Goal: Communication & Community: Answer question/provide support

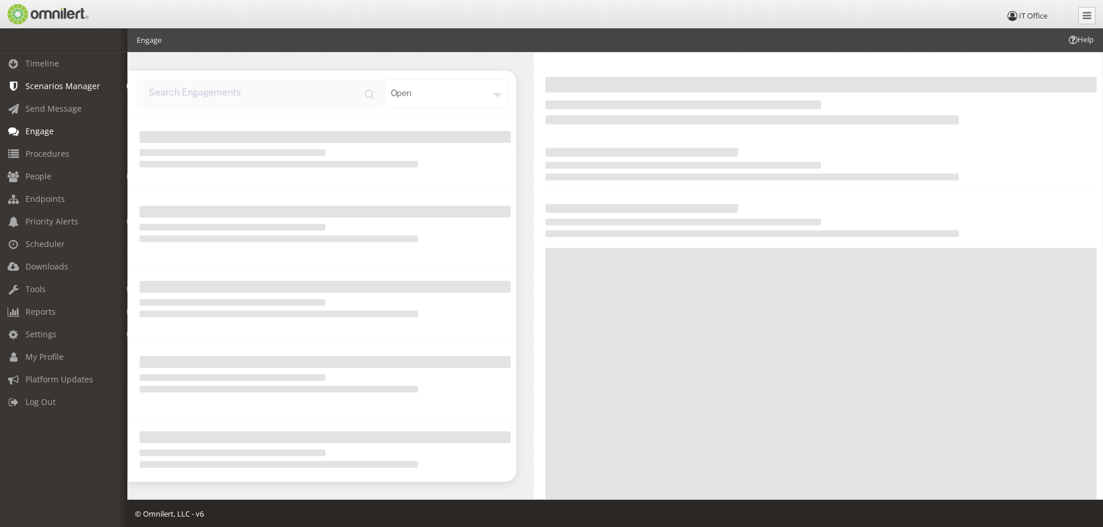
click at [46, 86] on span "Scenarios Manager" at bounding box center [62, 85] width 75 height 11
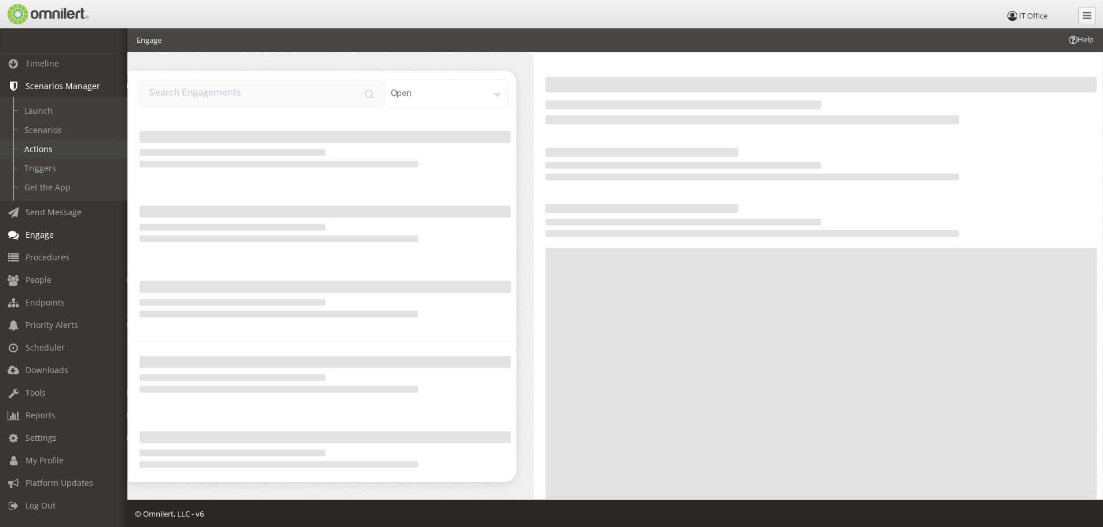
click at [37, 142] on link "Actions" at bounding box center [69, 149] width 138 height 19
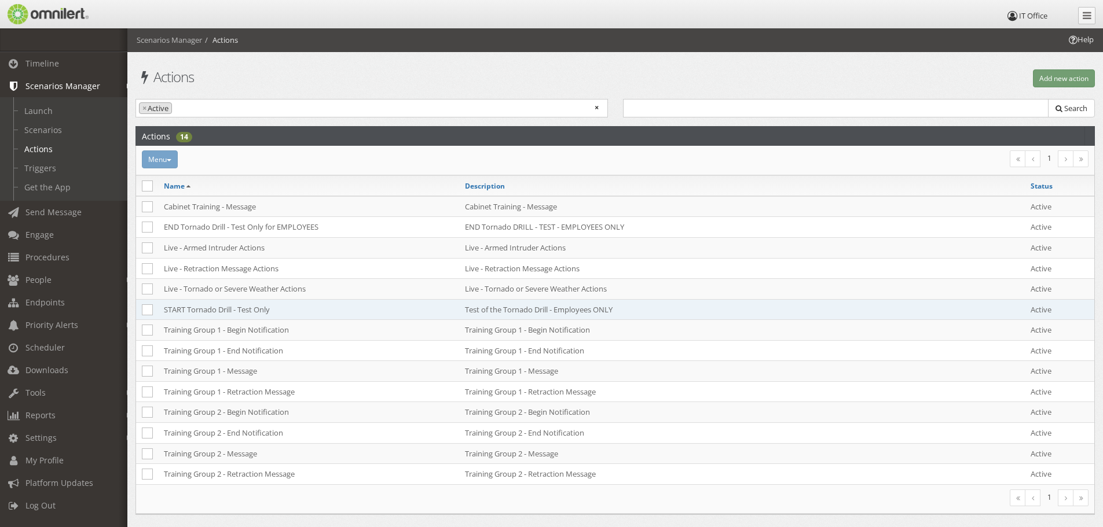
click at [189, 302] on td "START Tornado Drill - Test Only" at bounding box center [308, 309] width 301 height 21
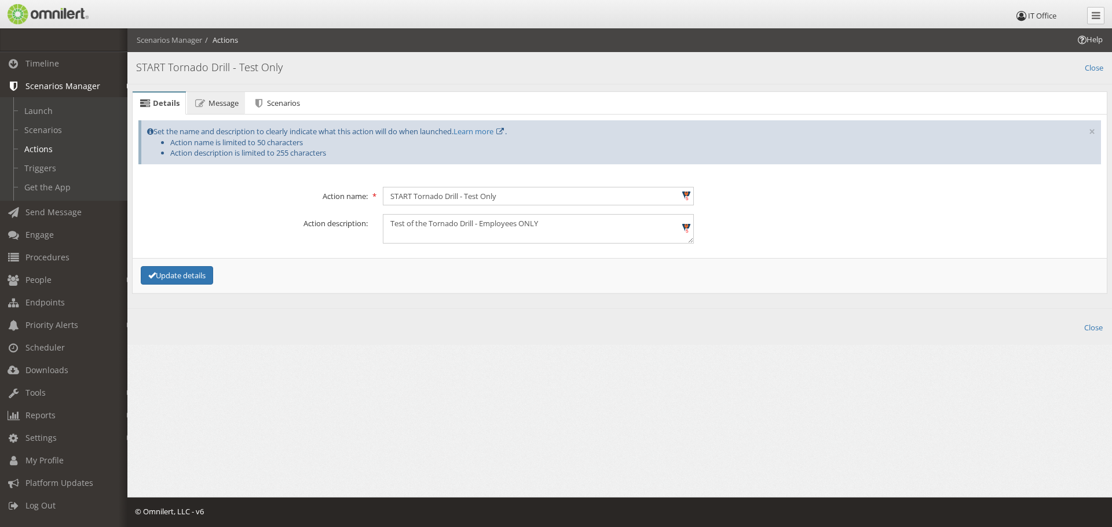
click at [211, 108] on link "Message" at bounding box center [215, 103] width 57 height 23
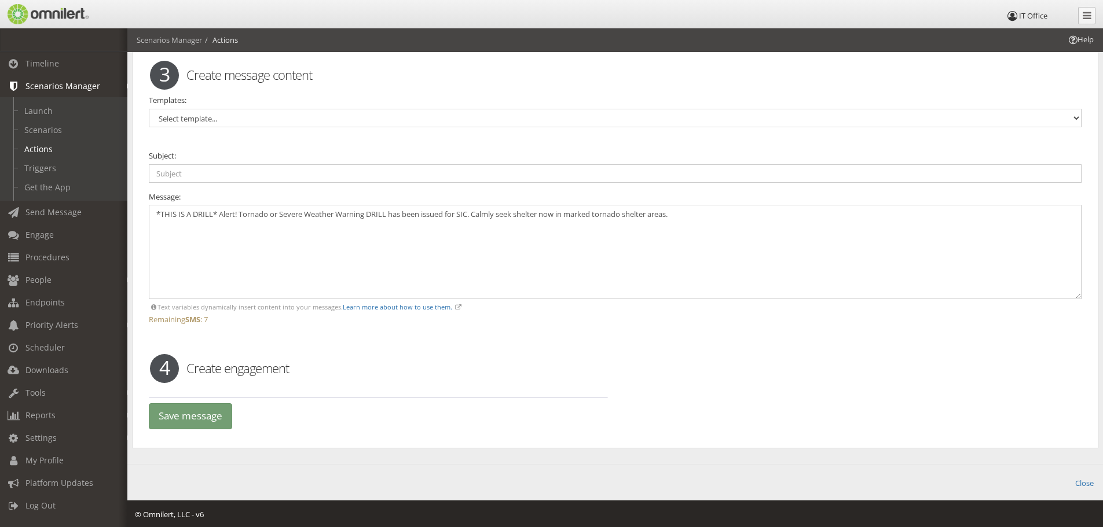
scroll to position [2476, 0]
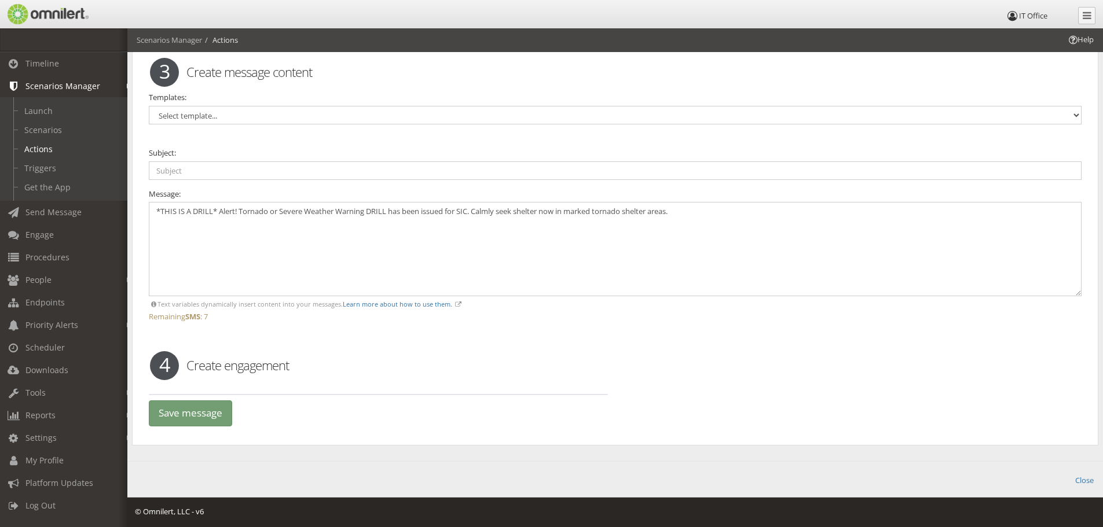
click at [197, 366] on h2 "Create engagement" at bounding box center [615, 365] width 948 height 17
click at [235, 363] on h2 "Create engagement" at bounding box center [615, 365] width 948 height 17
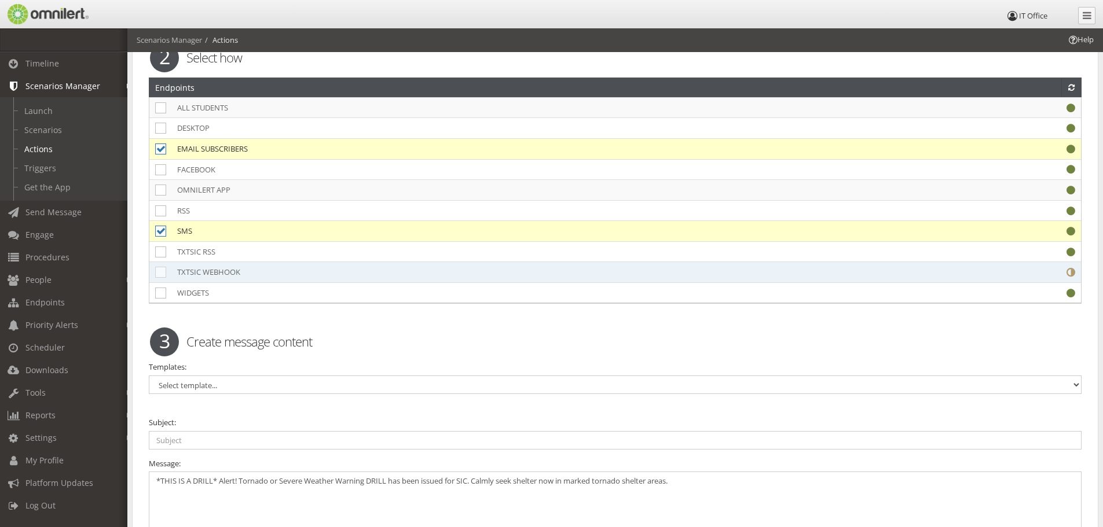
scroll to position [2186, 0]
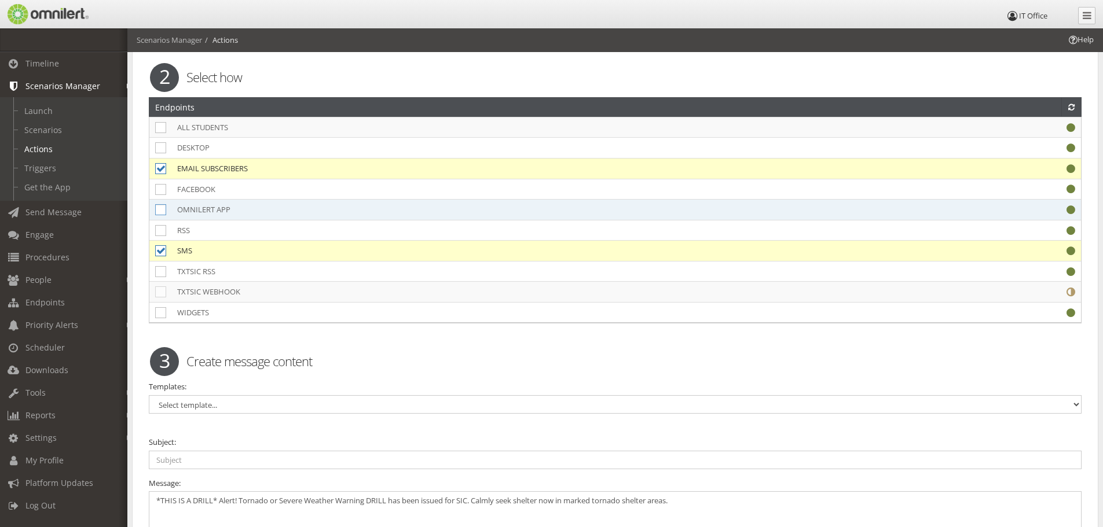
click at [161, 211] on icon at bounding box center [160, 209] width 11 height 11
checkbox input "true"
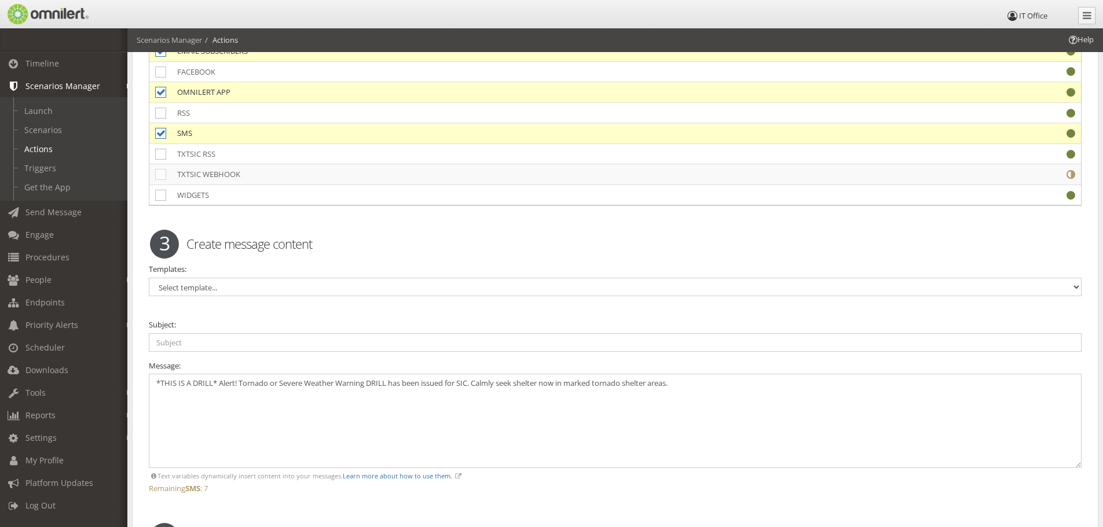
scroll to position [2476, 0]
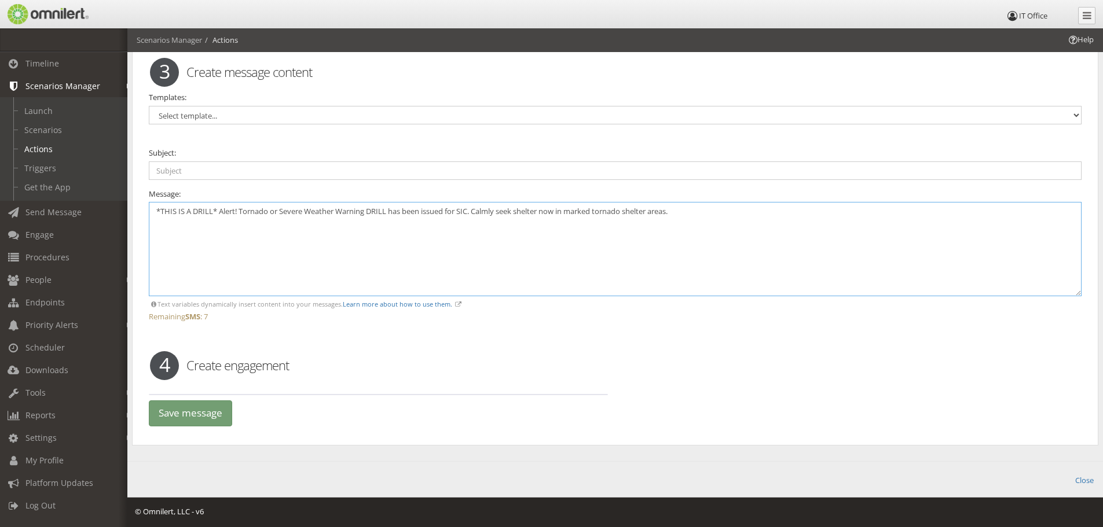
click at [237, 241] on textarea "*THIS IS A DRILL* Alert! Tornado or Severe Weather Warning DRILL has been issue…" at bounding box center [615, 249] width 933 height 94
click at [175, 420] on button "Save message" at bounding box center [190, 414] width 83 height 26
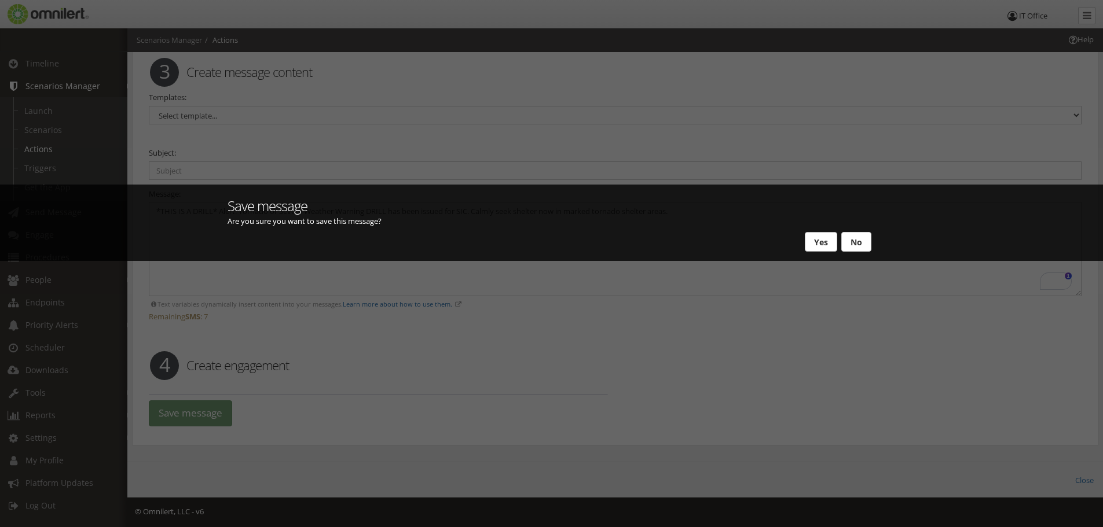
click at [824, 249] on button "Yes" at bounding box center [821, 242] width 32 height 20
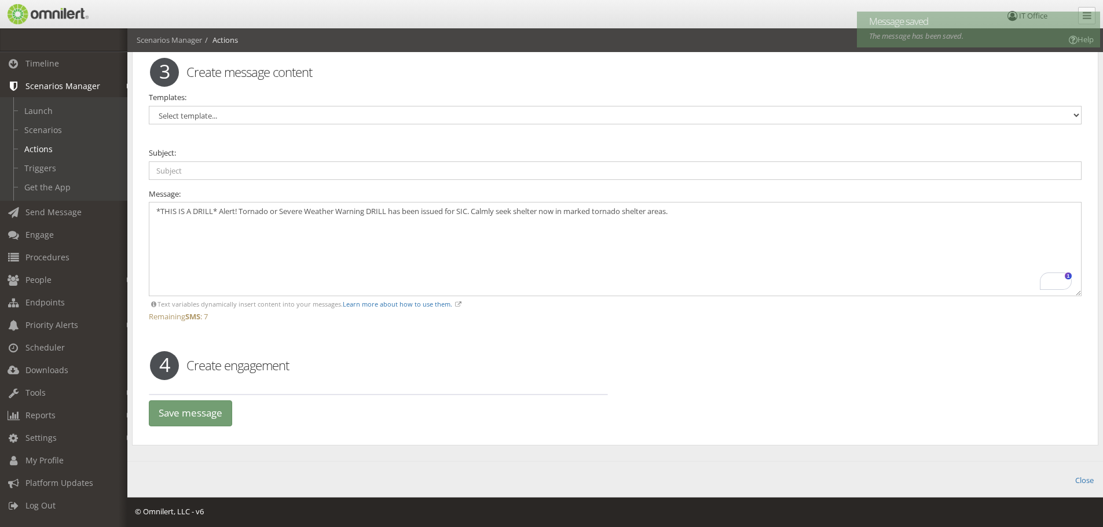
click at [280, 365] on h2 "Create engagement" at bounding box center [615, 365] width 948 height 17
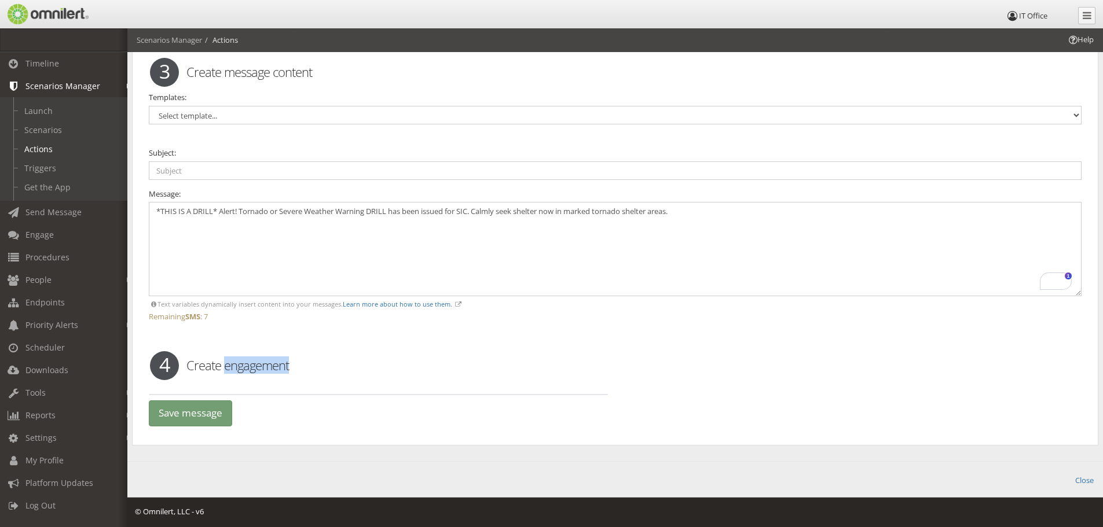
click at [280, 365] on h2 "Create engagement" at bounding box center [615, 365] width 948 height 17
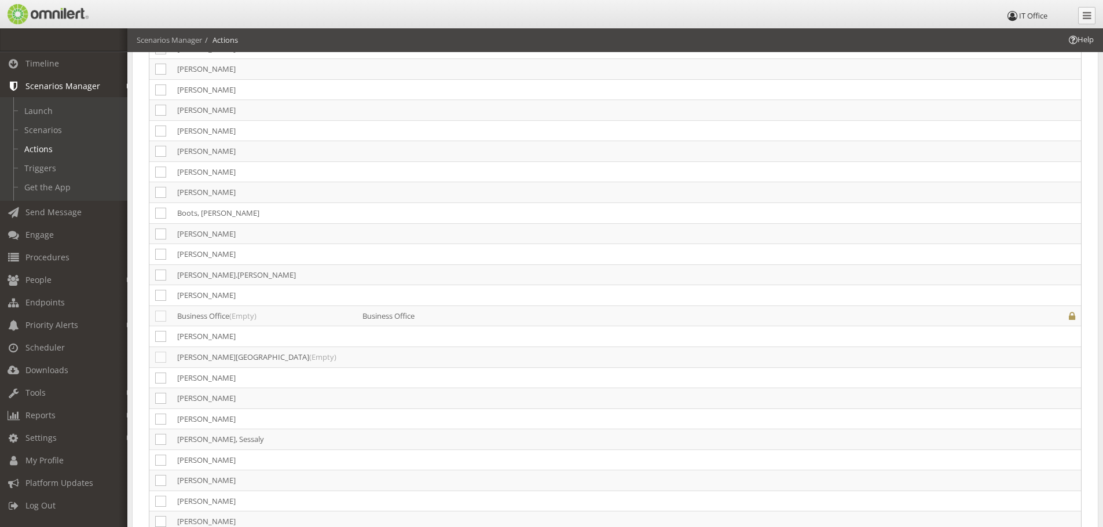
scroll to position [0, 0]
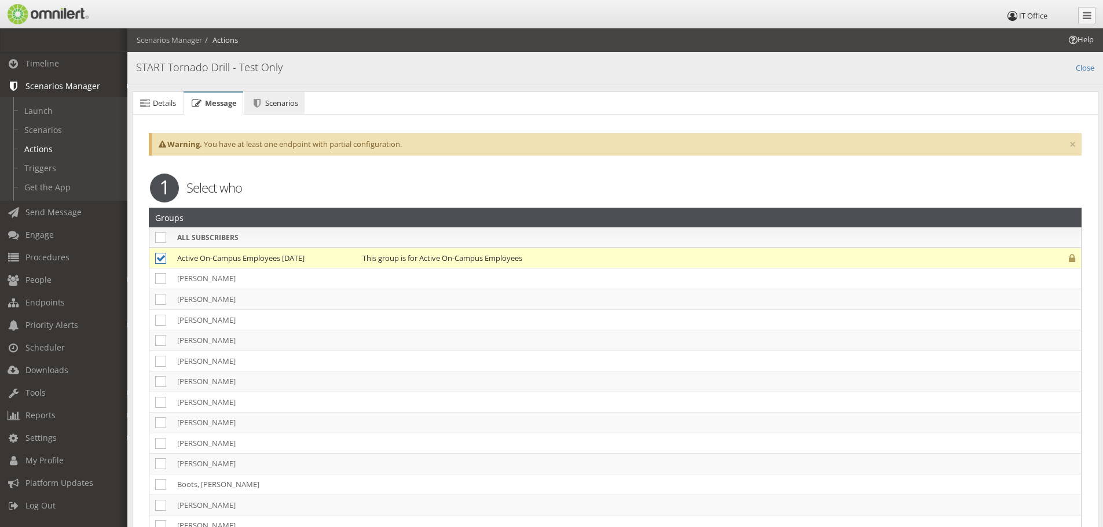
click at [261, 97] on link "Scenarios" at bounding box center [274, 103] width 60 height 23
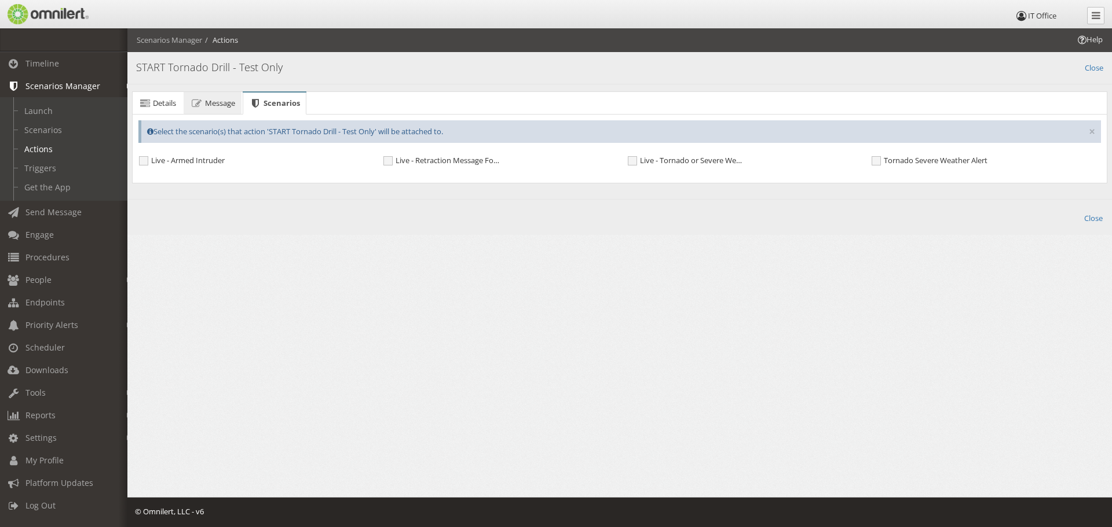
click at [221, 93] on link "Message" at bounding box center [212, 103] width 57 height 23
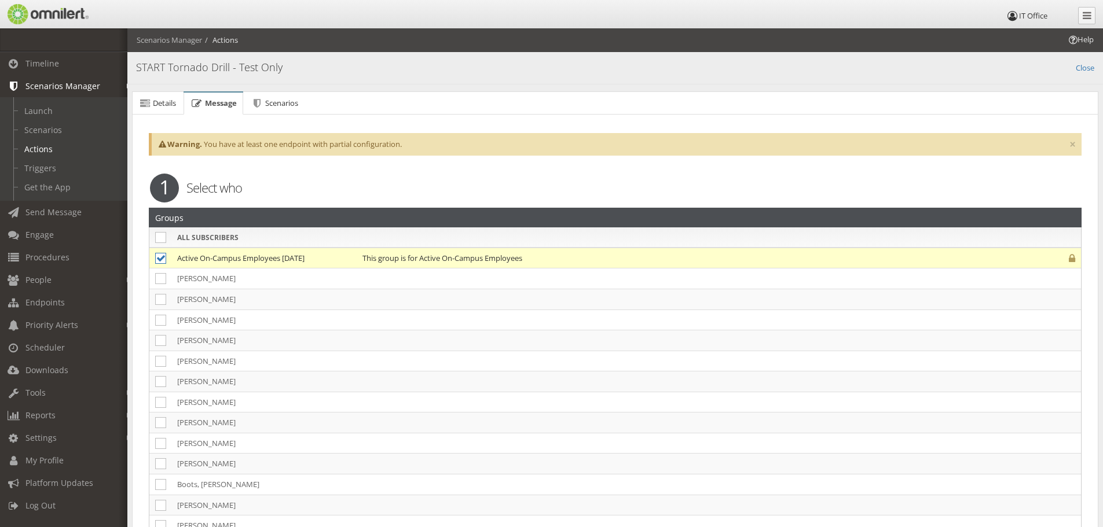
click at [221, 96] on link "Message" at bounding box center [213, 104] width 59 height 23
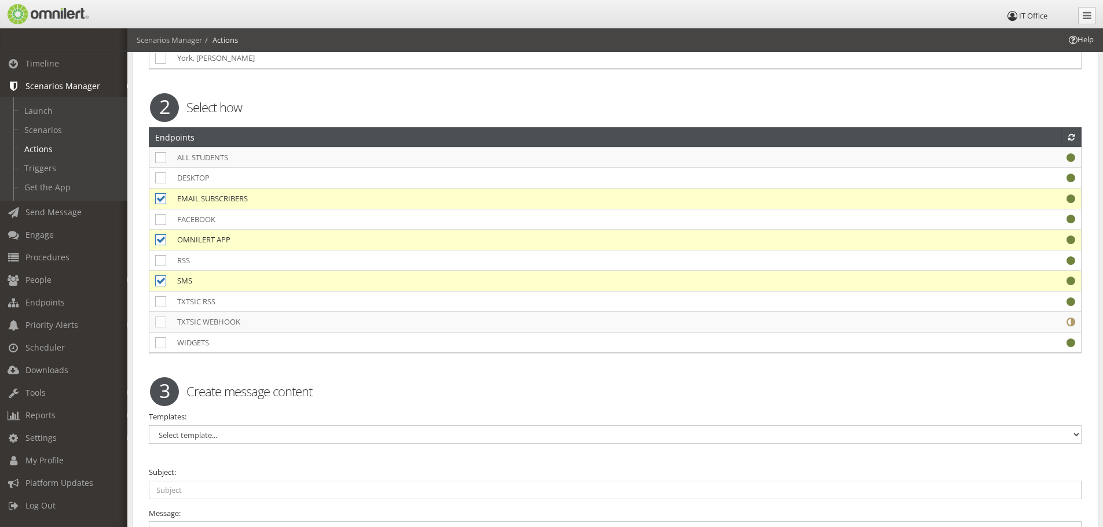
scroll to position [2476, 0]
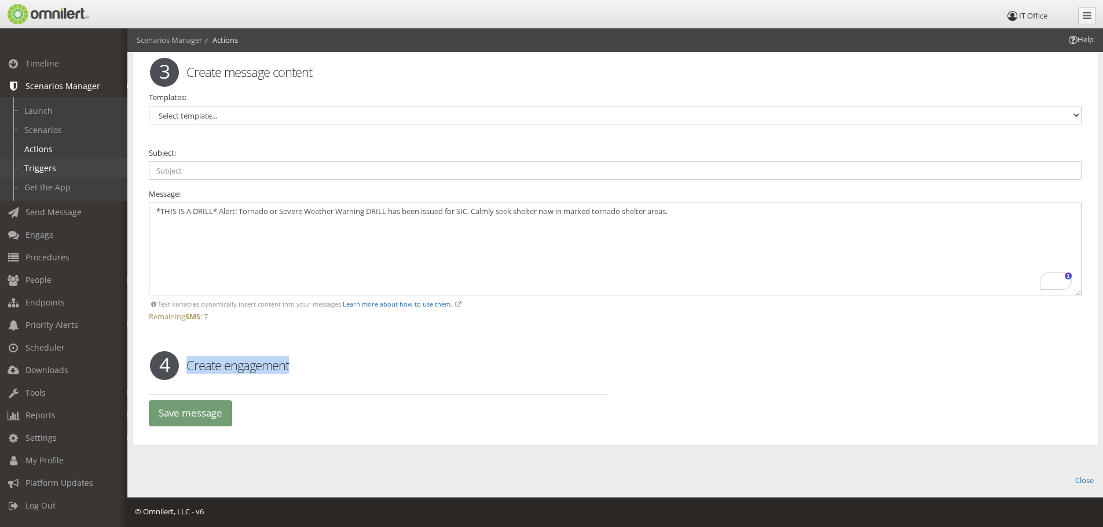
click at [53, 162] on link "Triggers" at bounding box center [69, 168] width 138 height 19
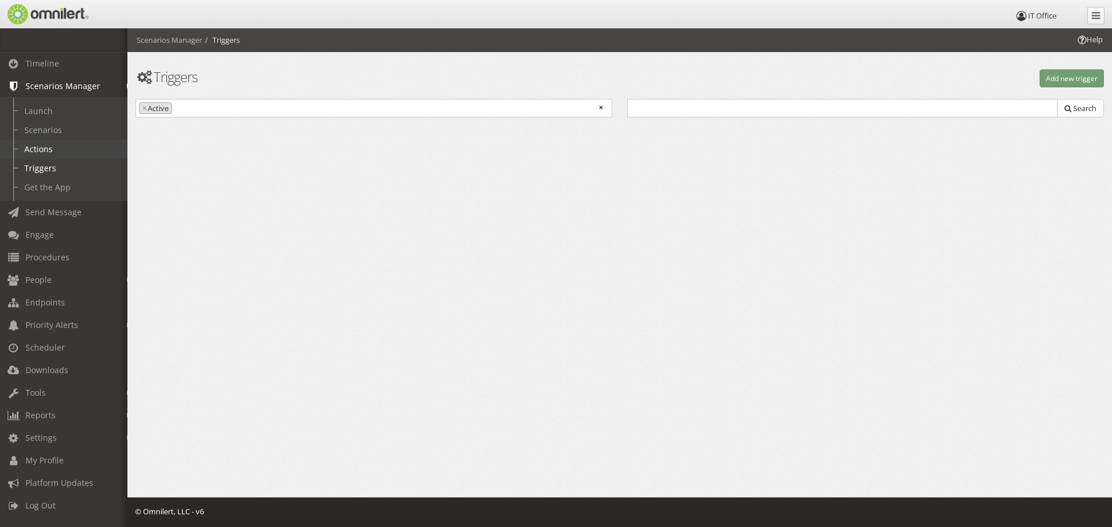
click at [46, 154] on link "Actions" at bounding box center [69, 149] width 138 height 19
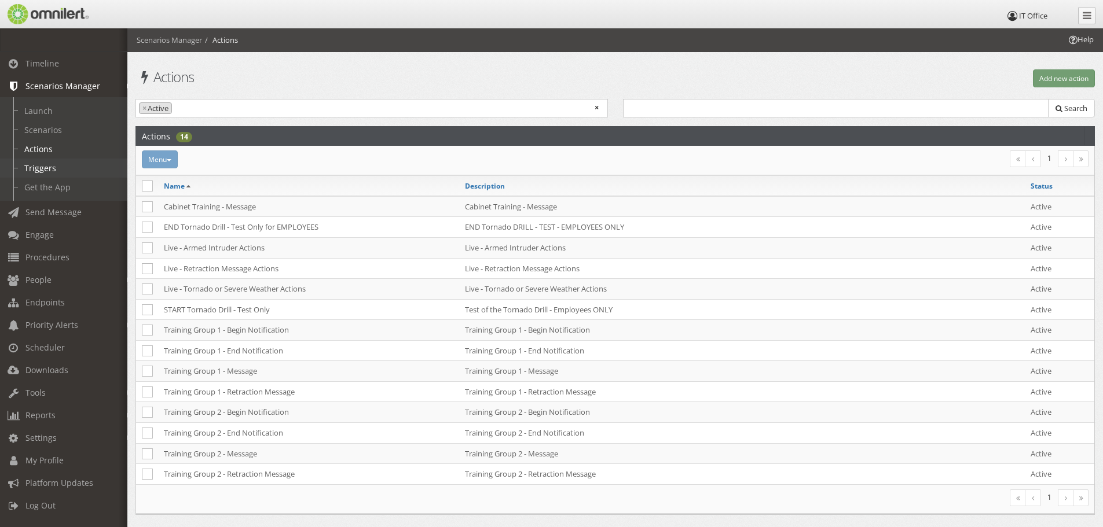
click at [47, 163] on link "Triggers" at bounding box center [69, 168] width 138 height 19
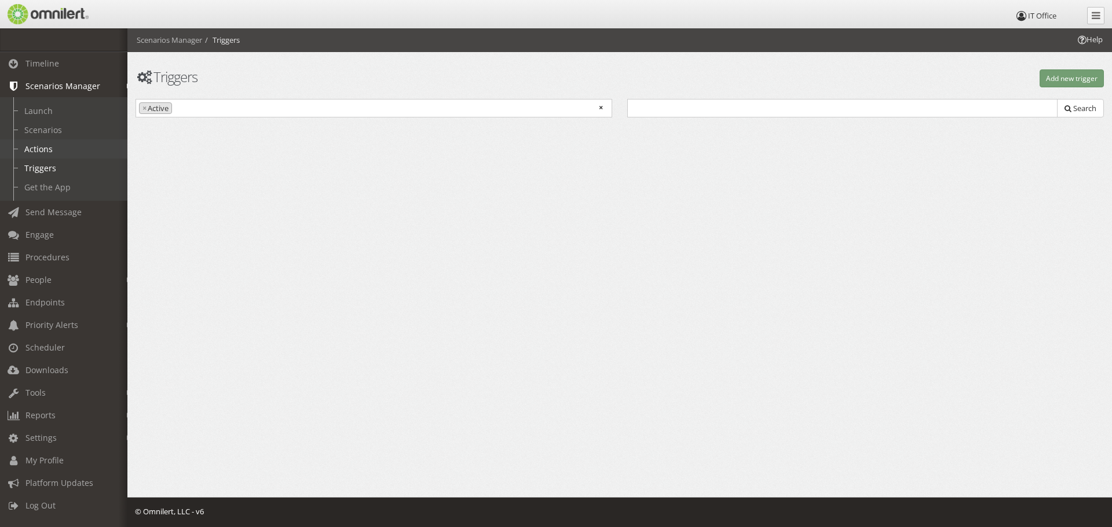
click at [40, 155] on link "Actions" at bounding box center [69, 149] width 138 height 19
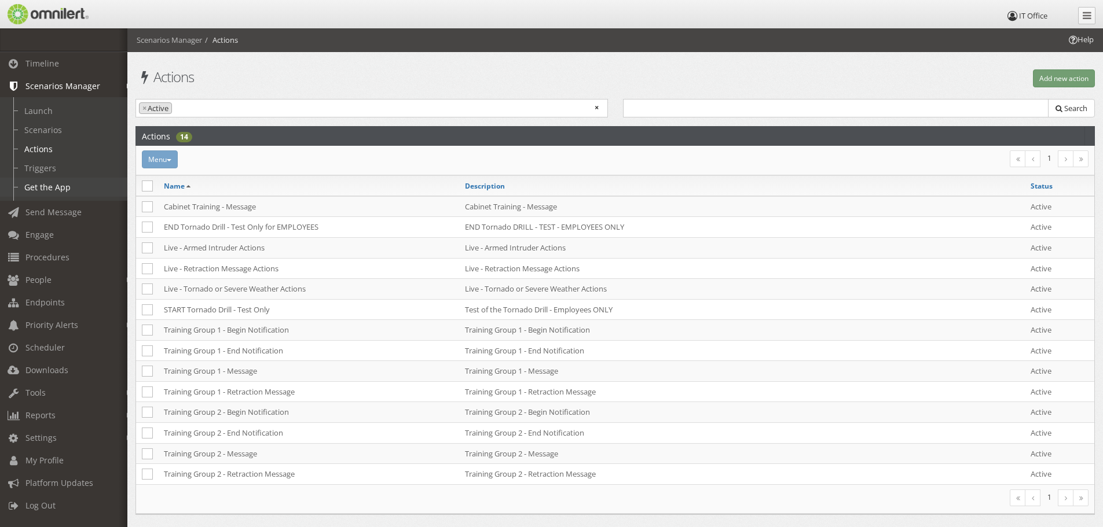
click at [43, 182] on link "Get the App" at bounding box center [69, 187] width 138 height 19
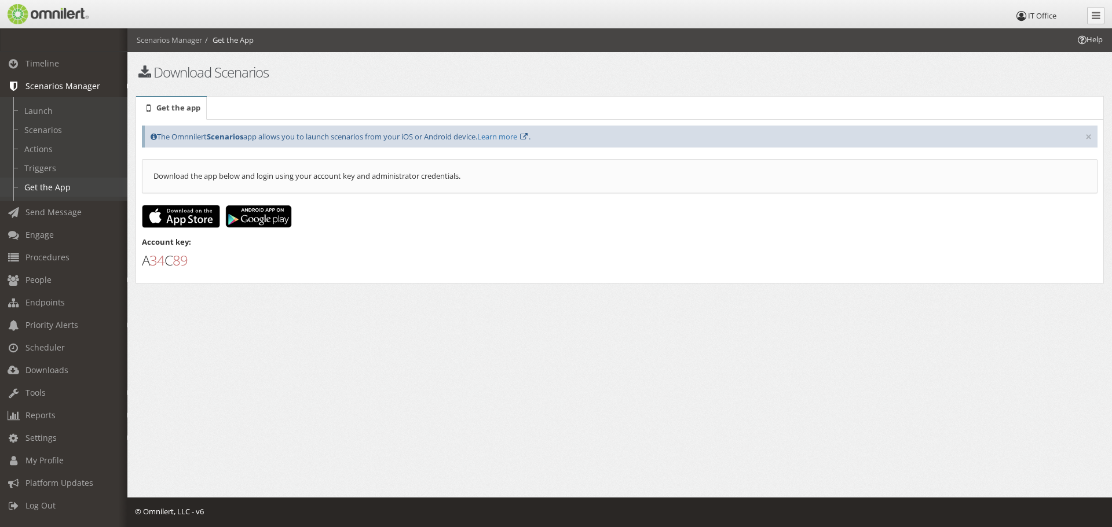
scroll to position [3, 0]
click at [38, 207] on span "Send Message" at bounding box center [53, 212] width 56 height 11
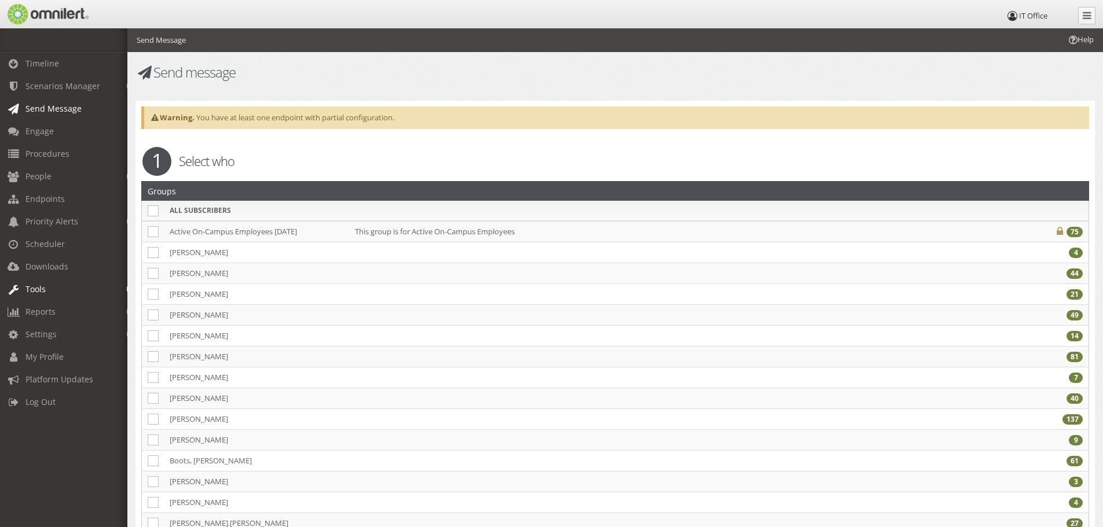
click at [46, 286] on link "Tools" at bounding box center [69, 289] width 138 height 23
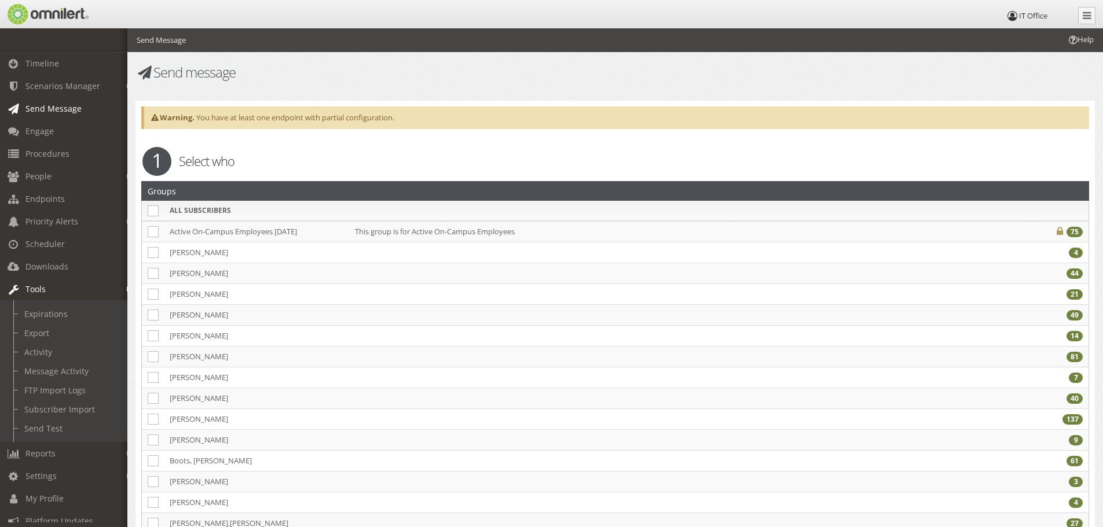
click at [32, 291] on span "Tools" at bounding box center [35, 289] width 20 height 11
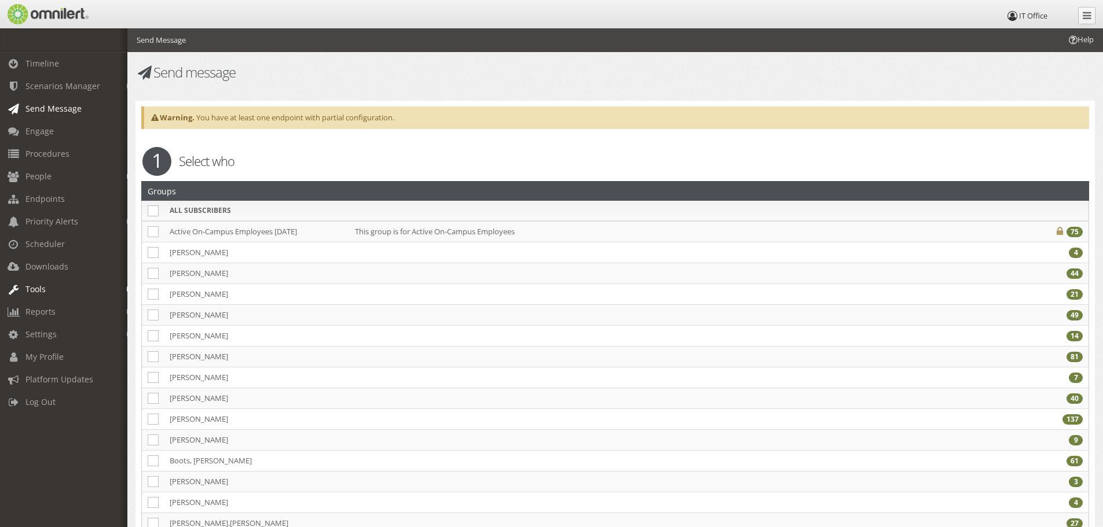
click at [39, 287] on span "Tools" at bounding box center [35, 289] width 20 height 11
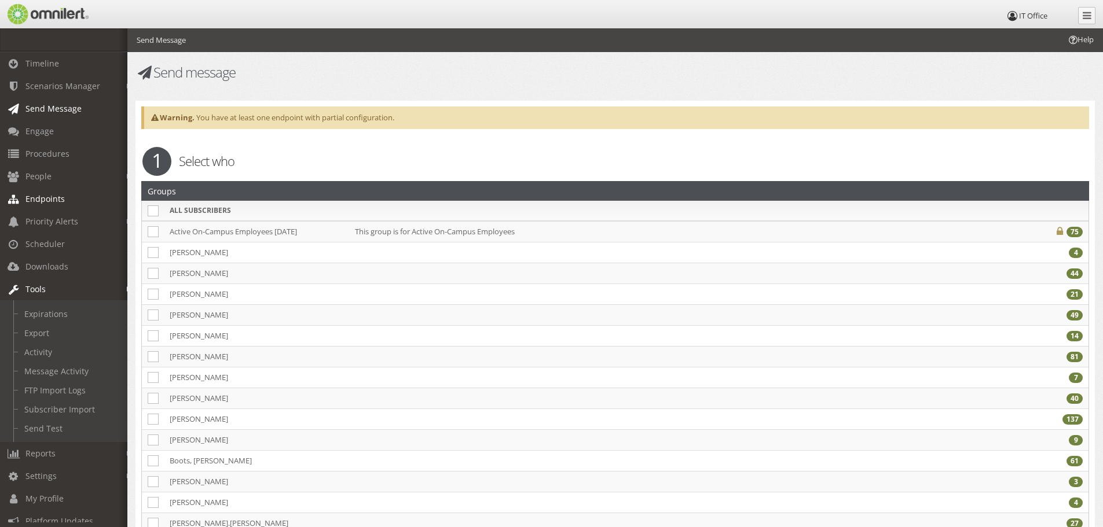
click at [65, 201] on link "Endpoints" at bounding box center [69, 199] width 138 height 23
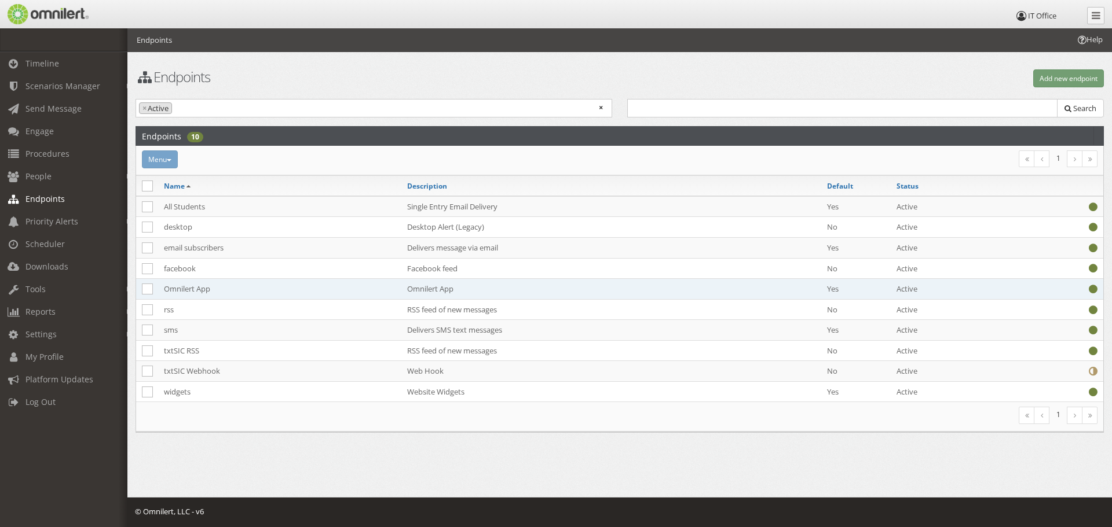
click at [200, 289] on td "Omnilert App" at bounding box center [279, 289] width 243 height 21
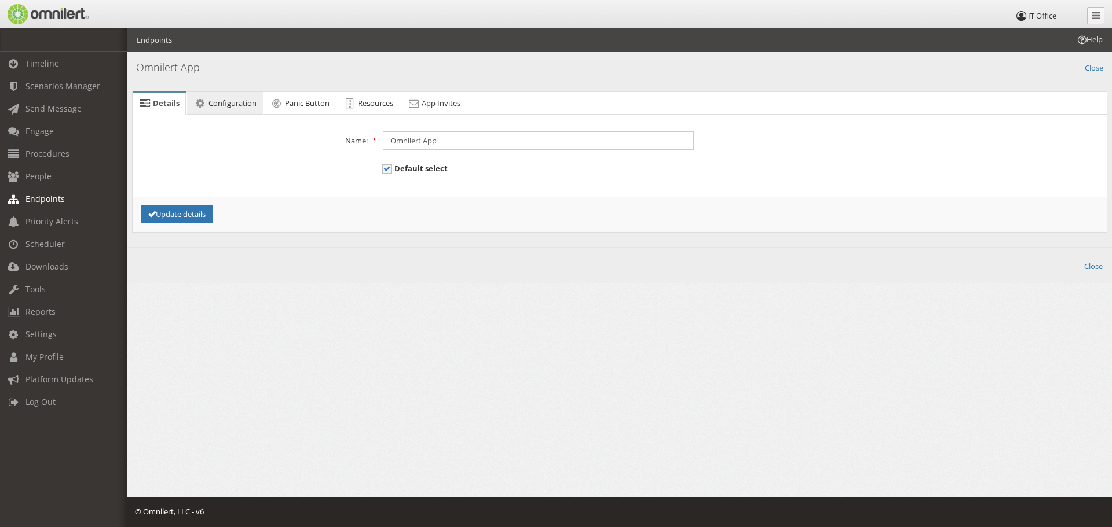
click at [226, 102] on span "Configuration" at bounding box center [232, 103] width 48 height 10
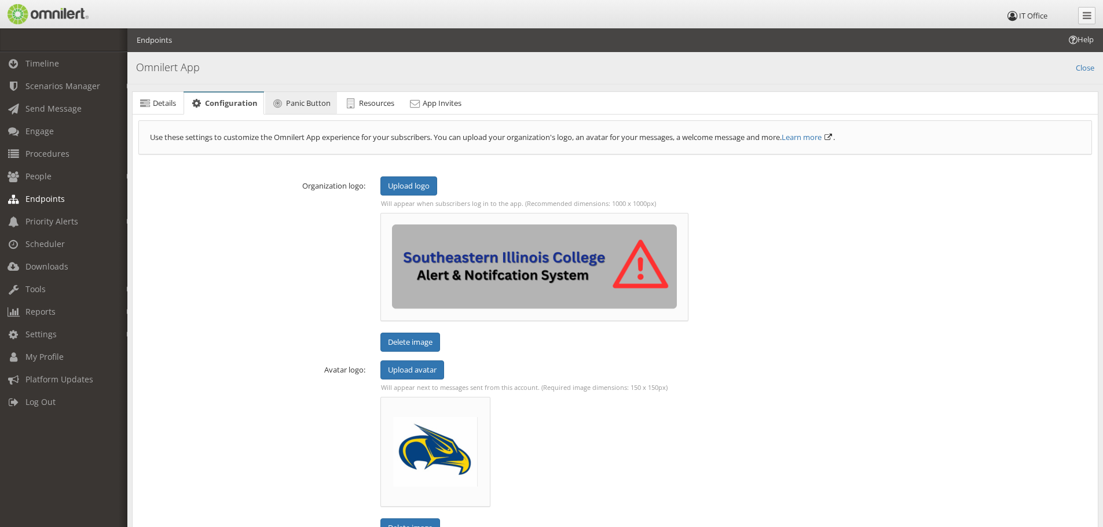
click at [310, 102] on span "Panic Button" at bounding box center [308, 103] width 45 height 10
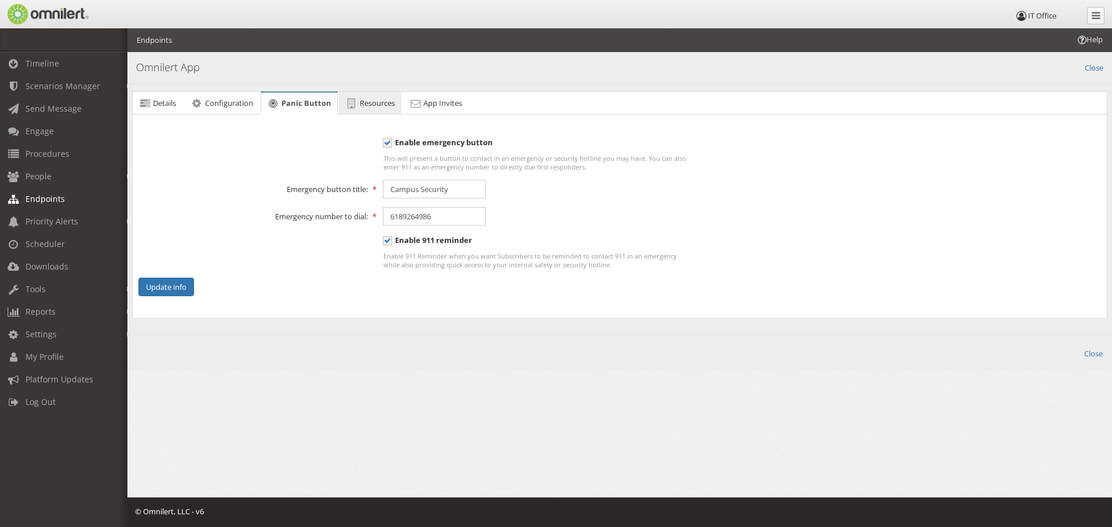
click at [377, 105] on span "Resources" at bounding box center [377, 103] width 35 height 10
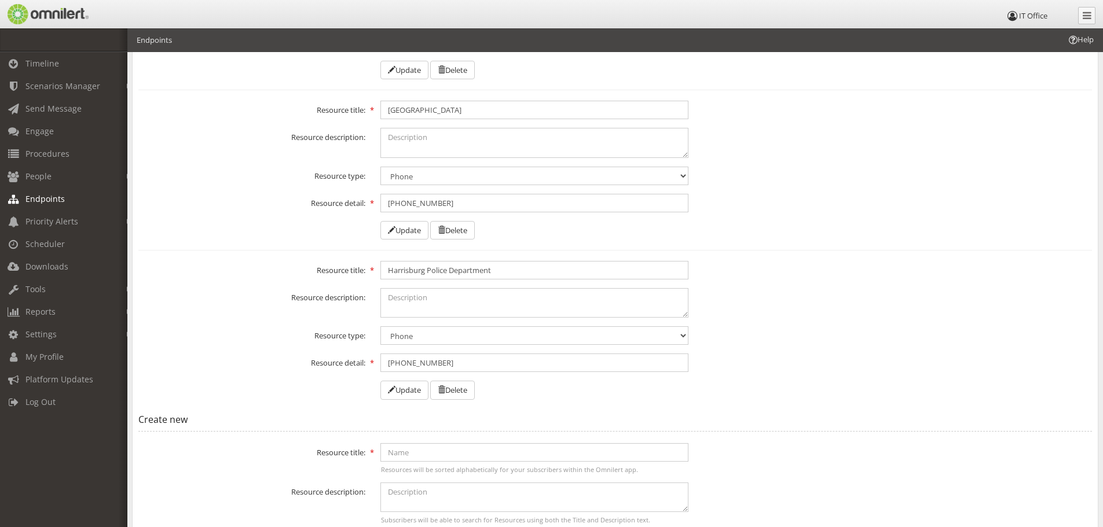
scroll to position [755, 0]
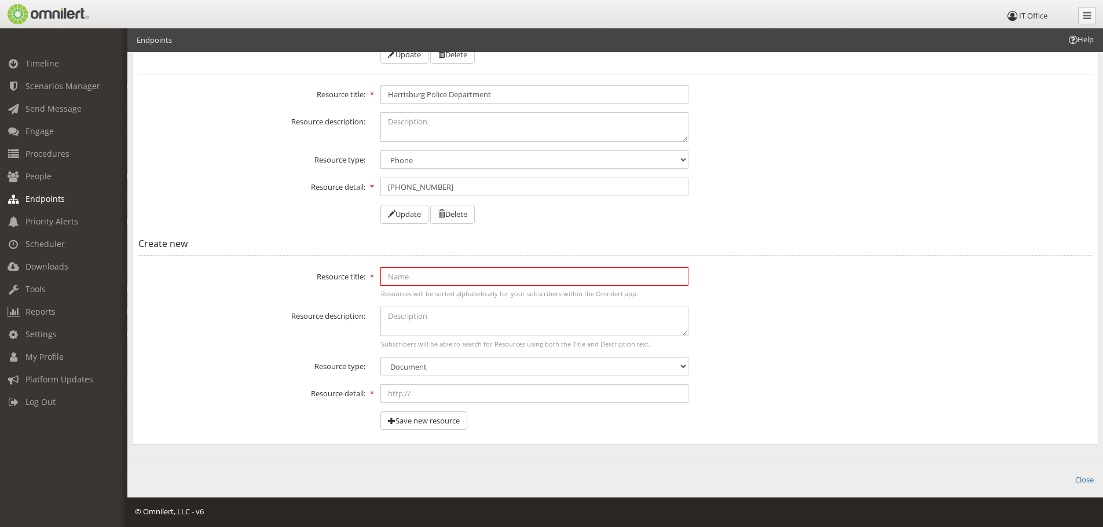
click at [413, 275] on input "text" at bounding box center [534, 276] width 308 height 19
type input "z"
type input "Campus Map"
click at [439, 369] on select "Document PDF Image Video Link Phone" at bounding box center [534, 366] width 308 height 19
click at [380, 357] on select "Document PDF Image Video Link Phone" at bounding box center [534, 366] width 308 height 19
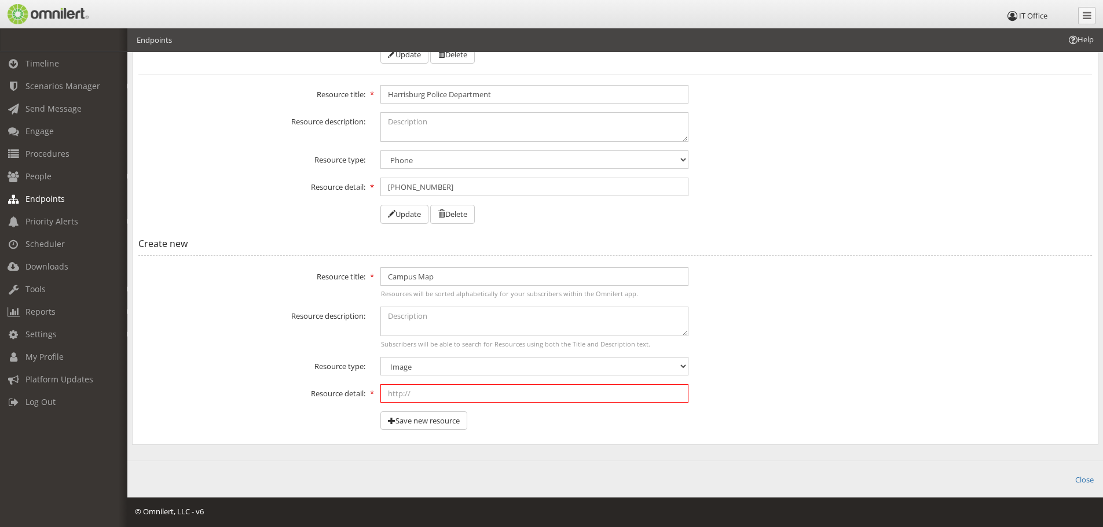
click at [438, 397] on input "text" at bounding box center [534, 393] width 308 height 19
click at [450, 308] on textarea at bounding box center [534, 322] width 308 height 30
click at [461, 366] on select "Document PDF Image Video Link Phone" at bounding box center [534, 366] width 308 height 19
click at [449, 374] on select "Document PDF Image Video Link Phone" at bounding box center [534, 366] width 308 height 19
click at [380, 357] on select "Document PDF Image Video Link Phone" at bounding box center [534, 366] width 308 height 19
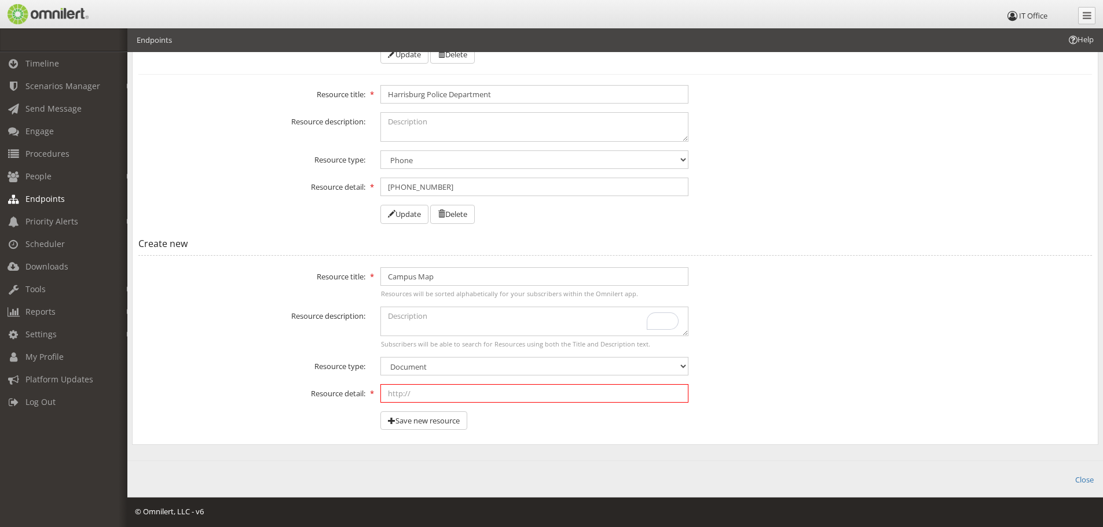
click at [453, 394] on input "text" at bounding box center [534, 393] width 308 height 19
click at [436, 364] on select "Document PDF Image Video Link Phone" at bounding box center [534, 366] width 308 height 19
select select "image"
click at [380, 357] on select "Document PDF Image Video Link Phone" at bounding box center [534, 366] width 308 height 19
paste input "[URL][DOMAIN_NAME]"
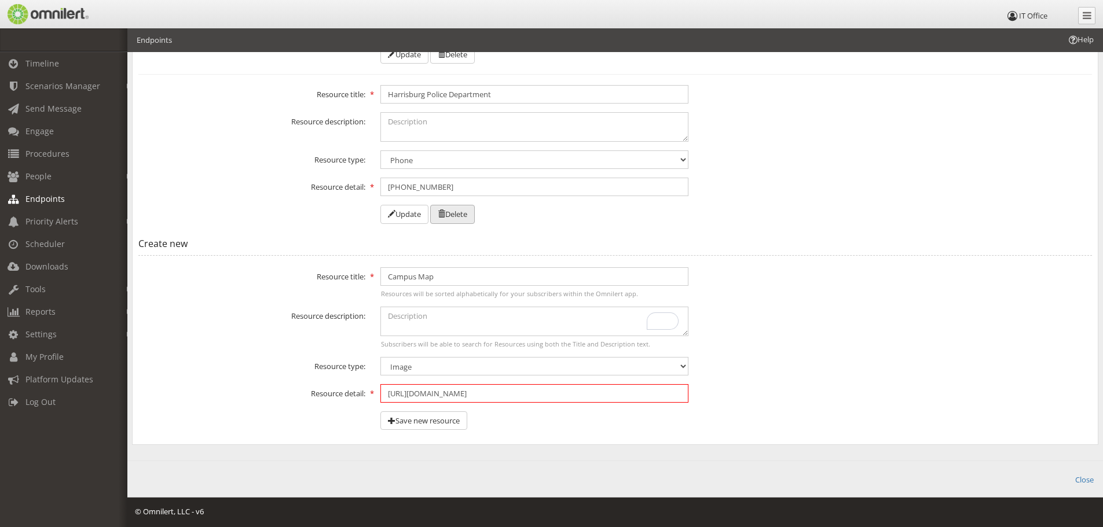
scroll to position [0, 7]
type input "[URL][DOMAIN_NAME]"
click at [555, 369] on select "Document PDF Image Video Link Phone" at bounding box center [534, 366] width 308 height 19
select select "pdf"
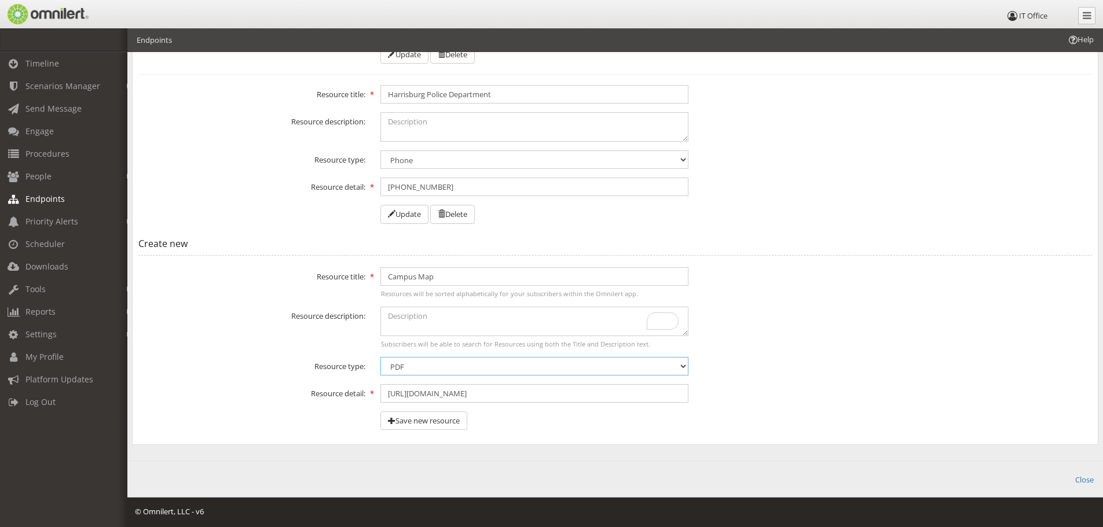
click at [380, 357] on select "Document PDF Image Video Link Phone" at bounding box center [534, 366] width 308 height 19
click at [432, 419] on button "Save new resource" at bounding box center [423, 421] width 87 height 19
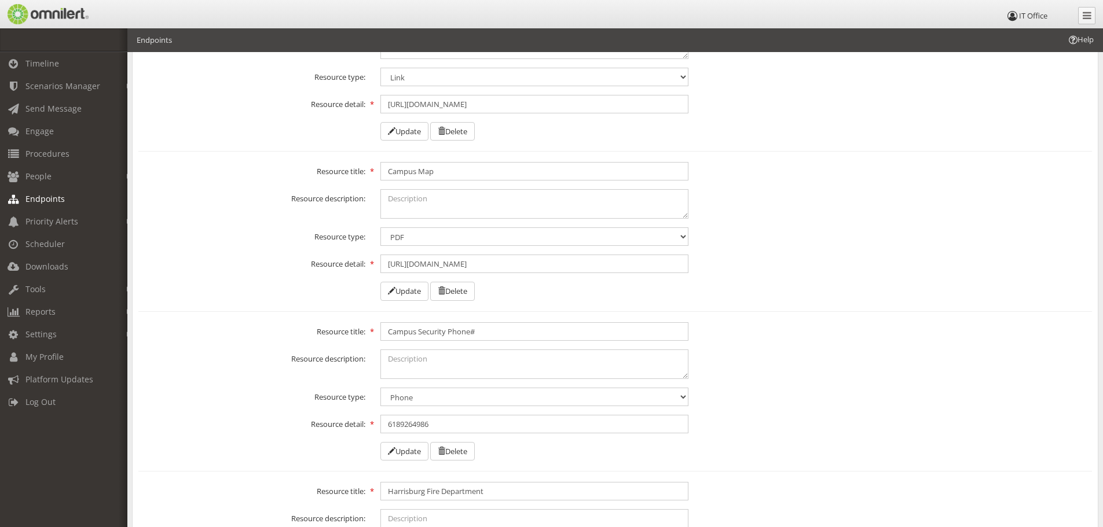
scroll to position [232, 0]
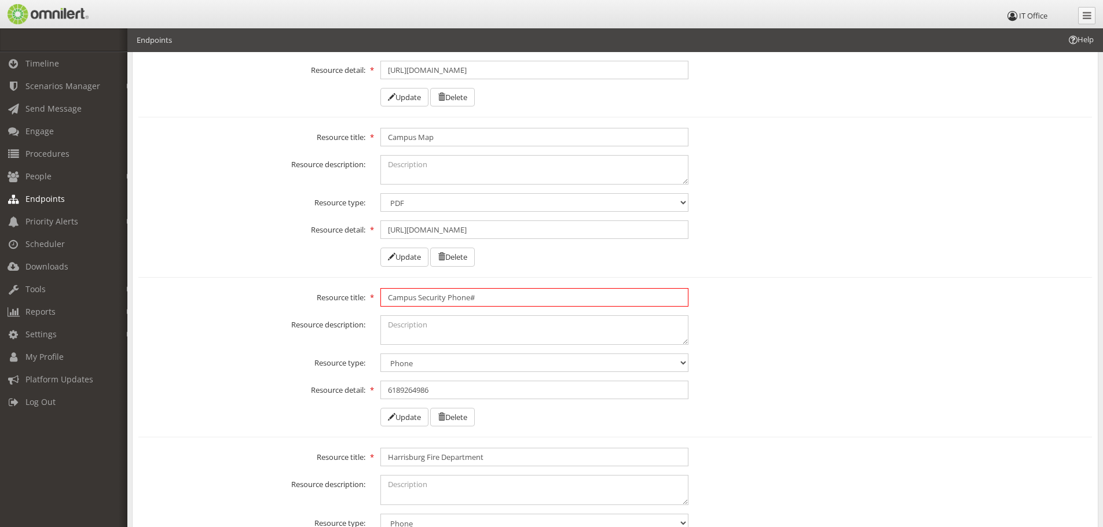
click at [514, 303] on input "Campus Security Phone#" at bounding box center [534, 297] width 308 height 19
type input "Campus Security Phone"
click at [407, 419] on button "Update" at bounding box center [404, 417] width 48 height 19
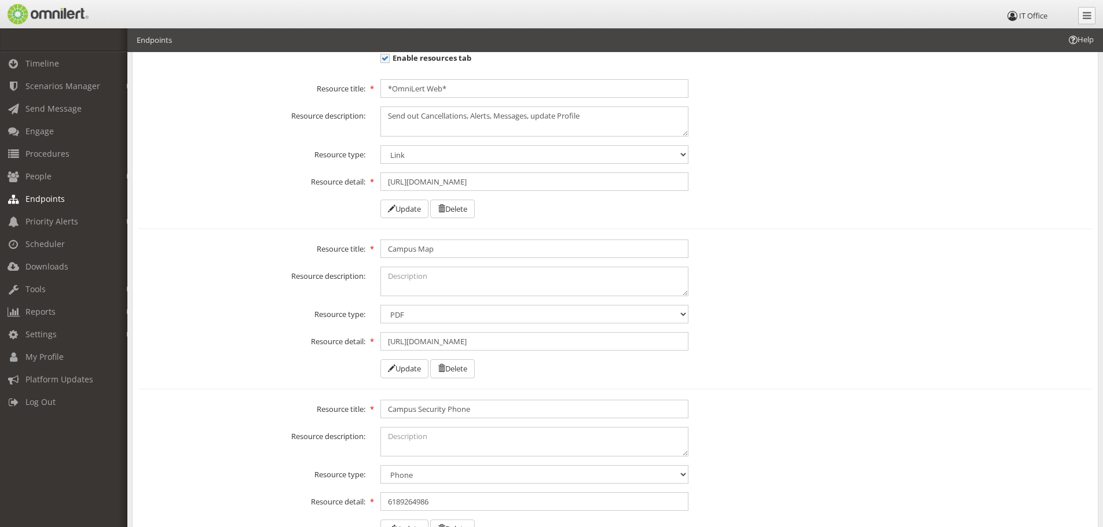
scroll to position [105, 0]
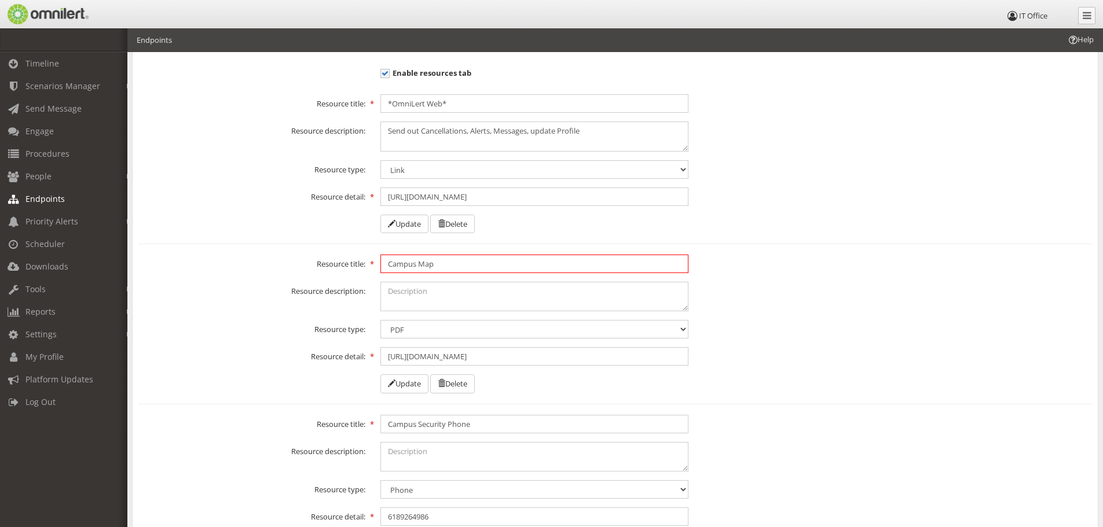
click at [387, 258] on input "Campus Map" at bounding box center [534, 264] width 308 height 19
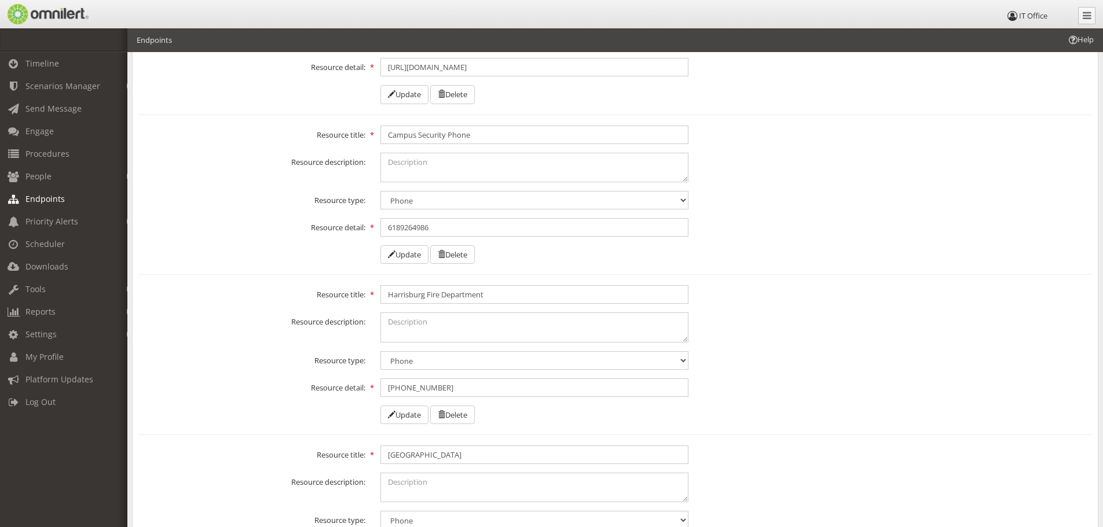
scroll to position [278, 0]
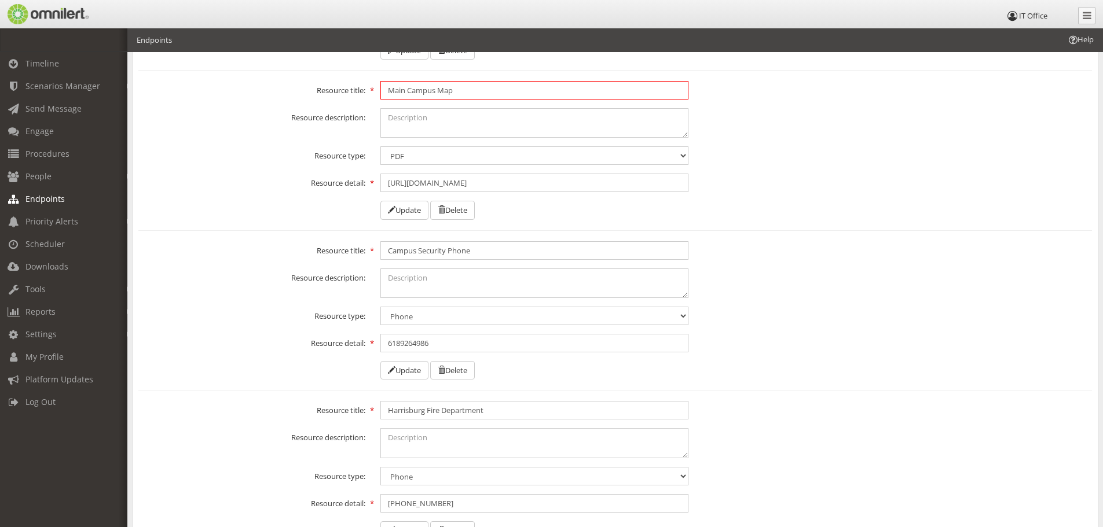
click at [384, 87] on input "Main Campus Map" at bounding box center [534, 90] width 308 height 19
click at [538, 97] on input "Map Main Campus Map" at bounding box center [534, 90] width 308 height 19
type input "Map [GEOGRAPHIC_DATA]"
click at [409, 208] on button "Update" at bounding box center [404, 210] width 48 height 19
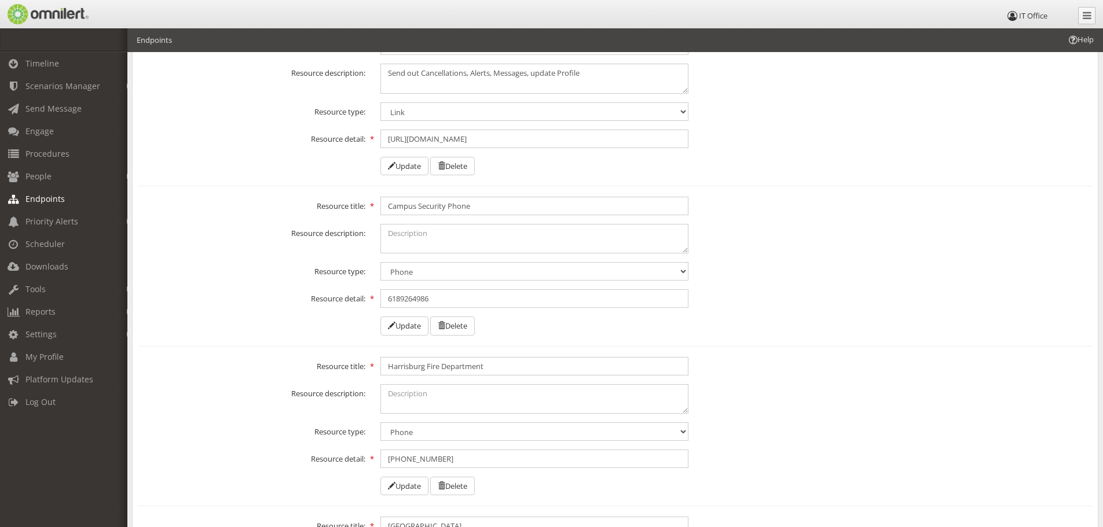
scroll to position [0, 0]
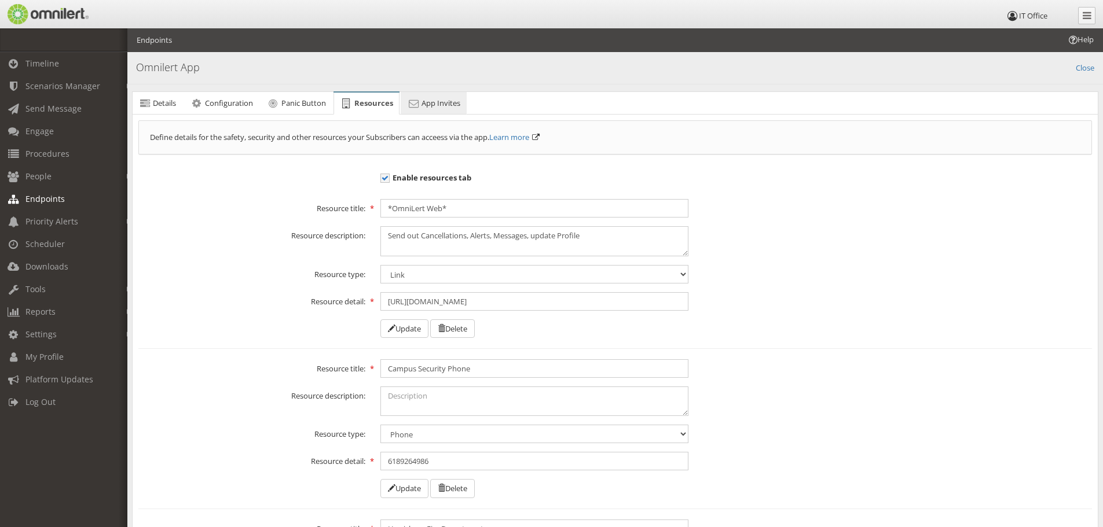
click at [445, 109] on link "App Invites" at bounding box center [434, 103] width 66 height 23
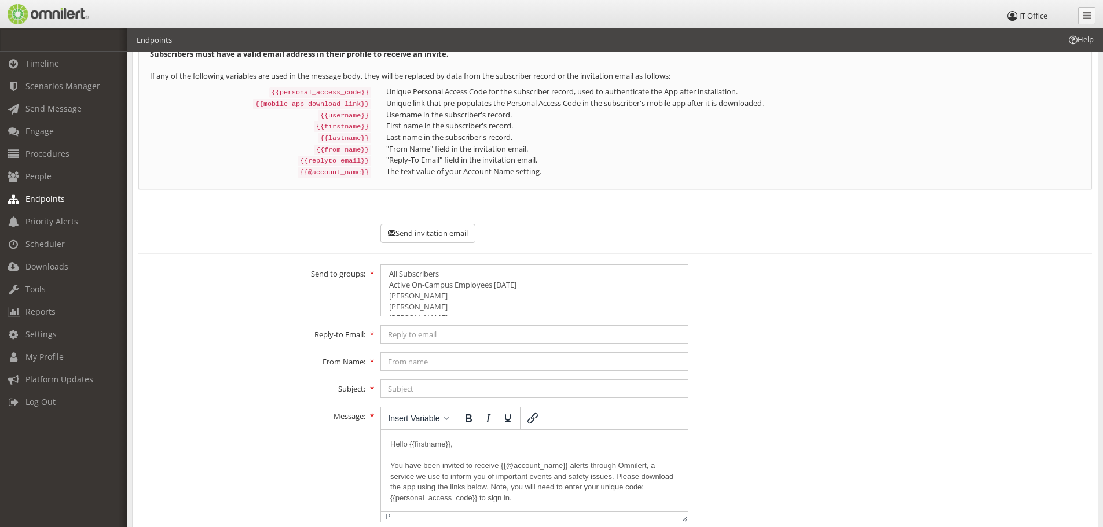
scroll to position [116, 0]
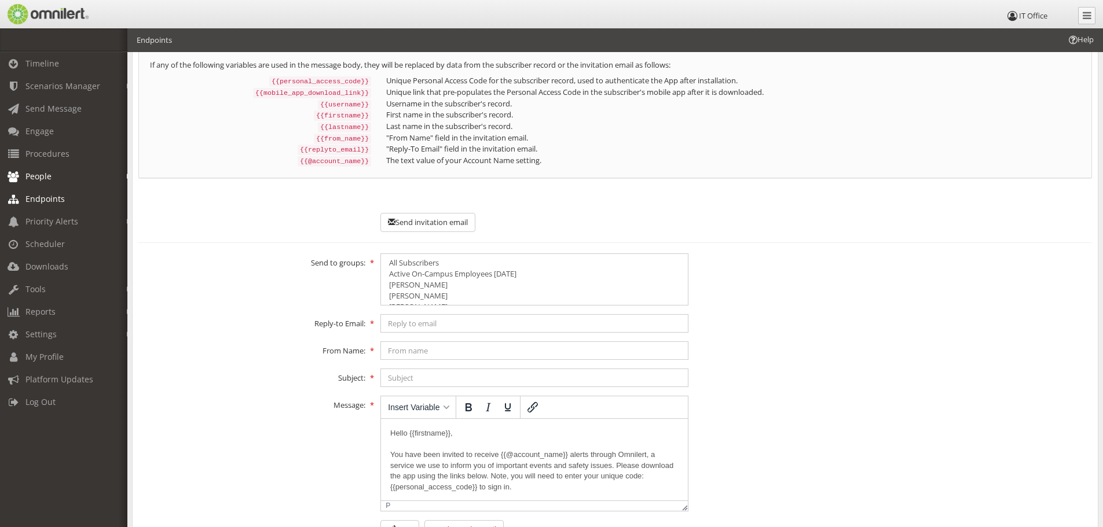
click at [46, 181] on span "People" at bounding box center [38, 176] width 26 height 11
click at [60, 199] on link "Subscribers" at bounding box center [69, 201] width 138 height 19
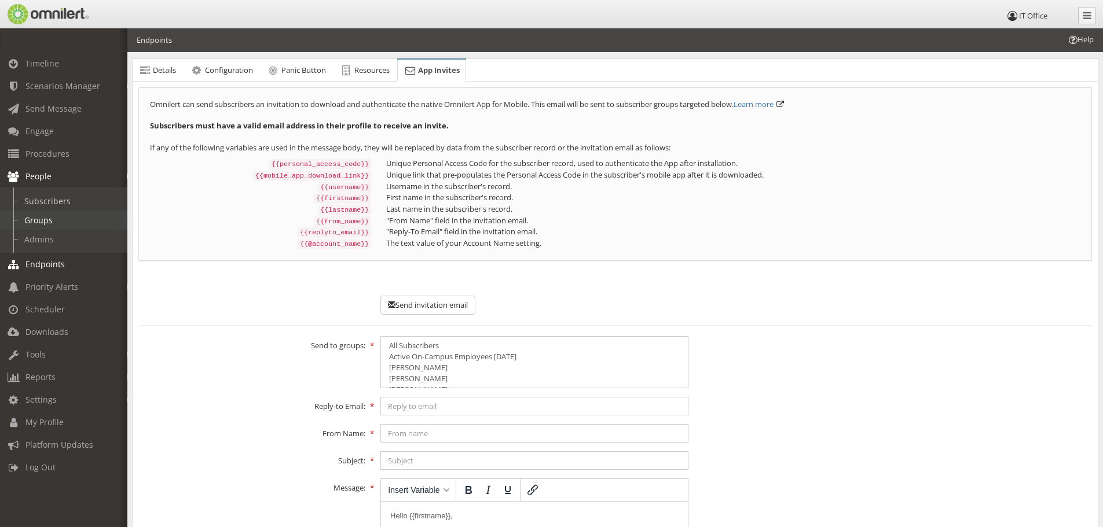
select select
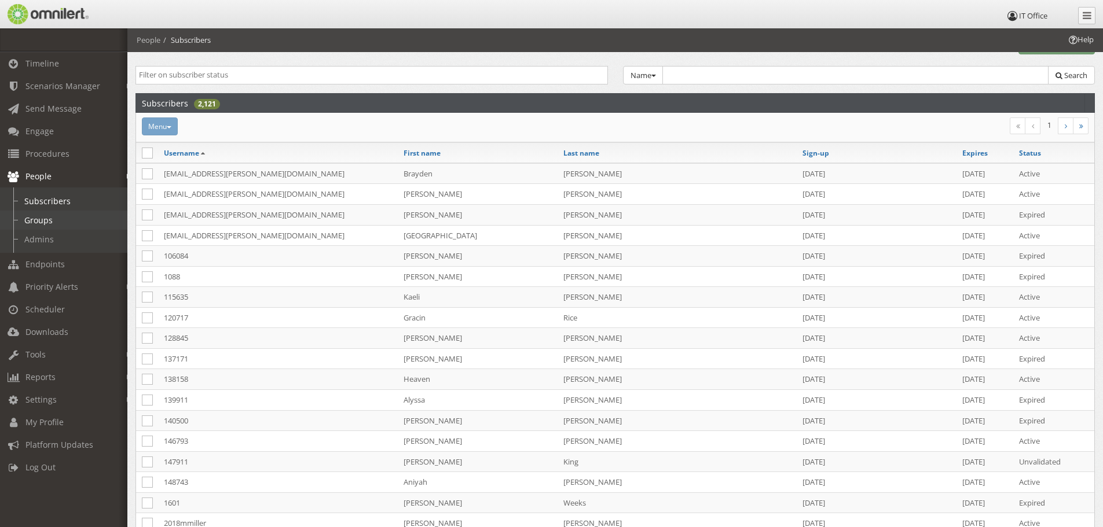
scroll to position [0, 0]
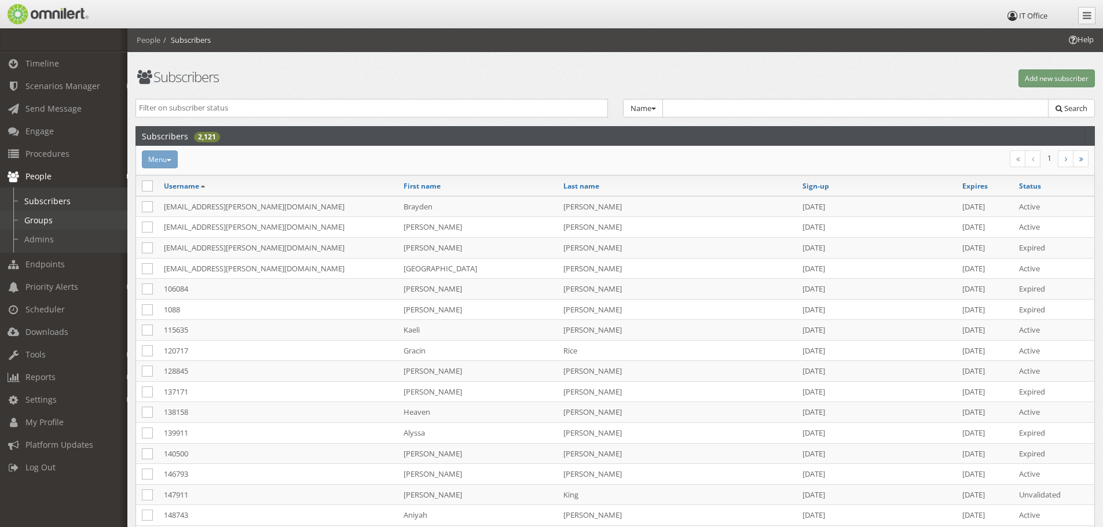
click at [48, 223] on link "Groups" at bounding box center [69, 220] width 138 height 19
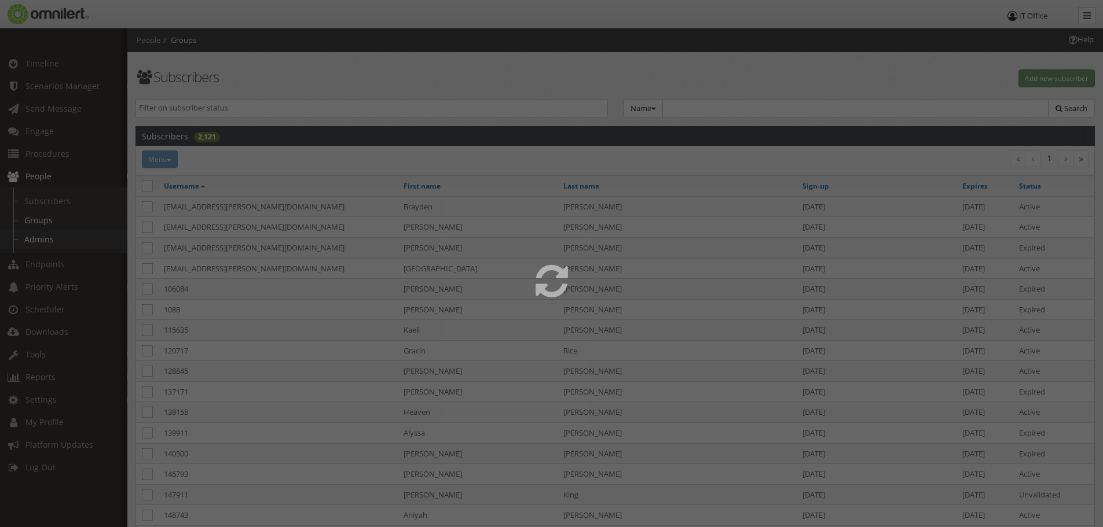
select select
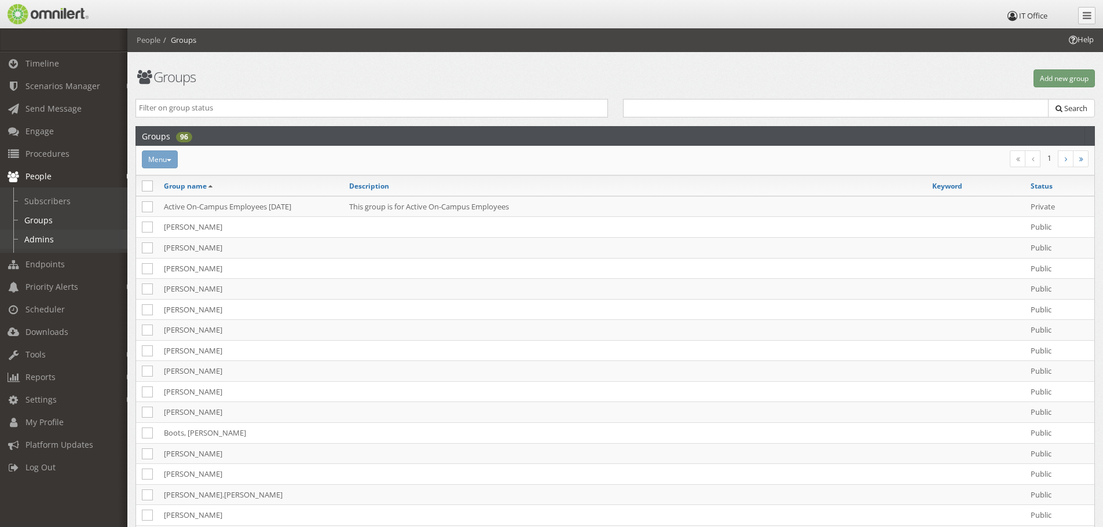
click at [50, 237] on link "Admins" at bounding box center [69, 239] width 138 height 19
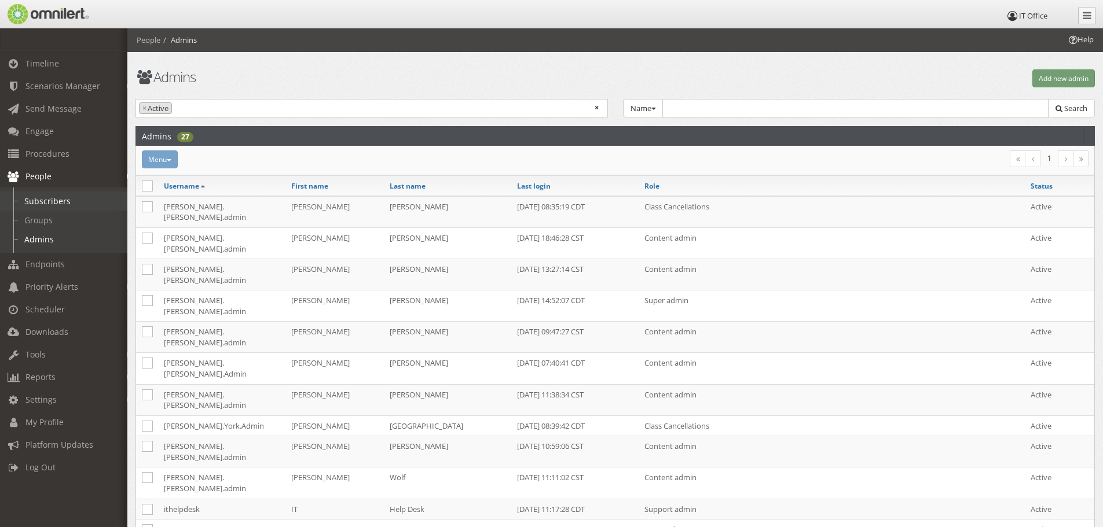
click at [58, 197] on link "Subscribers" at bounding box center [69, 201] width 138 height 19
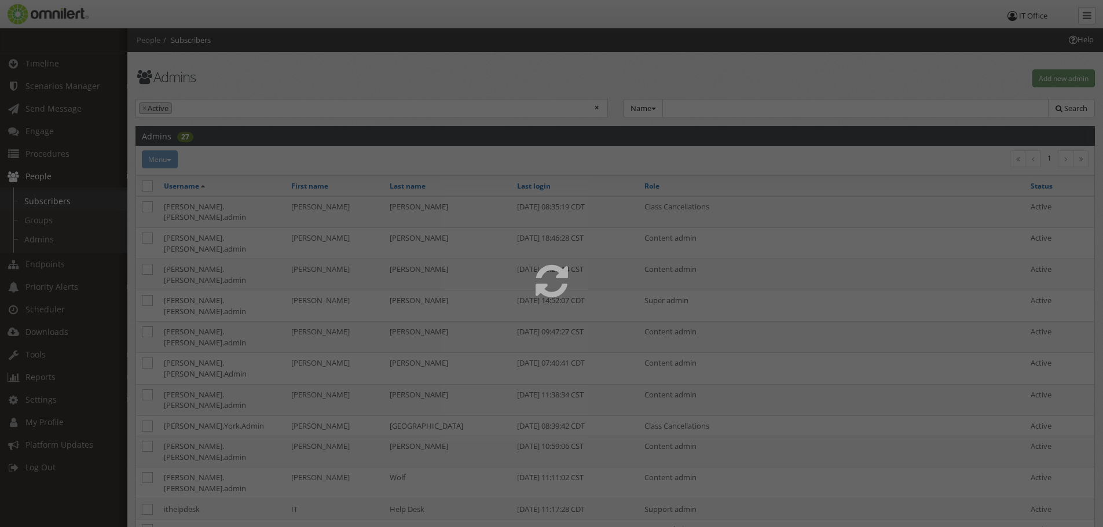
select select
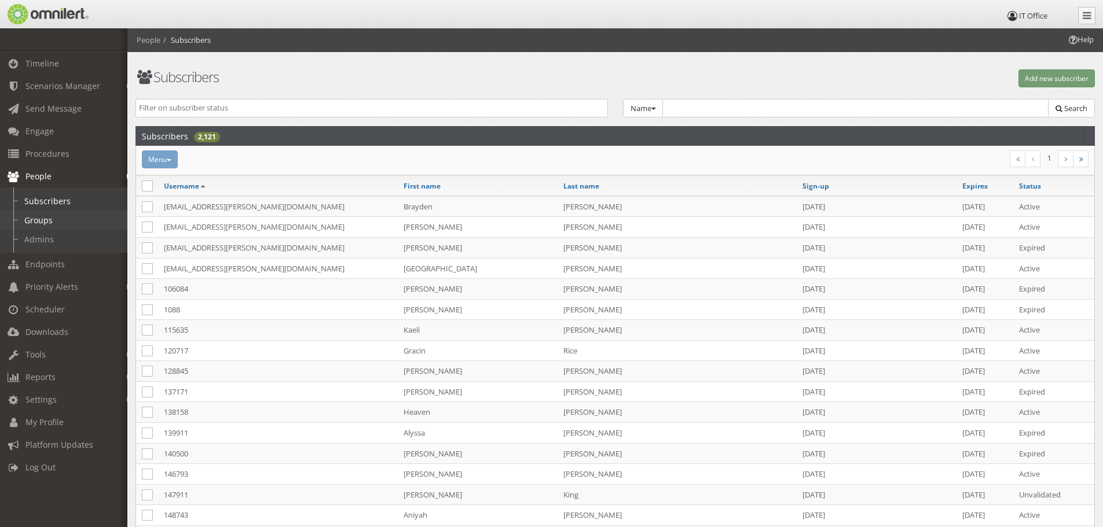
click at [54, 220] on link "Groups" at bounding box center [69, 220] width 138 height 19
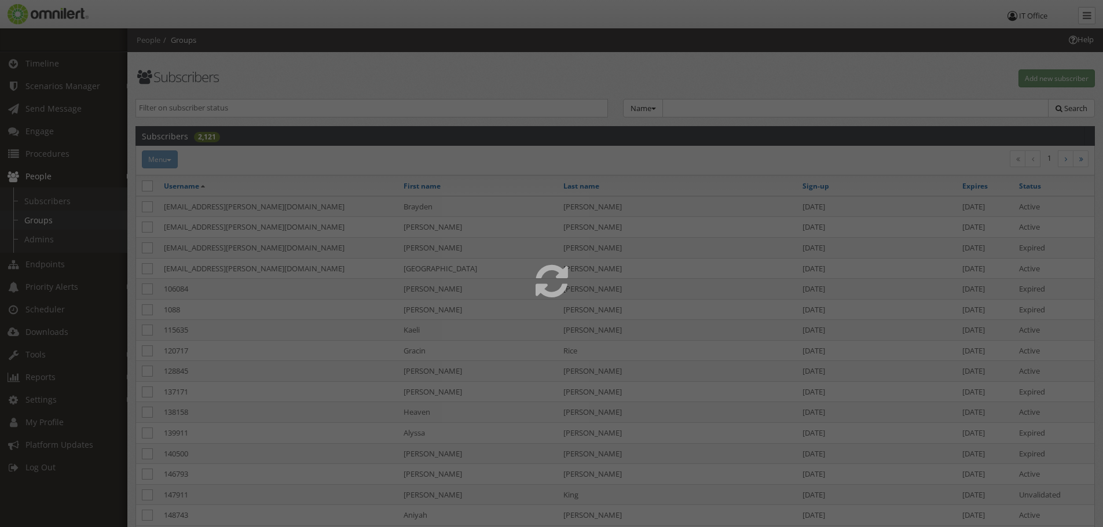
select select
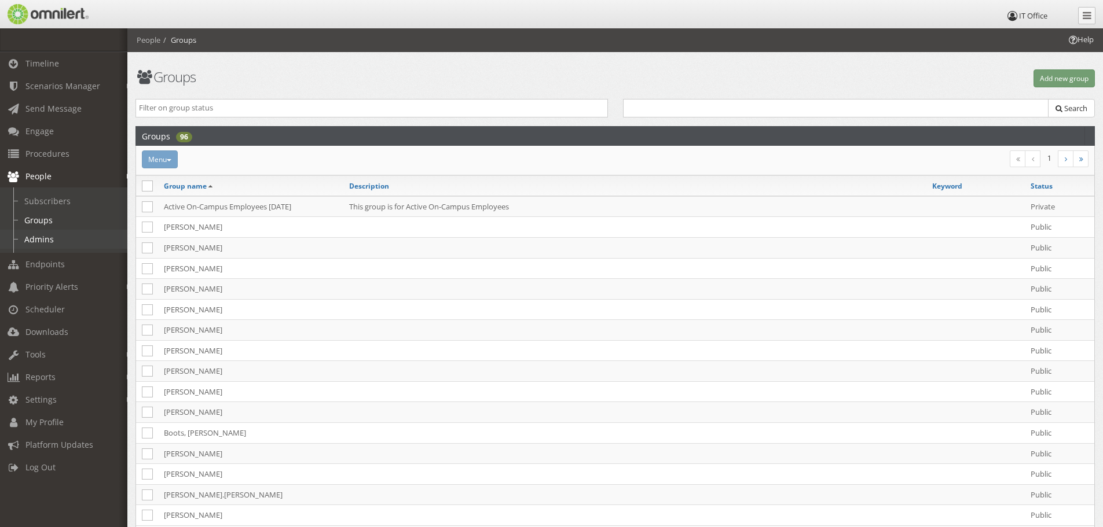
click at [53, 234] on link "Admins" at bounding box center [69, 239] width 138 height 19
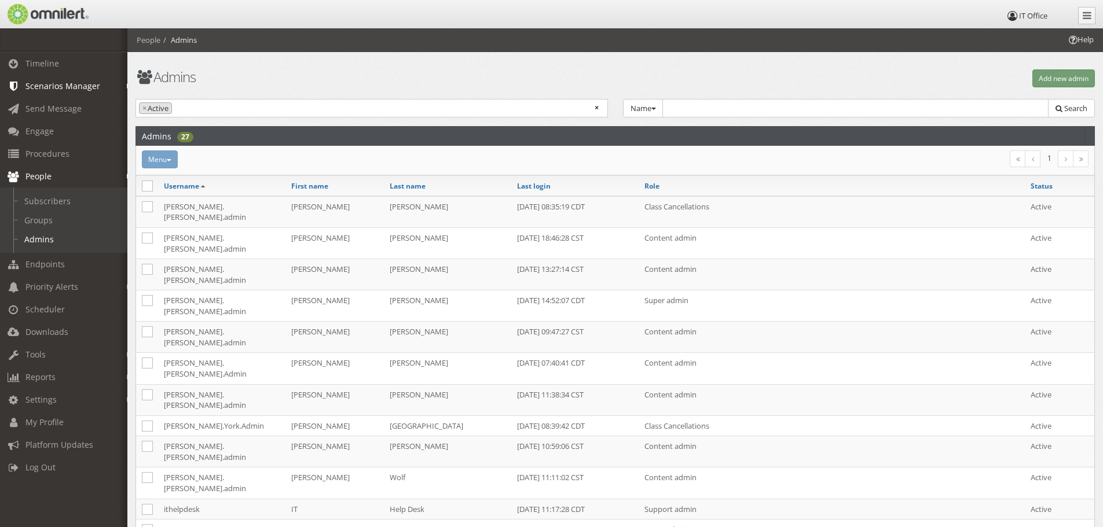
click at [74, 87] on span "Scenarios Manager" at bounding box center [62, 85] width 75 height 11
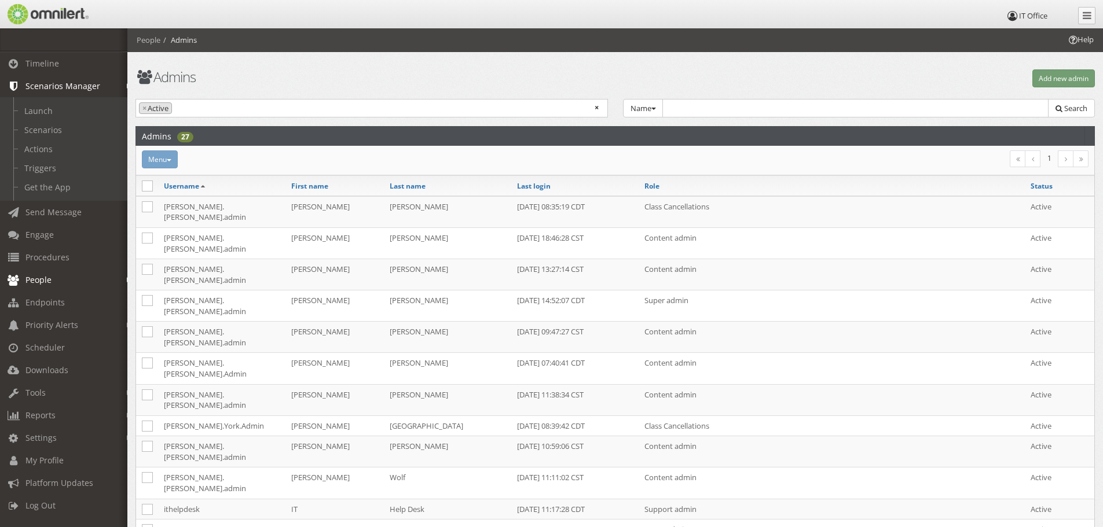
scroll to position [3, 0]
click at [45, 302] on span "Endpoints" at bounding box center [44, 302] width 39 height 11
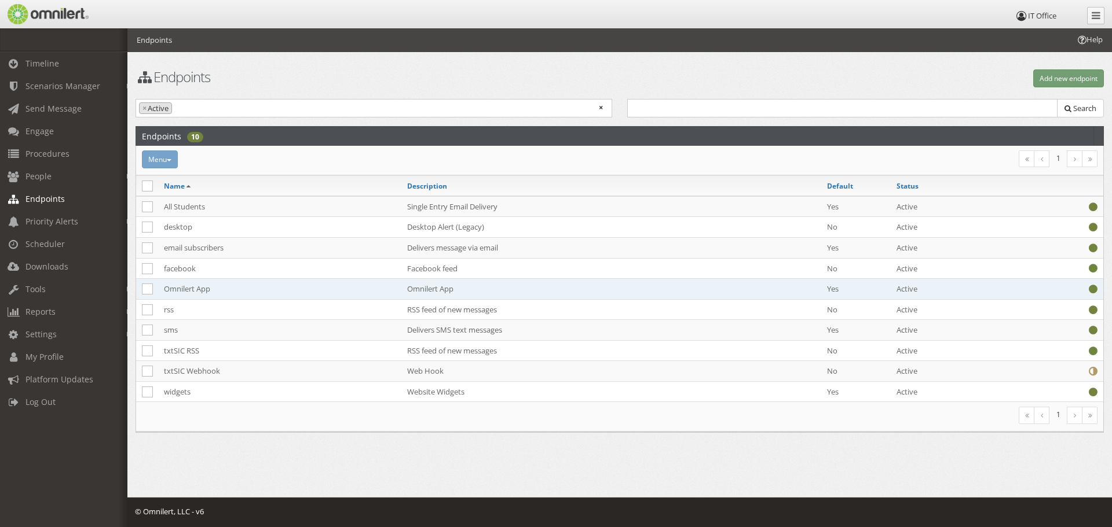
click at [196, 284] on td "Omnilert App" at bounding box center [279, 289] width 243 height 21
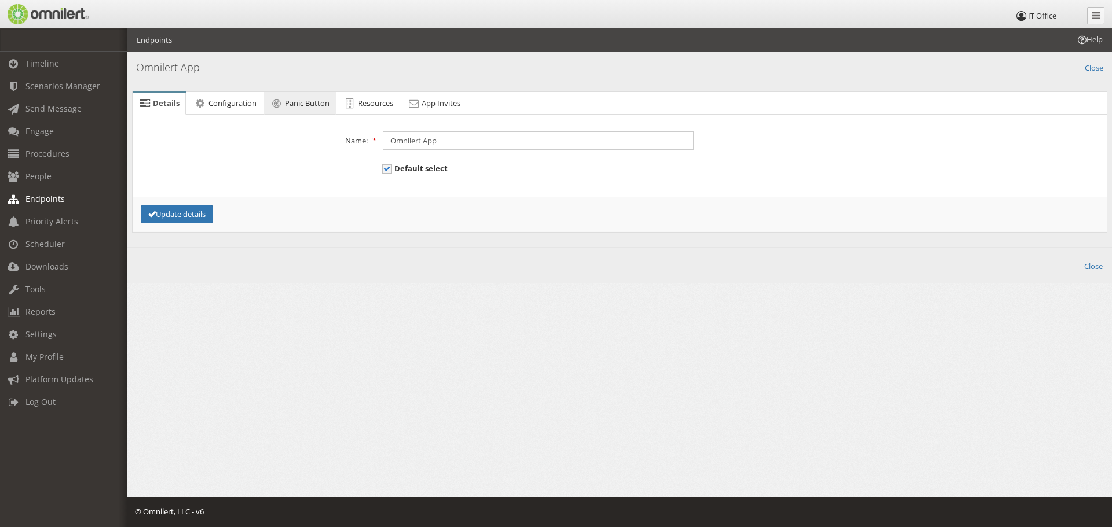
click at [309, 102] on span "Panic Button" at bounding box center [307, 103] width 45 height 10
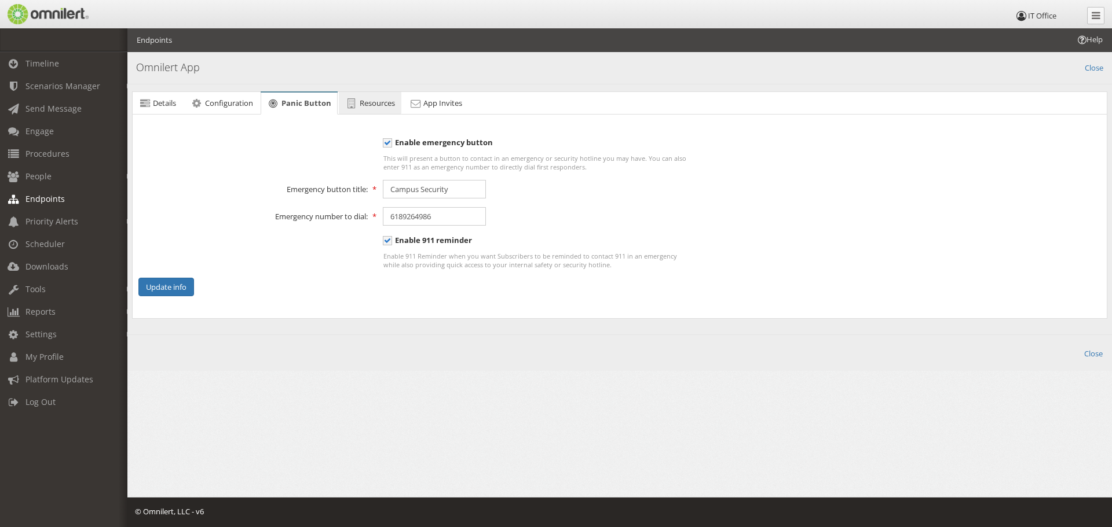
click at [362, 103] on span "Resources" at bounding box center [377, 103] width 35 height 10
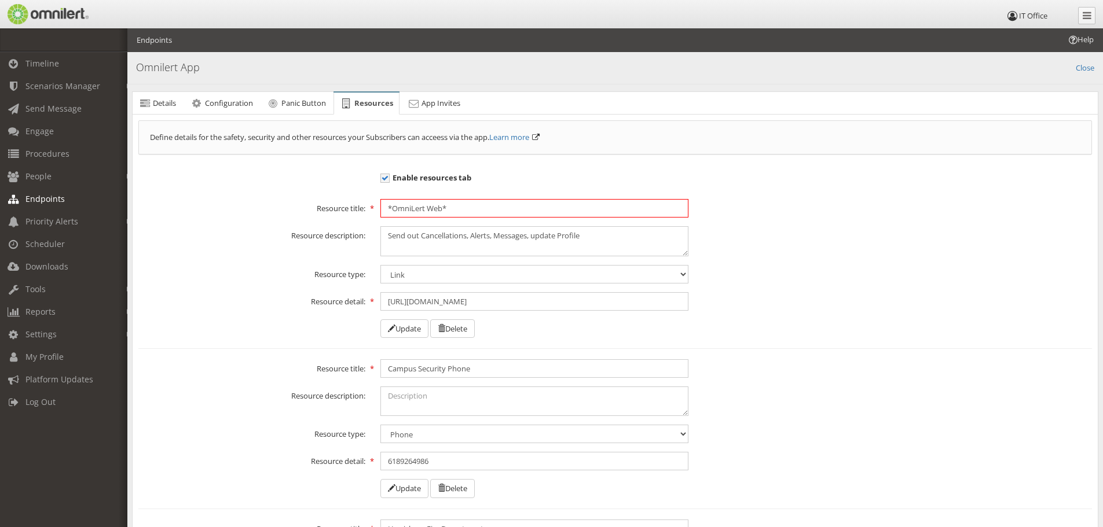
click at [442, 206] on input "*OmniLert Web*" at bounding box center [534, 208] width 308 height 19
type input "*OmniLert Web for Admins*"
click at [768, 280] on div "Resource type: Document PDF Image Video Link Phone" at bounding box center [615, 274] width 969 height 19
click at [395, 325] on button "Update" at bounding box center [404, 329] width 48 height 19
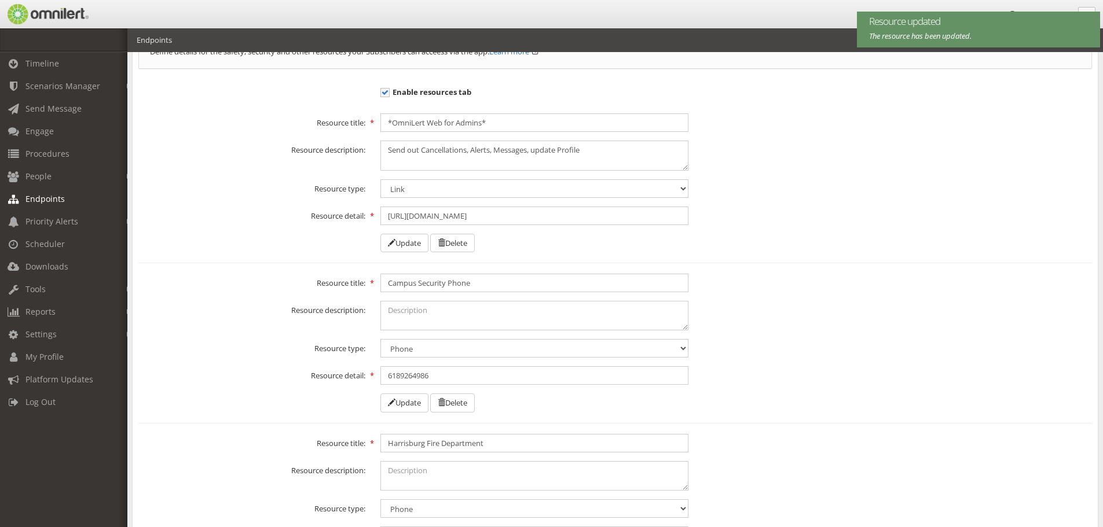
scroll to position [116, 0]
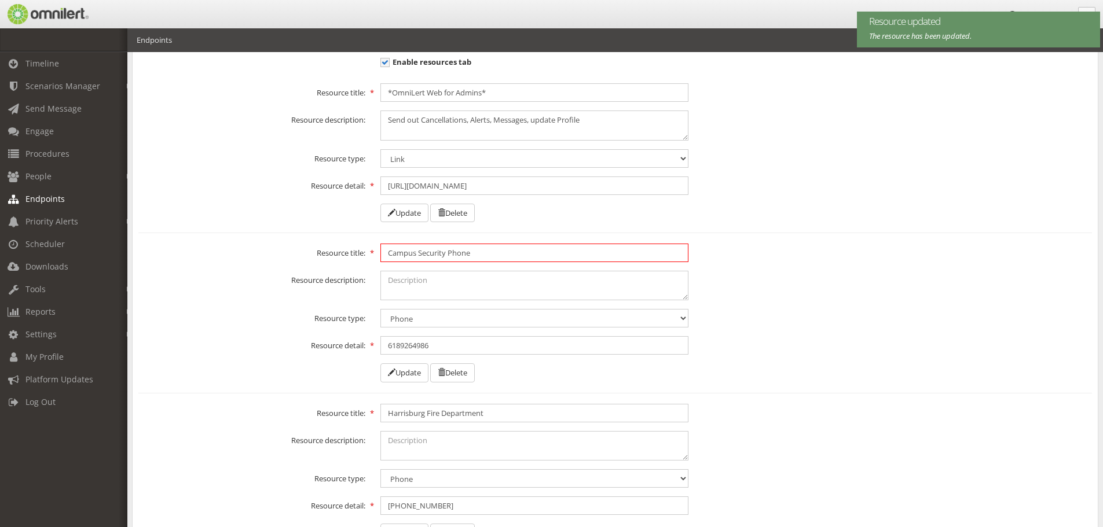
click at [388, 254] on input "Campus Security Phone" at bounding box center [534, 253] width 308 height 19
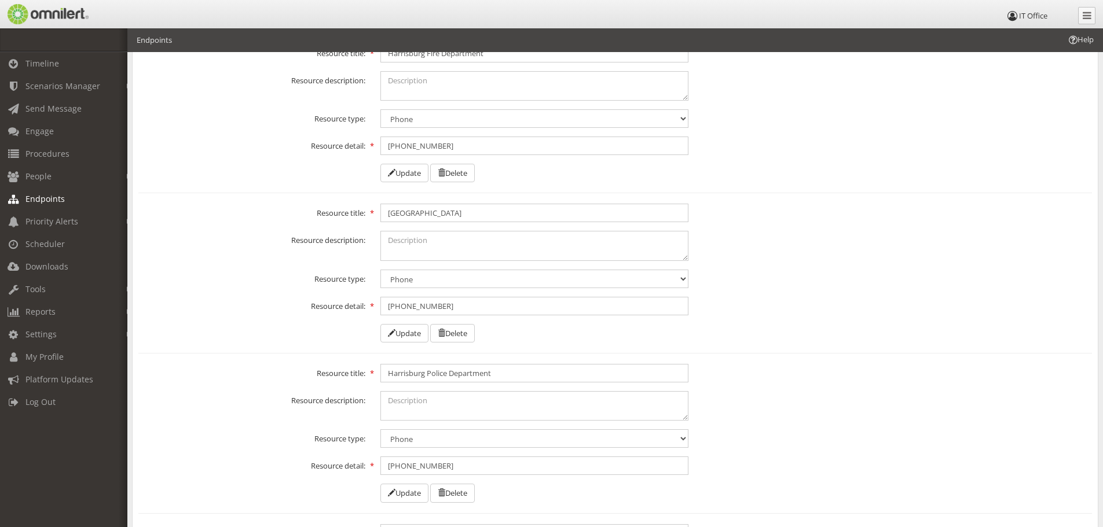
scroll to position [463, 0]
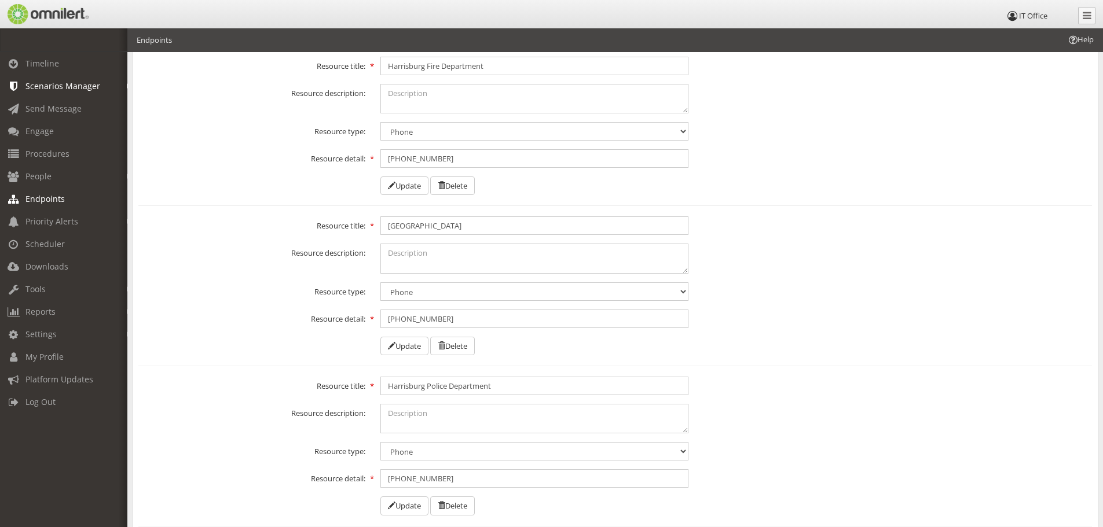
click at [29, 94] on link "Scenarios Manager" at bounding box center [69, 86] width 138 height 23
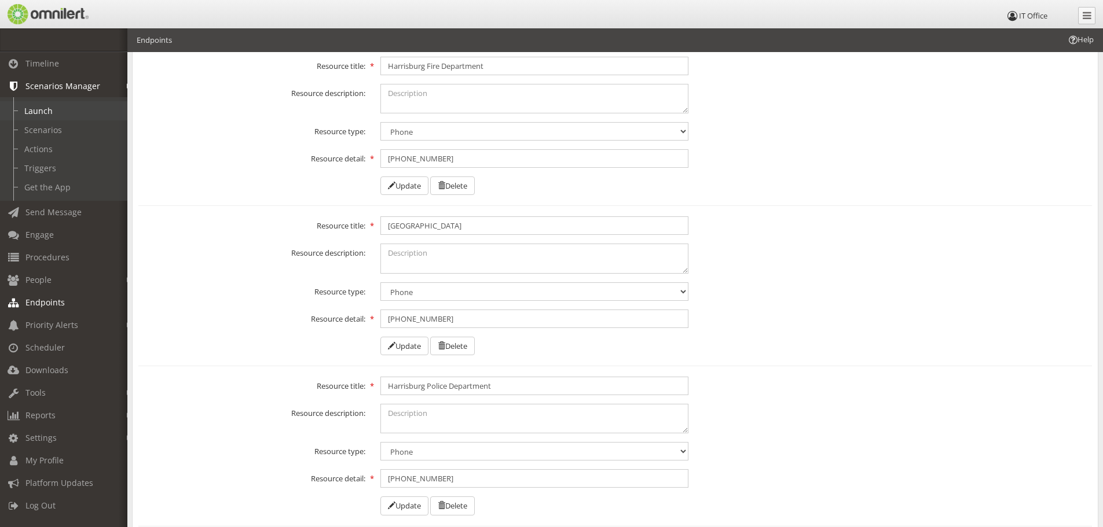
click at [34, 107] on link "Launch" at bounding box center [69, 110] width 138 height 19
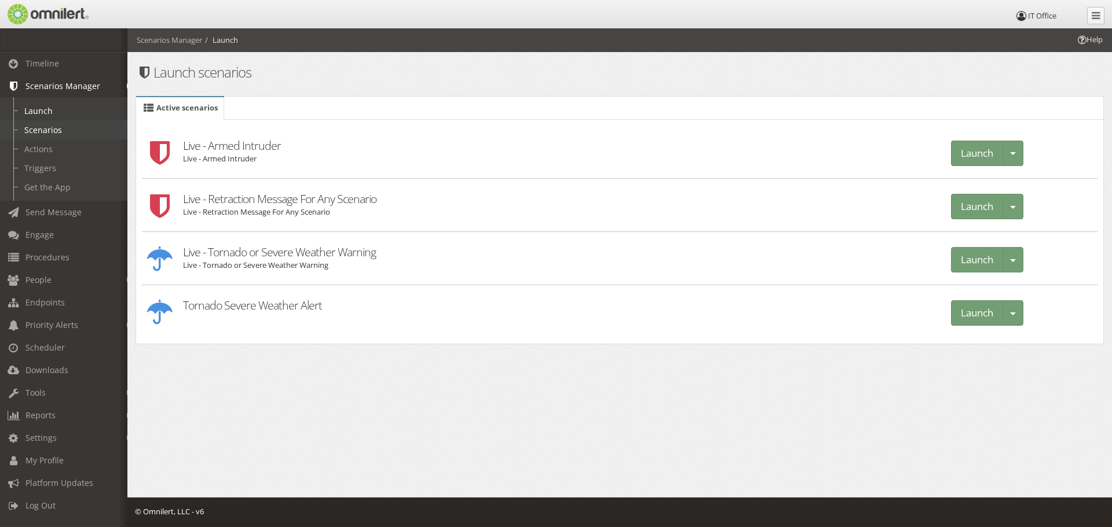
click at [50, 129] on link "Scenarios" at bounding box center [69, 129] width 138 height 19
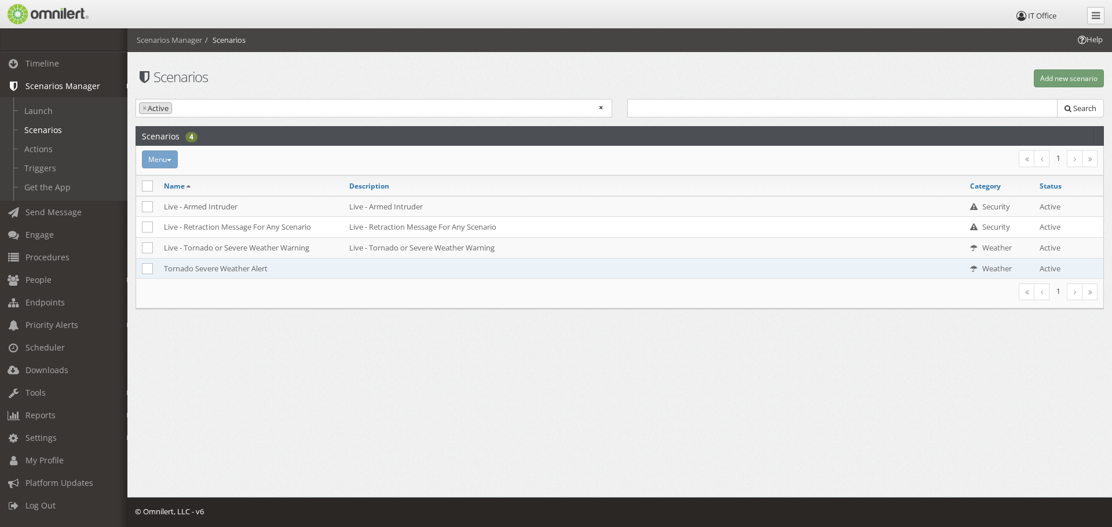
click at [190, 270] on td "Tornado Severe Weather Alert" at bounding box center [250, 268] width 185 height 20
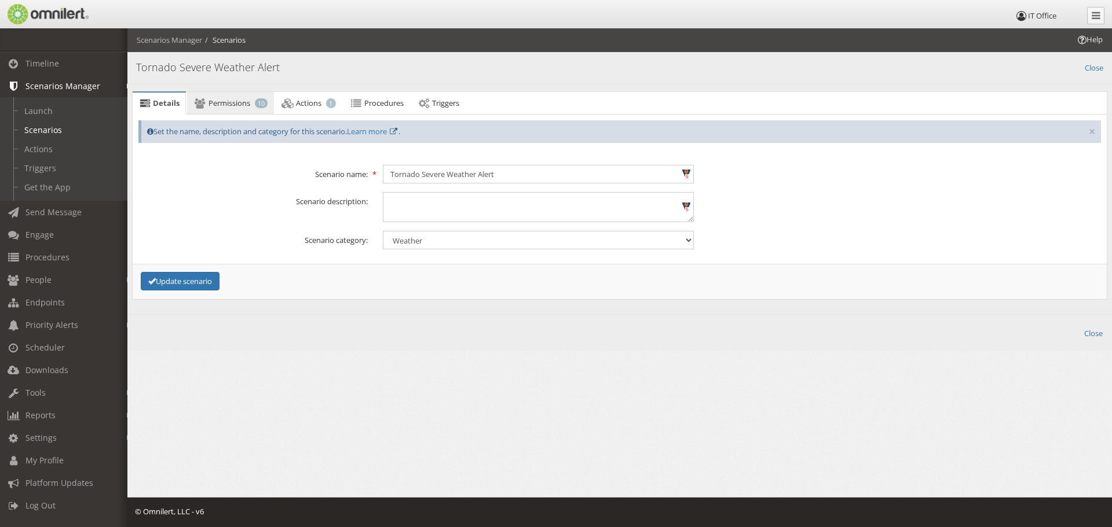
click at [214, 100] on span "Permissions" at bounding box center [229, 103] width 42 height 10
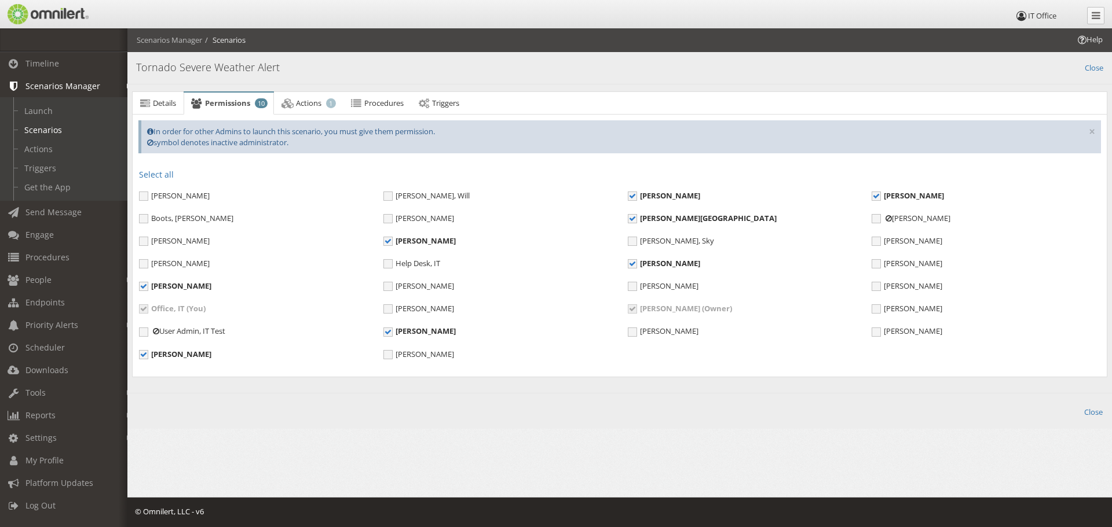
click at [632, 310] on span "Ross, Benjamin (Owner)" at bounding box center [680, 308] width 104 height 10
click at [588, 298] on div "Absher, Terri Armijo, Will Barr, Chris Billman, Tyler" at bounding box center [619, 280] width 977 height 181
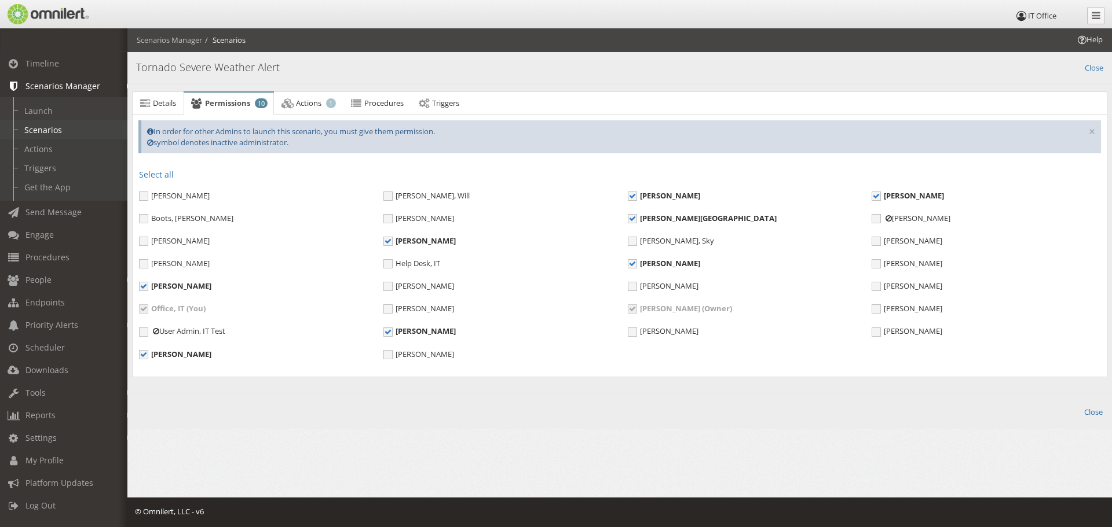
click at [41, 123] on link "Scenarios" at bounding box center [69, 129] width 138 height 19
click at [30, 108] on link "Launch" at bounding box center [69, 110] width 138 height 19
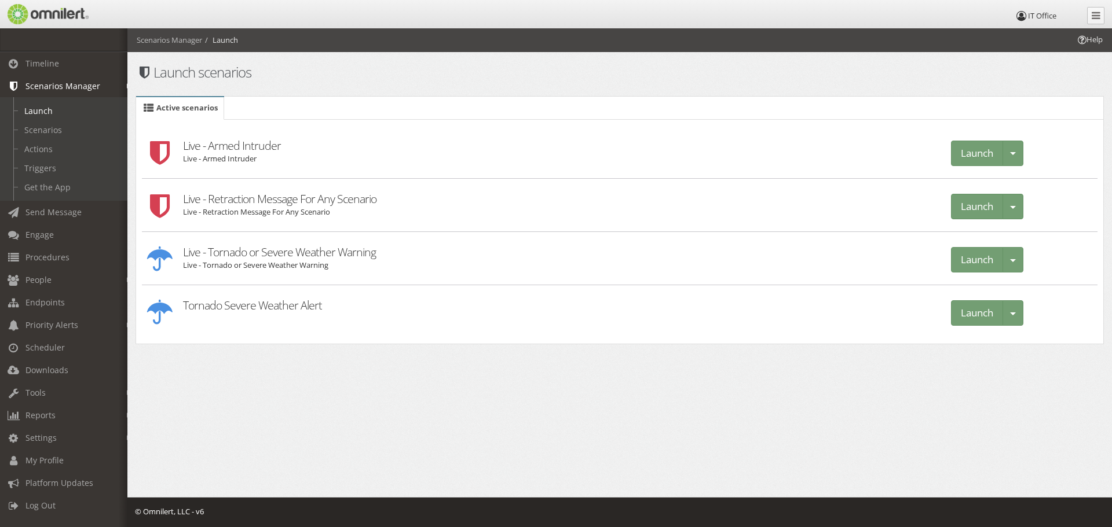
click at [265, 252] on h2 "Live - Tornado or Severe Weather Warning" at bounding box center [559, 246] width 752 height 28
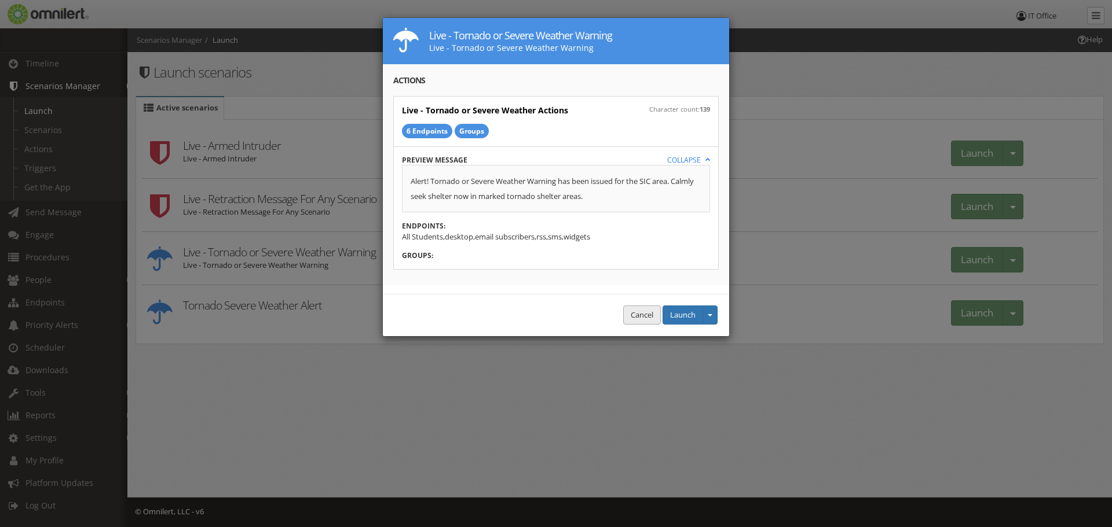
click at [629, 318] on button "Cancel" at bounding box center [642, 315] width 38 height 19
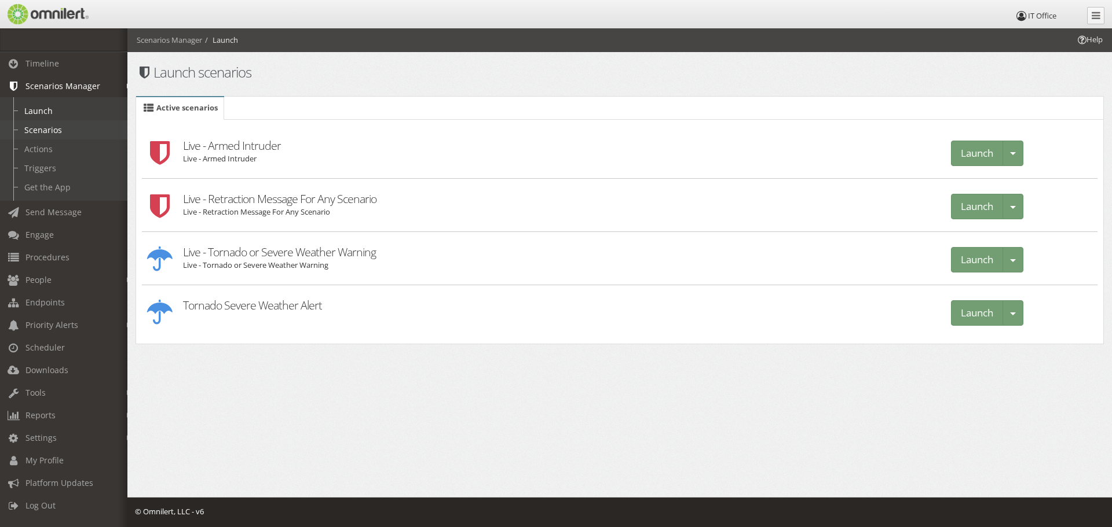
click at [51, 132] on link "Scenarios" at bounding box center [69, 129] width 138 height 19
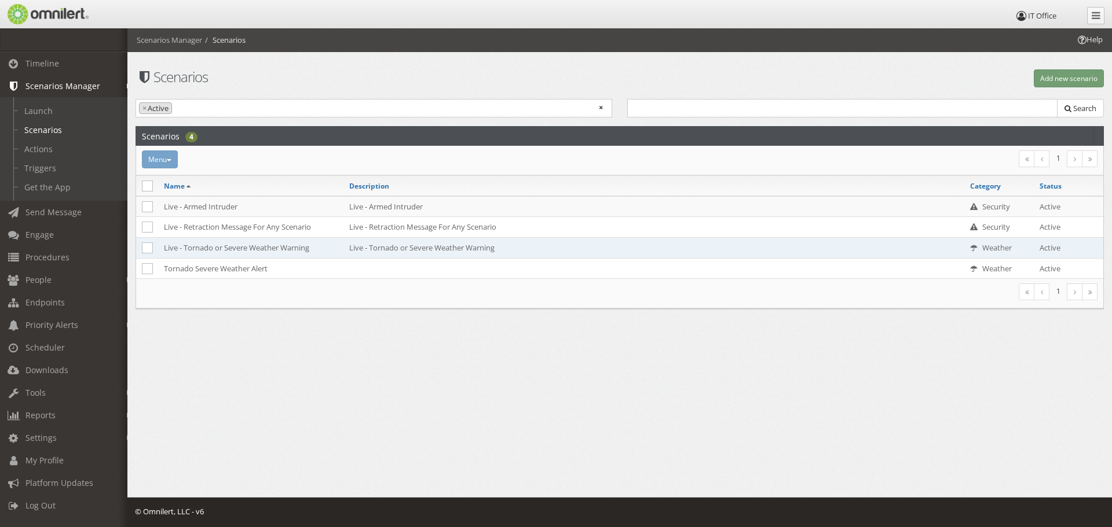
click at [222, 244] on td "Live - Tornado or Severe Weather Warning" at bounding box center [250, 247] width 185 height 21
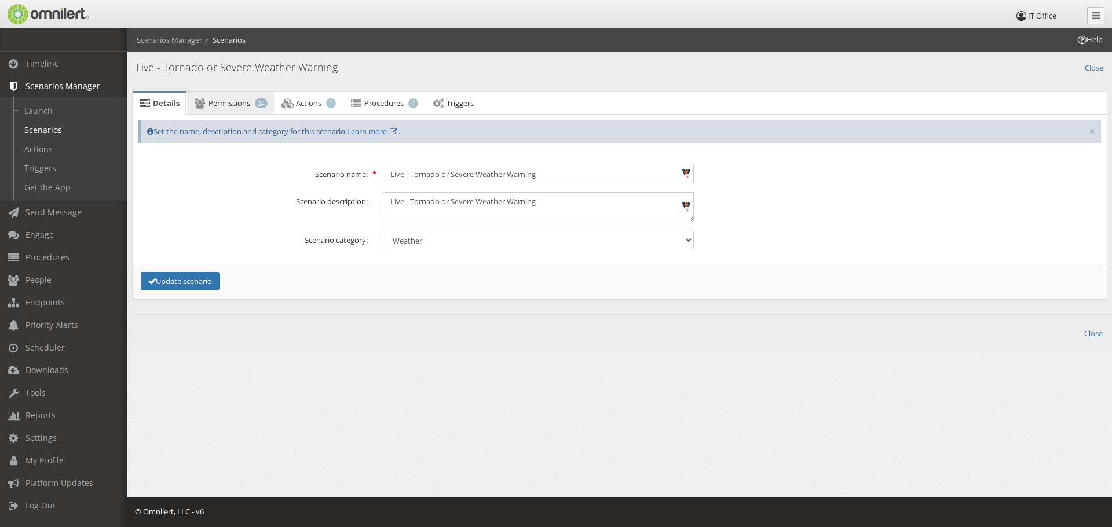
click at [220, 98] on span "Permissions" at bounding box center [229, 103] width 42 height 10
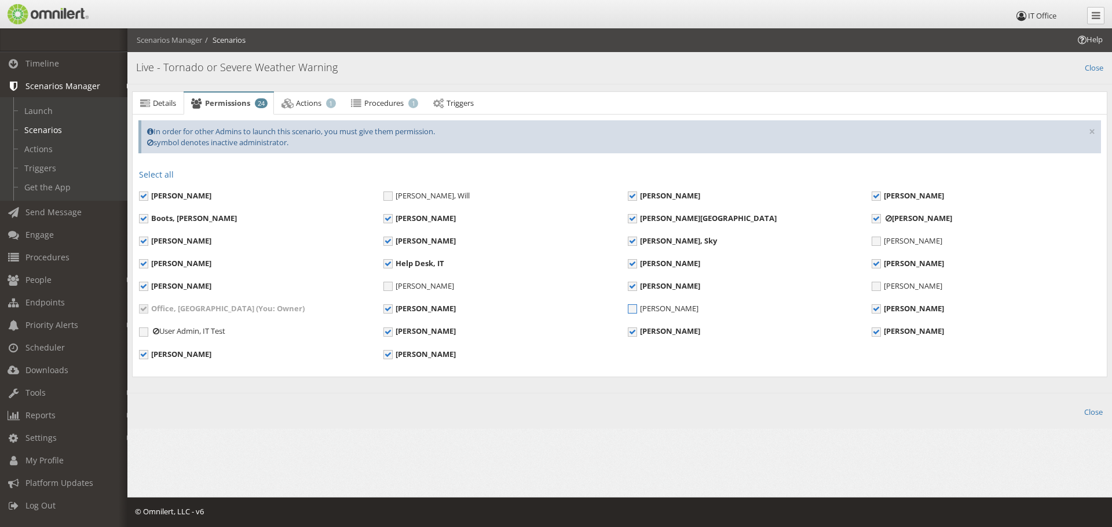
click at [635, 309] on span "Ross, Benjamin" at bounding box center [663, 308] width 71 height 10
click at [635, 309] on input "Ross, Benjamin" at bounding box center [633, 310] width 10 height 10
checkbox input "true"
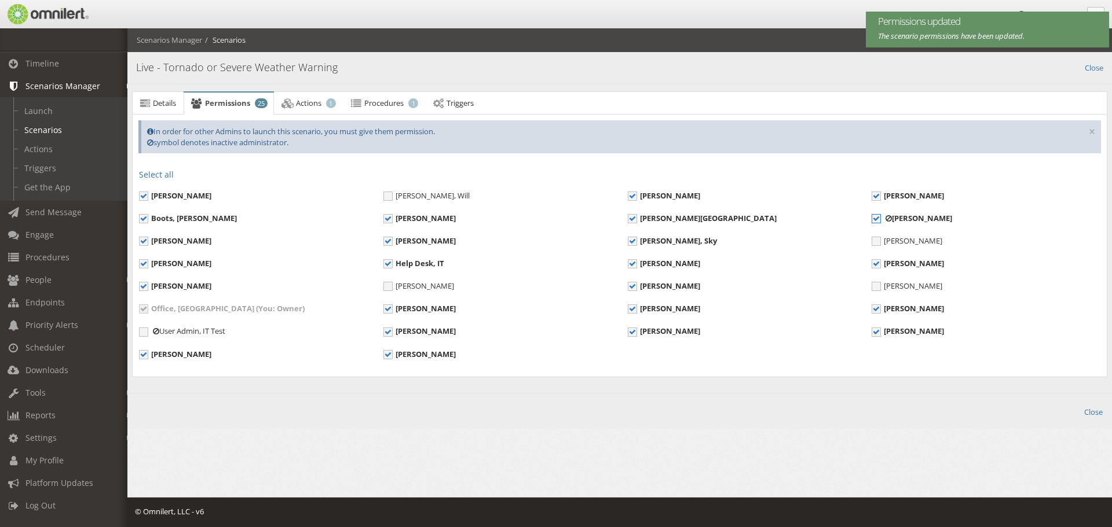
click at [875, 215] on span "Carlton, James" at bounding box center [911, 218] width 80 height 10
click at [875, 215] on input "Carlton, James" at bounding box center [876, 220] width 10 height 10
checkbox input "false"
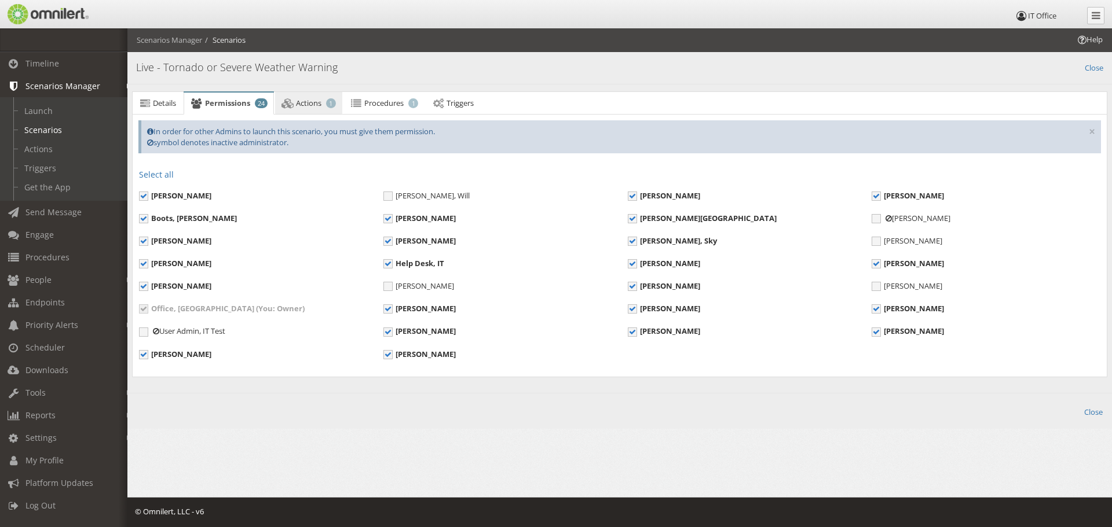
click at [305, 102] on span "Actions" at bounding box center [308, 103] width 25 height 10
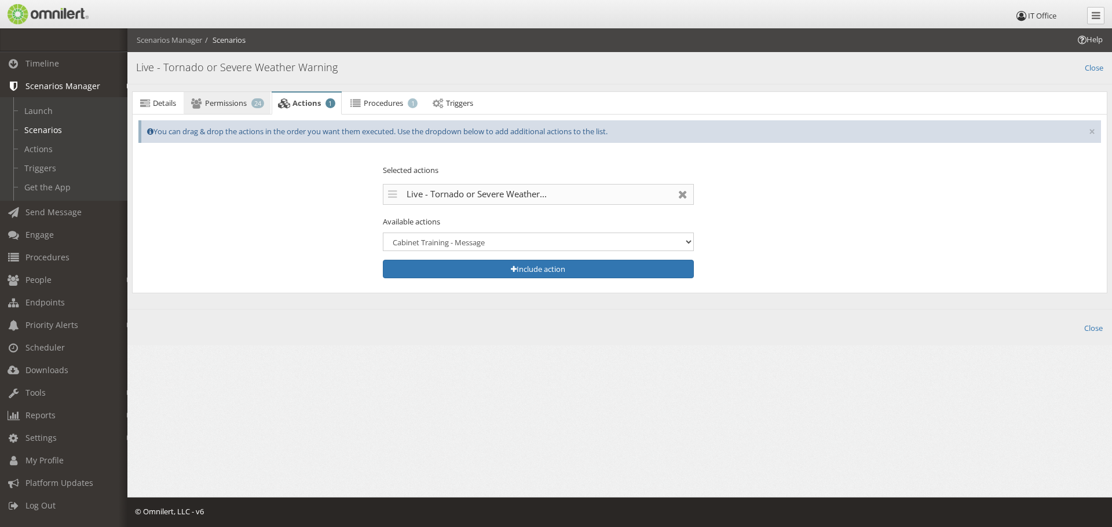
click at [248, 100] on link "Permissions 24" at bounding box center [227, 103] width 86 height 23
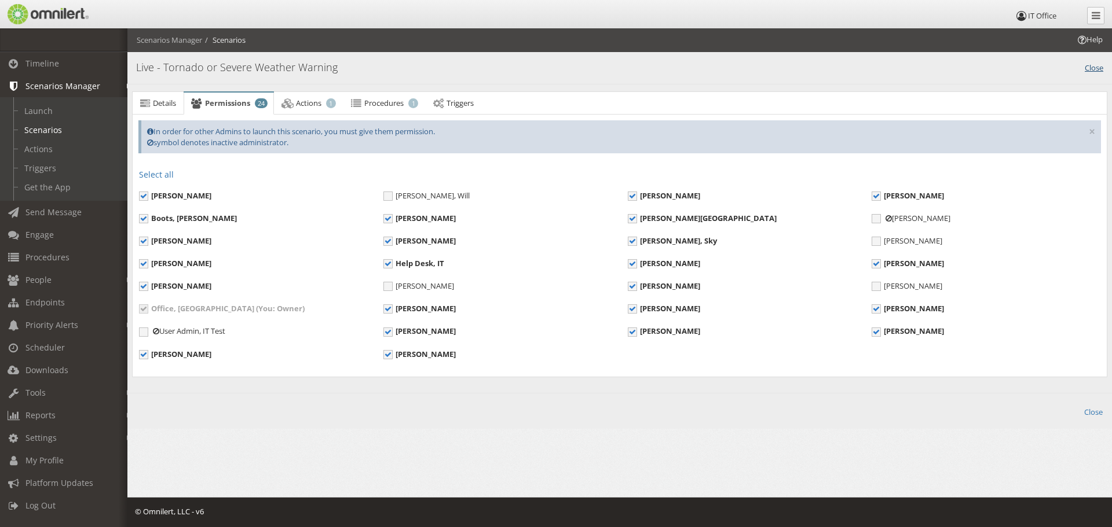
click at [1095, 65] on link "Close" at bounding box center [1093, 66] width 19 height 13
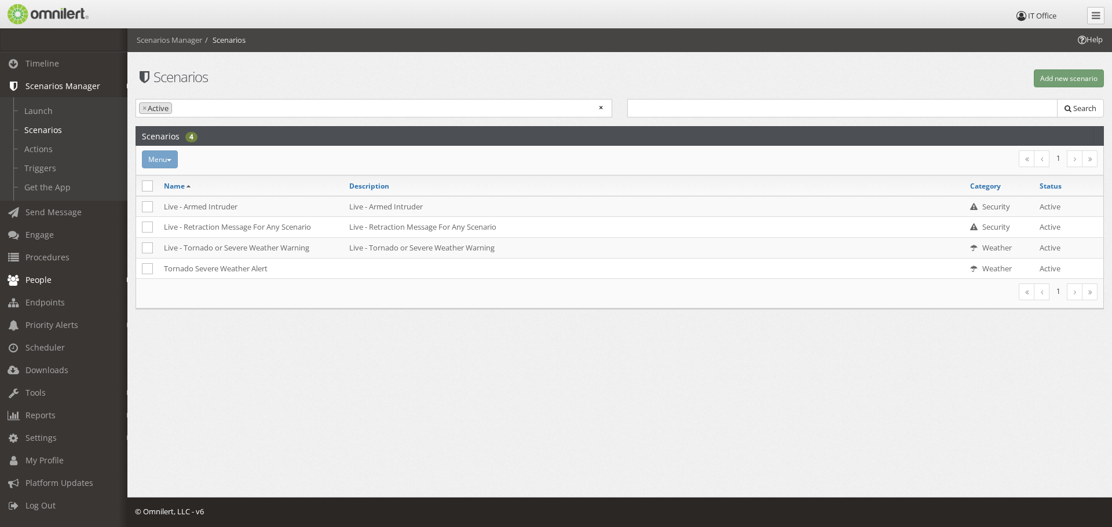
click at [32, 281] on span "People" at bounding box center [38, 279] width 26 height 11
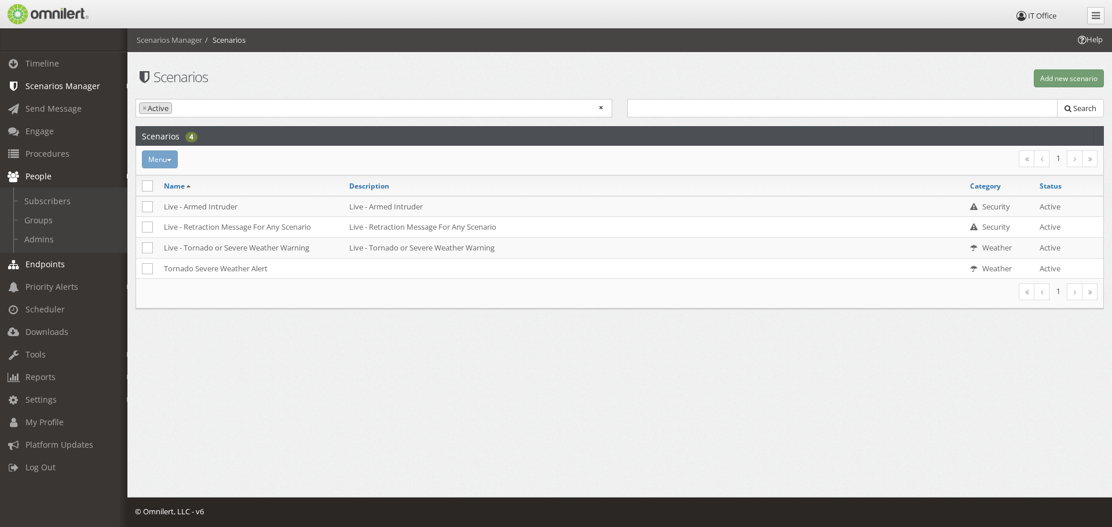
click at [32, 265] on span "Endpoints" at bounding box center [44, 264] width 39 height 11
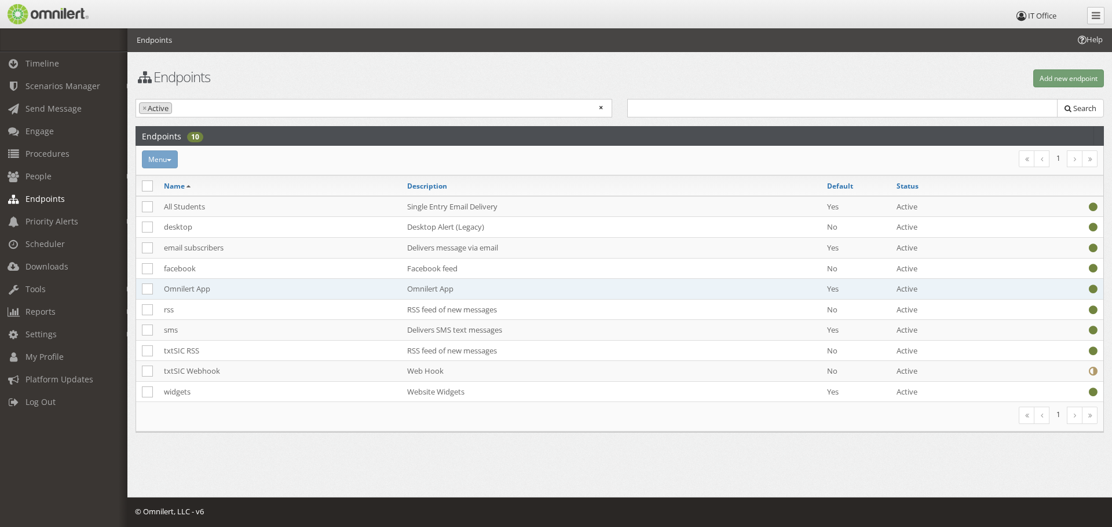
click at [203, 288] on td "Omnilert App" at bounding box center [279, 289] width 243 height 21
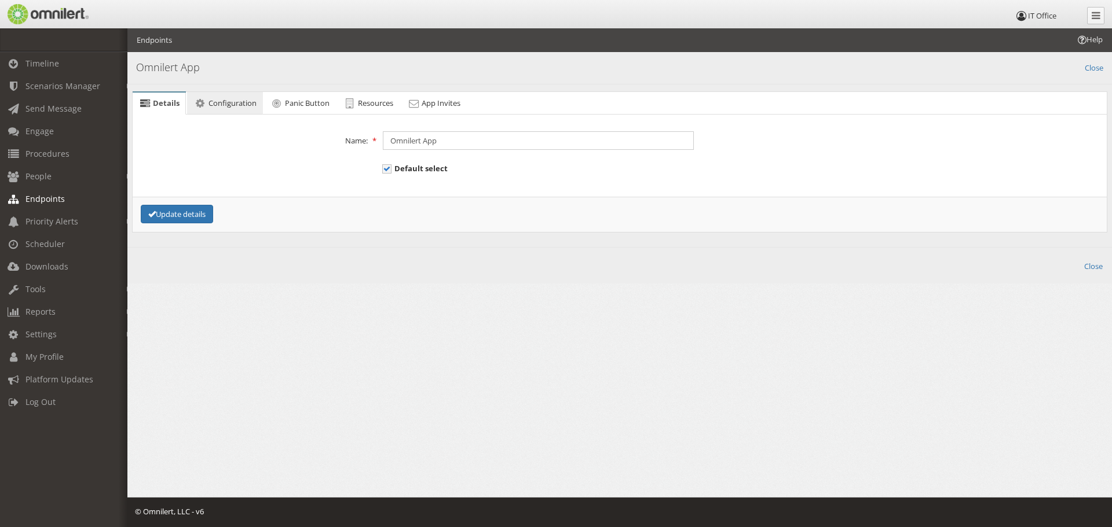
click at [229, 102] on span "Configuration" at bounding box center [232, 103] width 48 height 10
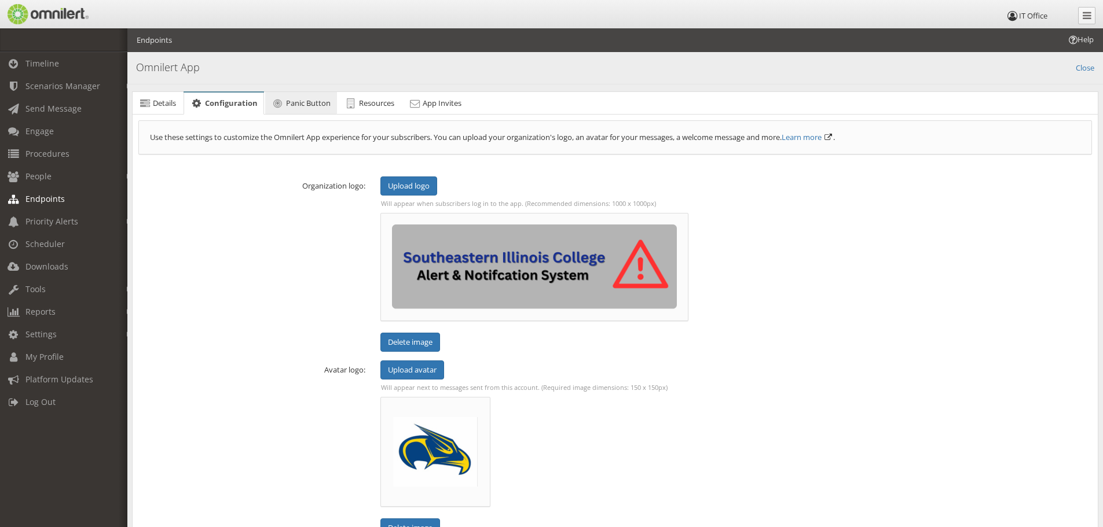
click at [289, 97] on link "Panic Button" at bounding box center [301, 103] width 72 height 23
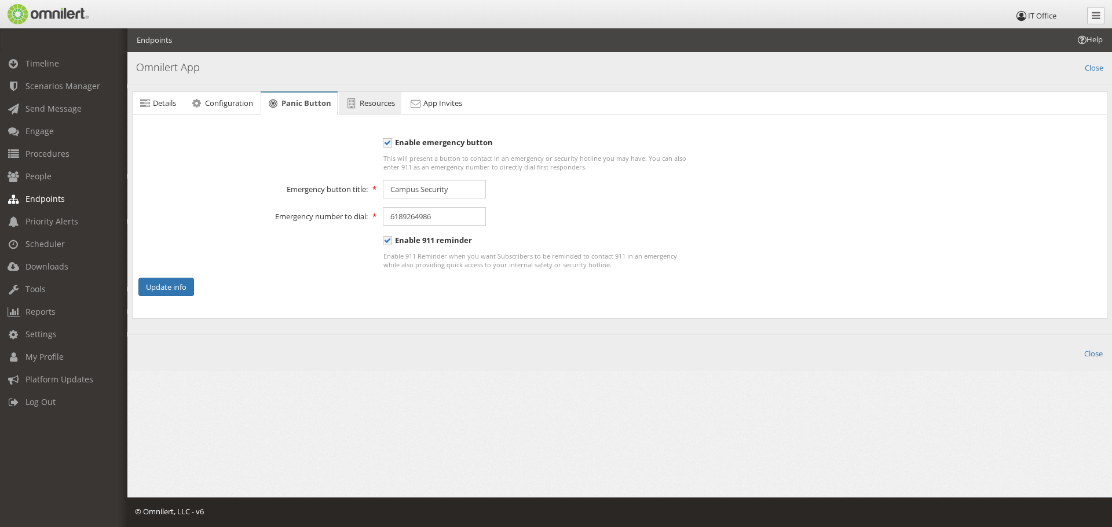
click at [375, 100] on span "Resources" at bounding box center [377, 103] width 35 height 10
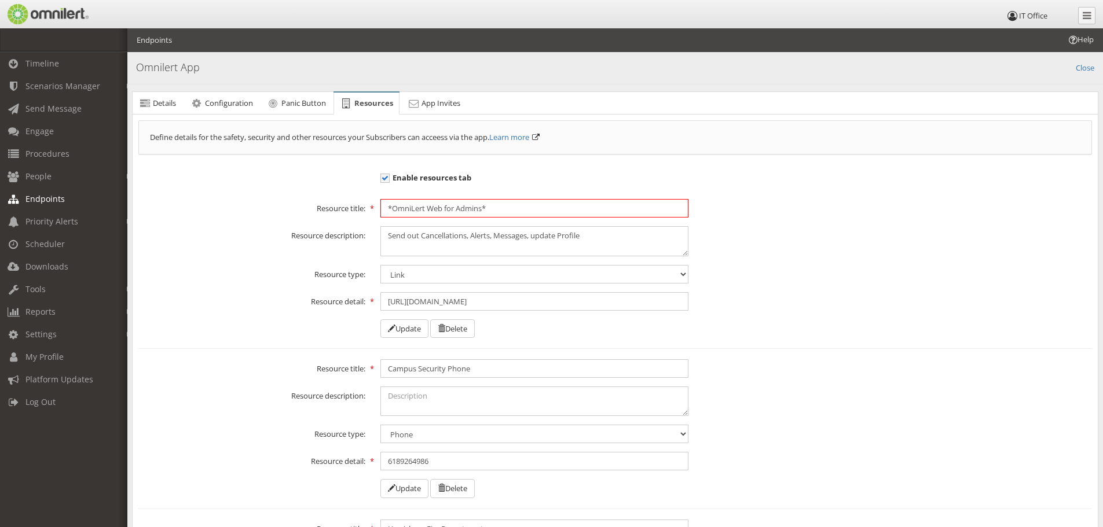
click at [501, 208] on input "*OmniLert Web for Admins*" at bounding box center [534, 208] width 308 height 19
drag, startPoint x: 483, startPoint y: 206, endPoint x: 444, endPoint y: 207, distance: 38.8
click at [444, 207] on input "*OmniLert Web for Admins*" at bounding box center [534, 208] width 308 height 19
type input "*OmniLert Web Login*"
click at [381, 236] on textarea "Send out Cancellations, Alerts, Messages, update Profile" at bounding box center [534, 241] width 308 height 30
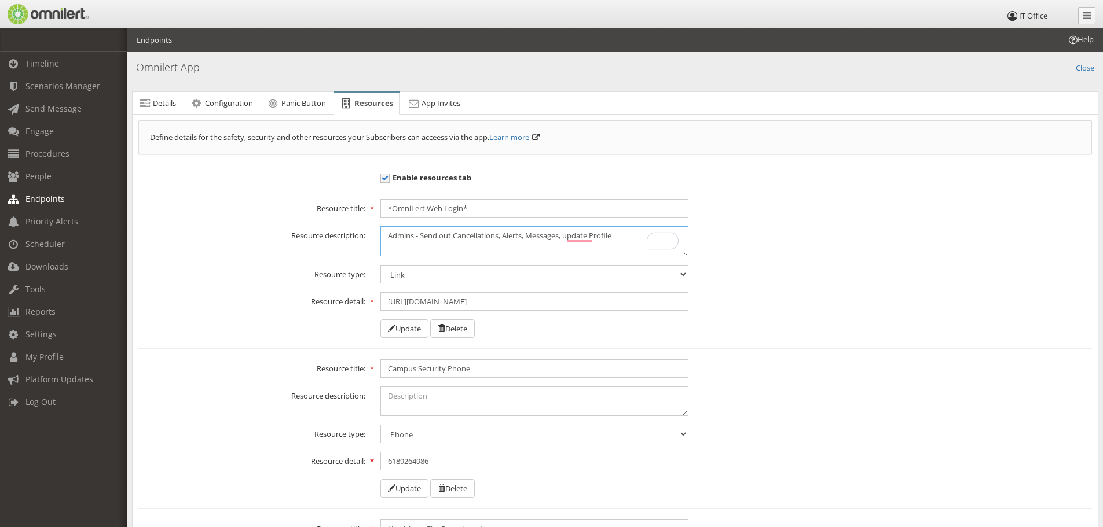
drag, startPoint x: 570, startPoint y: 239, endPoint x: 618, endPoint y: 240, distance: 48.1
click at [618, 240] on textarea "Send out Cancellations, Alerts, Messages, update Profile" at bounding box center [534, 241] width 308 height 30
click at [518, 250] on textarea "Send out Cancellations, Alerts, Messages, update Profile" at bounding box center [534, 241] width 308 height 30
click at [505, 233] on textarea "Send out Cancellations, Alerts, Messages, update Profile" at bounding box center [534, 241] width 308 height 30
type textarea "Admins - Send out Cancellations, Alerts, and Messages without an app. Users can…"
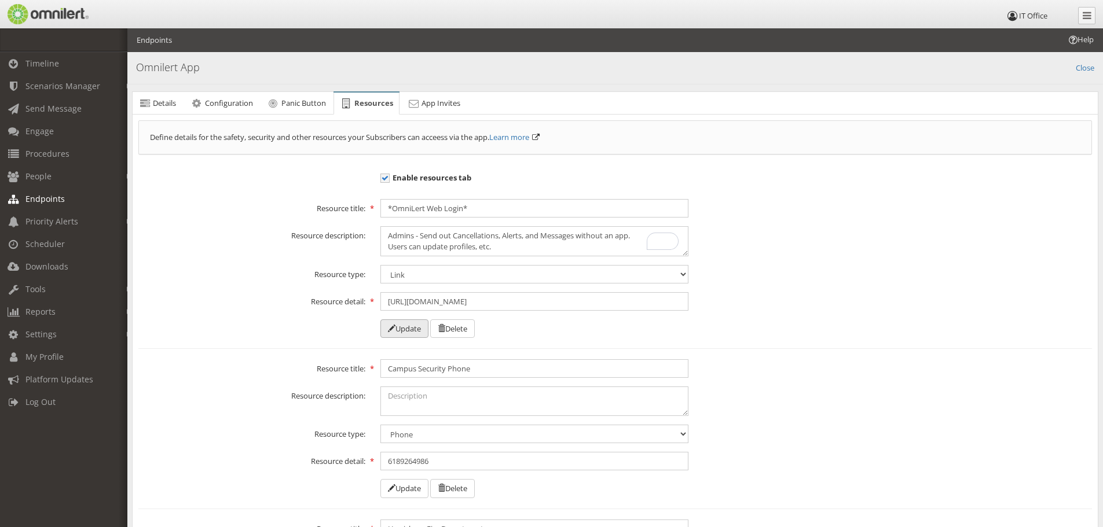
click at [413, 330] on button "Update" at bounding box center [404, 329] width 48 height 19
click at [453, 237] on textarea "Admins - Send out Cancellations, Alerts, and Messages without an app. Users can…" at bounding box center [534, 241] width 308 height 30
type textarea "Admins - Send Cancellations, Alerts, and Messages without an app. Users can upd…"
click at [401, 329] on button "Update" at bounding box center [404, 329] width 48 height 19
click at [443, 238] on textarea "Admins - Send Cancellations, Alerts, and Messages without an app. Users can upd…" at bounding box center [534, 241] width 308 height 30
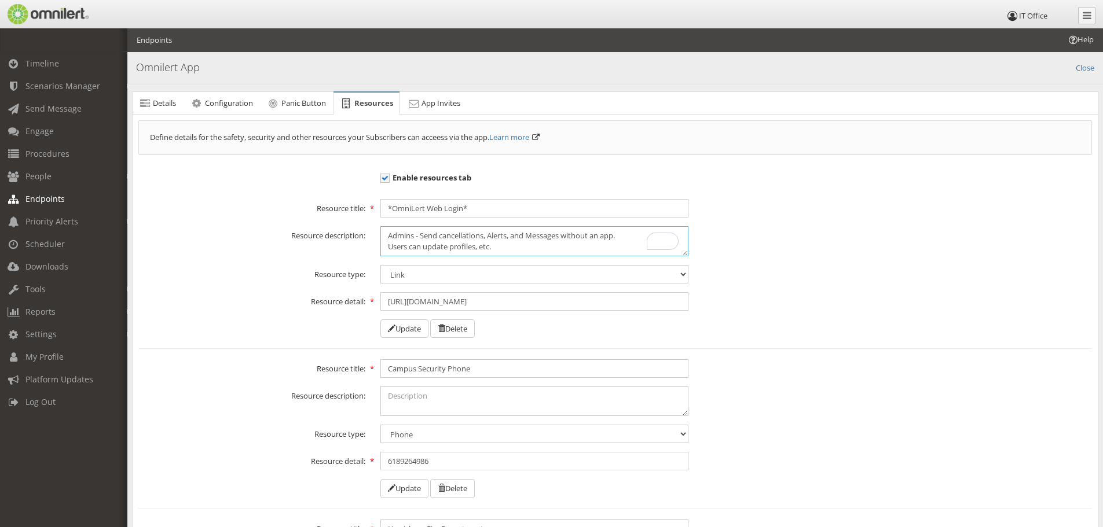
click at [494, 235] on textarea "Admins - Send Cancellations, Alerts, and Messages without an app. Users can upd…" at bounding box center [534, 241] width 308 height 30
click at [535, 236] on textarea "Admins - Send Cancellations, Alerts, and Messages without an app. Users can upd…" at bounding box center [534, 241] width 308 height 30
drag, startPoint x: 515, startPoint y: 236, endPoint x: 563, endPoint y: 238, distance: 48.7
click at [563, 238] on textarea "Admins - Send Cancellations, Alerts, and Messages without an app. Users can upd…" at bounding box center [534, 241] width 308 height 30
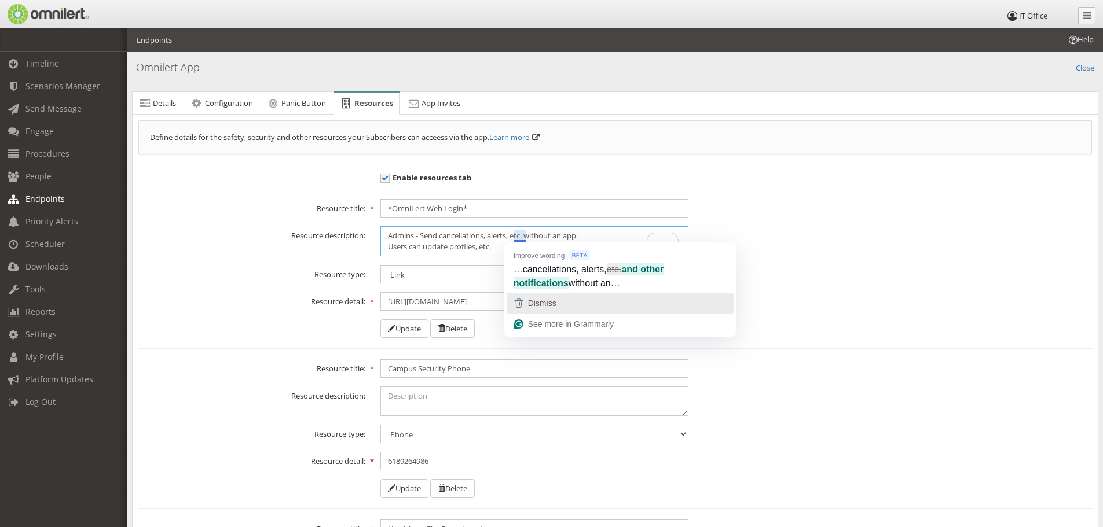
click at [534, 306] on span "Dismiss" at bounding box center [542, 303] width 28 height 9
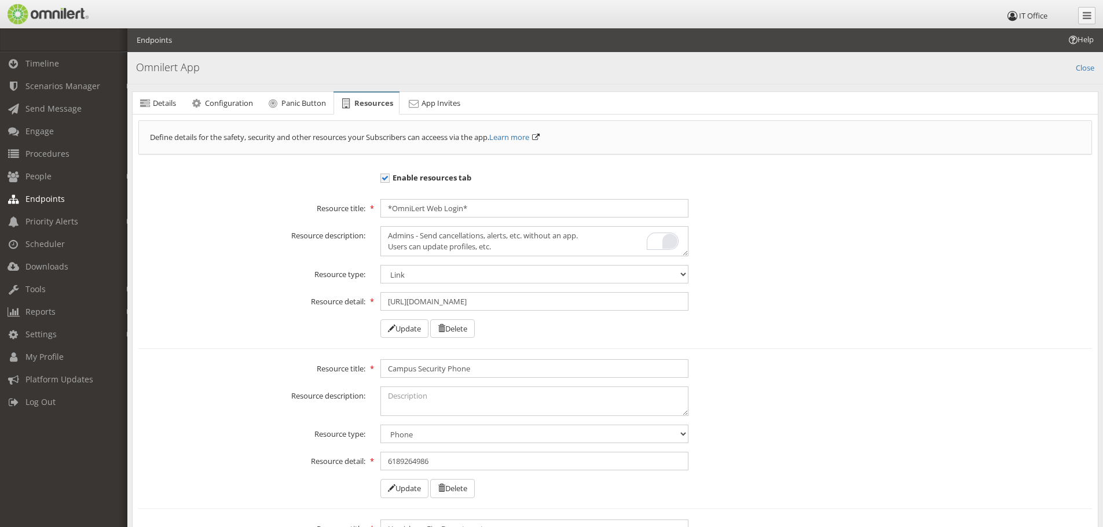
click at [673, 243] on div "Open Grammarly." at bounding box center [669, 241] width 13 height 13
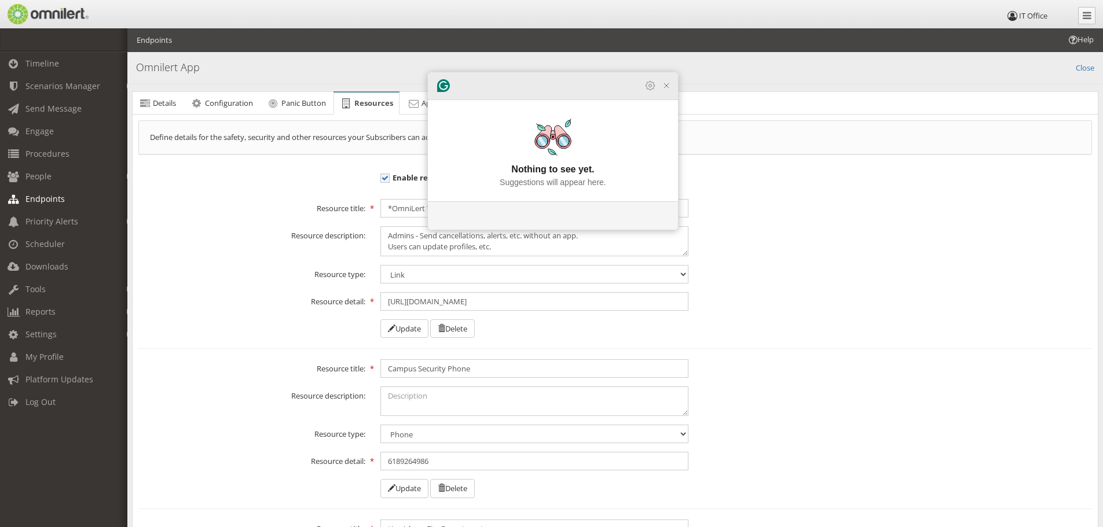
click at [665, 100] on div at bounding box center [553, 86] width 250 height 28
click at [666, 88] on icon "Close Grammarly Assistant" at bounding box center [666, 85] width 5 height 5
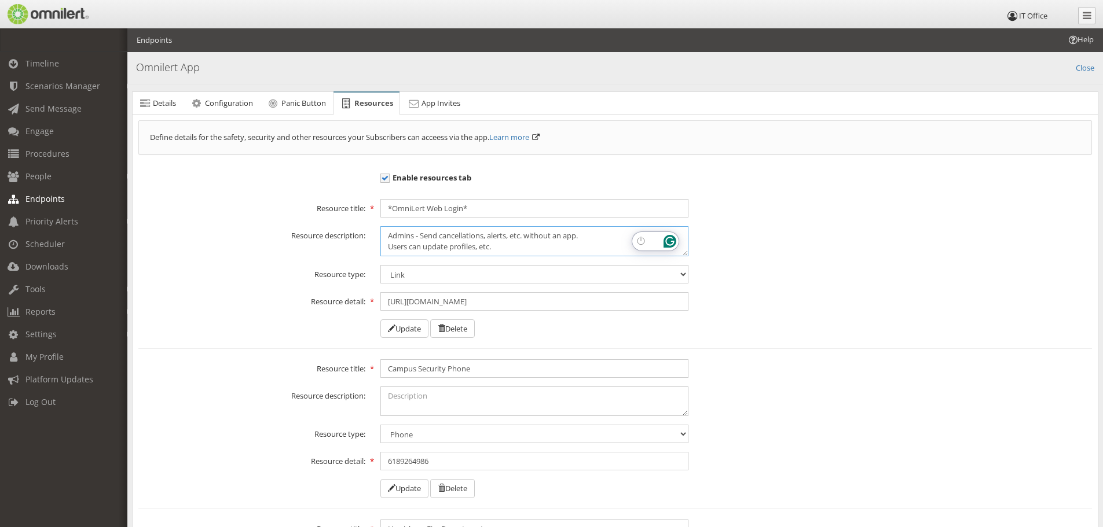
click at [566, 239] on textarea "Admins - Send Cancellations, Alerts, and Messages without an app. Users can upd…" at bounding box center [534, 241] width 308 height 30
click at [559, 246] on textarea "Admins - Send Cancellations, Alerts, and Messages without an app. Users can upd…" at bounding box center [534, 241] width 308 height 30
type textarea "Admins - Send cancellations, alerts, etc. without the app. Users can update pro…"
click at [412, 327] on button "Update" at bounding box center [404, 329] width 48 height 19
drag, startPoint x: 500, startPoint y: 247, endPoint x: 387, endPoint y: 248, distance: 112.9
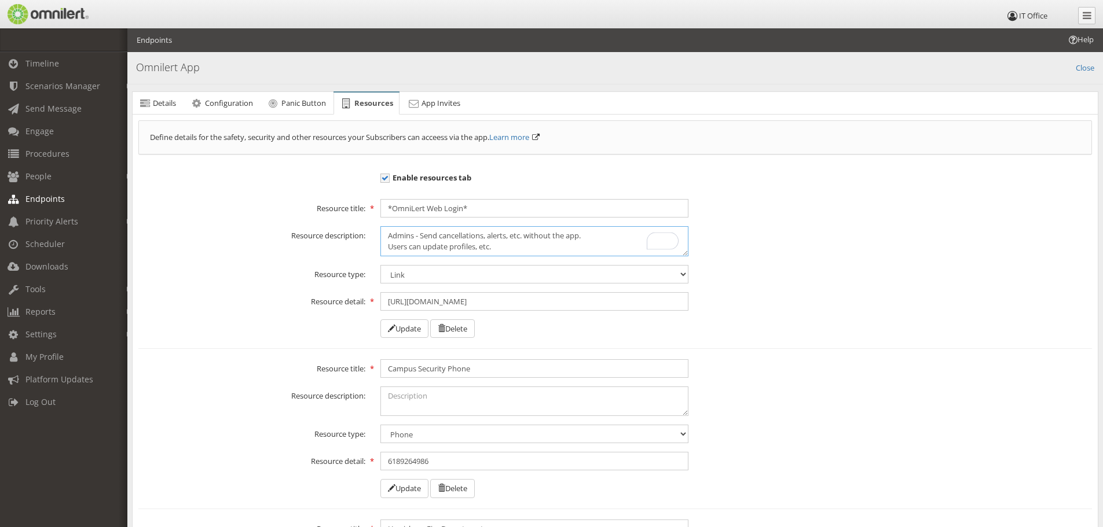
click at [387, 248] on textarea "Admins - Send cancellations, alerts, etc. without the app. Users can update pro…" at bounding box center [534, 241] width 308 height 30
type textarea "Admins - Send cancellations, alerts, etc. without the app."
click at [447, 209] on input "*OmniLert Web Login*" at bounding box center [534, 208] width 308 height 19
type input "*OmniLert Web Admin Login*"
click at [408, 326] on button "Update" at bounding box center [404, 329] width 48 height 19
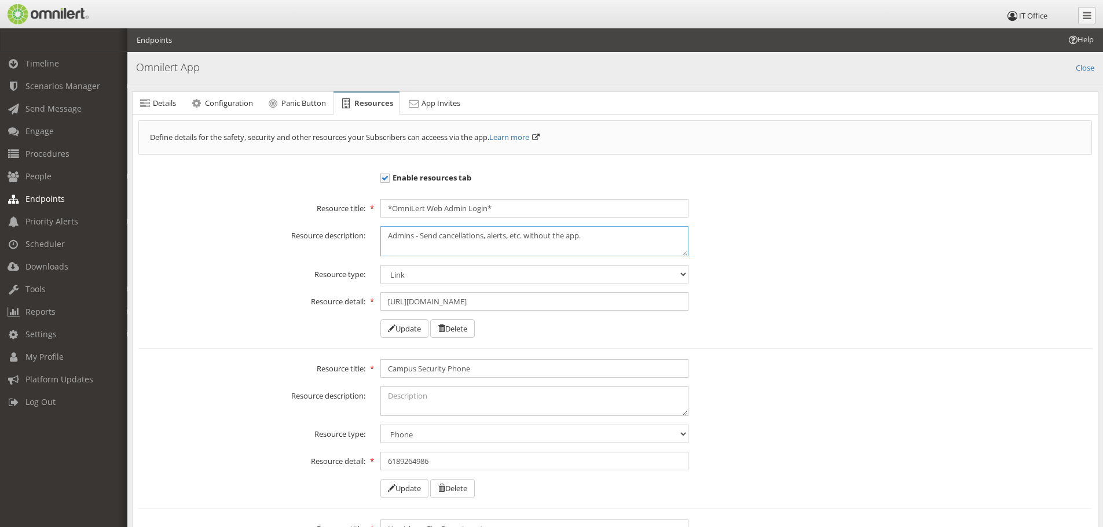
click at [569, 238] on textarea "Admins - Send cancellations, alerts, etc. without the app." at bounding box center [534, 241] width 308 height 30
drag, startPoint x: 579, startPoint y: 237, endPoint x: 529, endPoint y: 237, distance: 49.8
click at [529, 237] on textarea "Admins - Send cancellations, alerts, etc. without the app." at bounding box center [534, 241] width 308 height 30
type textarea "Admins - Send cancellations, alerts, etc."
click at [445, 208] on input "*OmniLert Web Admin Login*" at bounding box center [534, 208] width 308 height 19
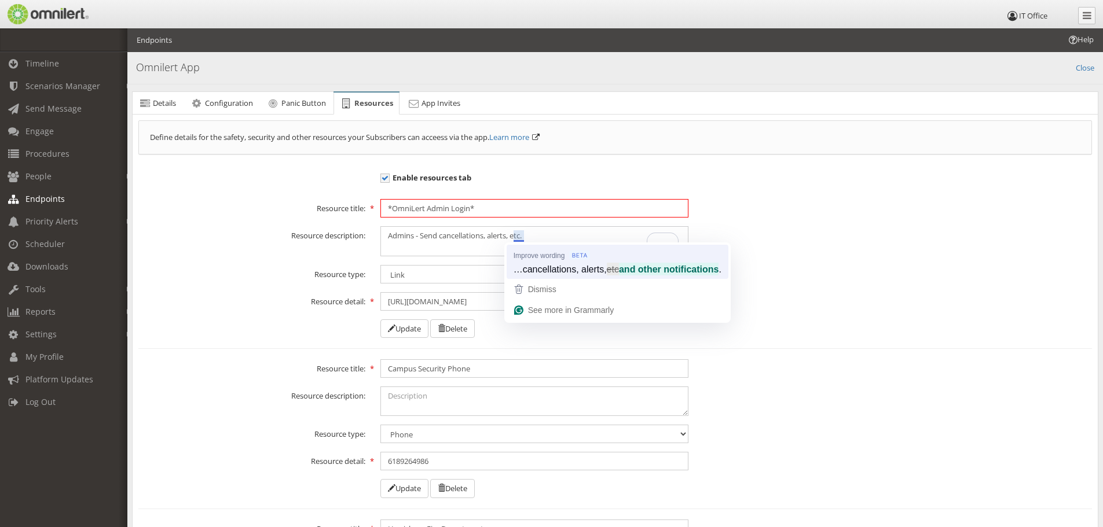
type input "*OmniLert Admin Login*"
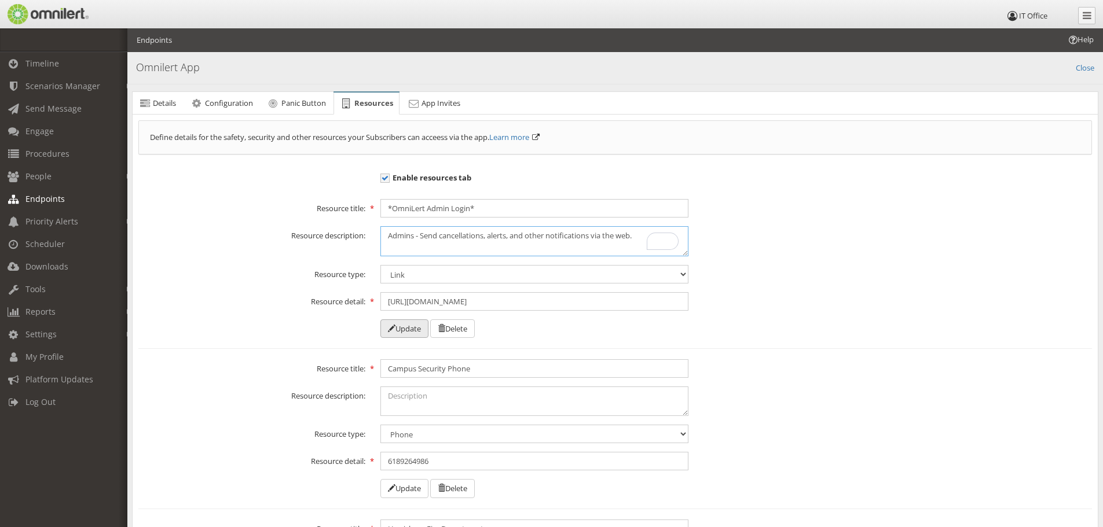
type textarea "Admins - Send cancellations, alerts, and other notifications via the web."
click at [409, 335] on button "Update" at bounding box center [404, 329] width 48 height 19
drag, startPoint x: 419, startPoint y: 239, endPoint x: 357, endPoint y: 245, distance: 61.6
click at [357, 245] on div "Resource description: Admins - Send cancellations, alerts, and other notificati…" at bounding box center [615, 241] width 969 height 30
type textarea "Send cancellations, alerts, and other notifications via the web."
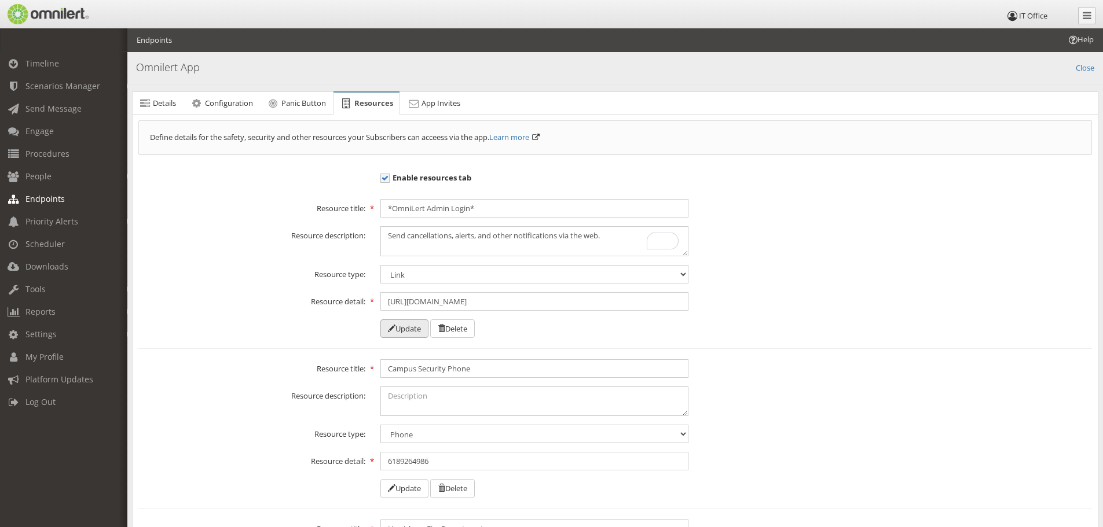
click at [391, 334] on button "Update" at bounding box center [404, 329] width 48 height 19
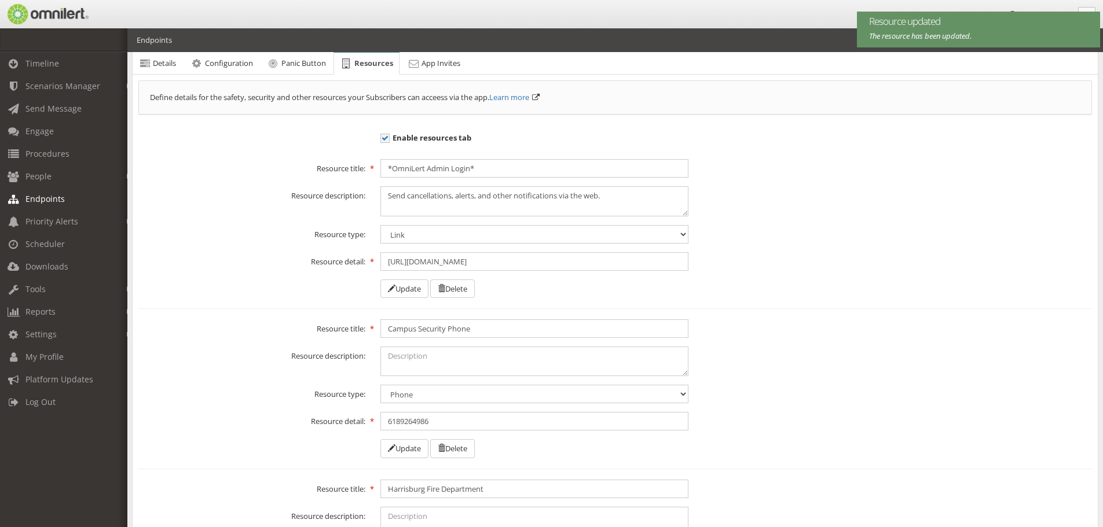
scroll to position [58, 0]
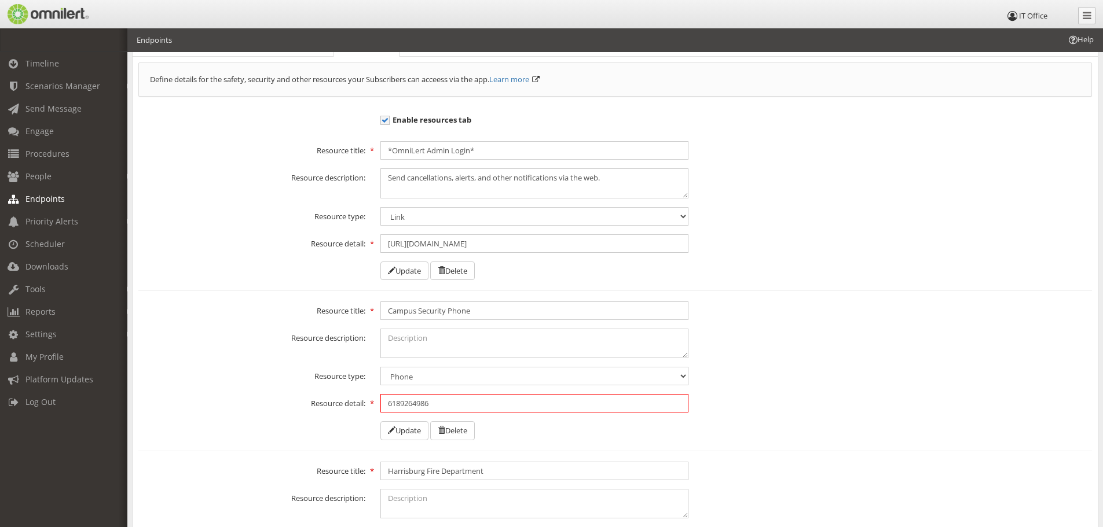
drag, startPoint x: 437, startPoint y: 404, endPoint x: 383, endPoint y: 405, distance: 53.9
click at [383, 405] on input "6189264986" at bounding box center [534, 403] width 308 height 19
click at [398, 339] on textarea "To enrich screen reader interactions, please activate Accessibility in Grammarl…" at bounding box center [534, 344] width 308 height 30
paste textarea "6189264986"
type textarea "Press to call [PHONE_NUMBER]"
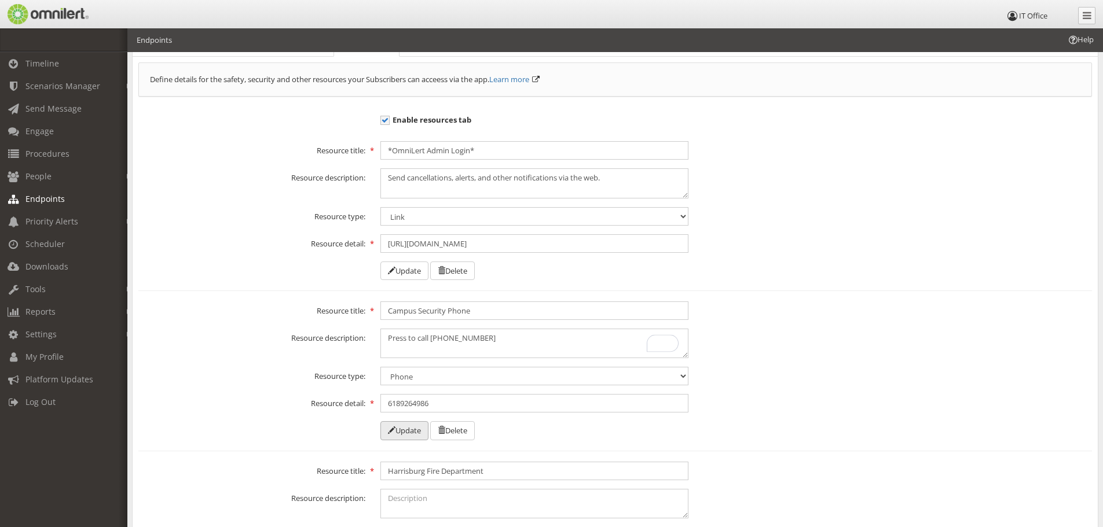
click at [397, 432] on button "Update" at bounding box center [404, 430] width 48 height 19
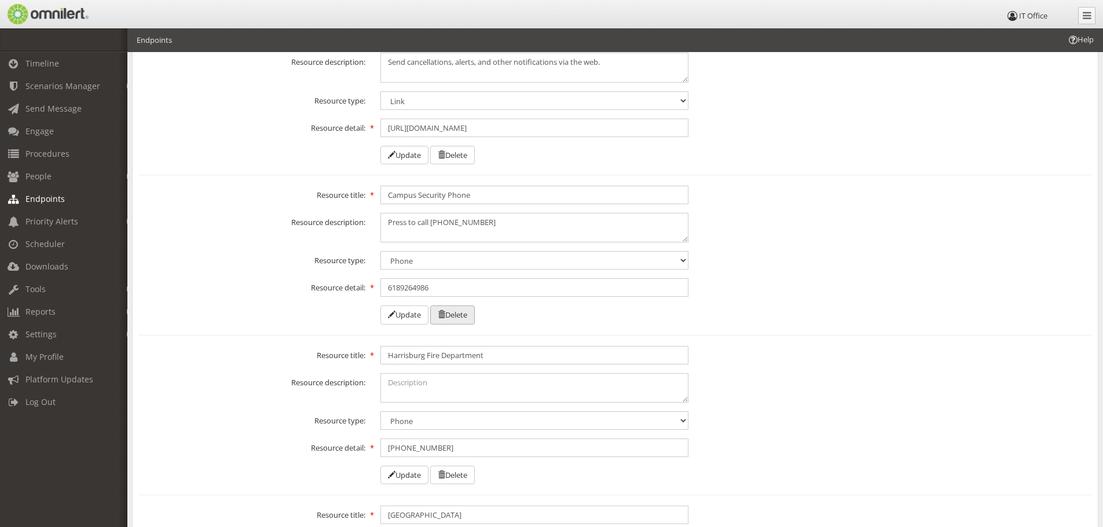
scroll to position [289, 0]
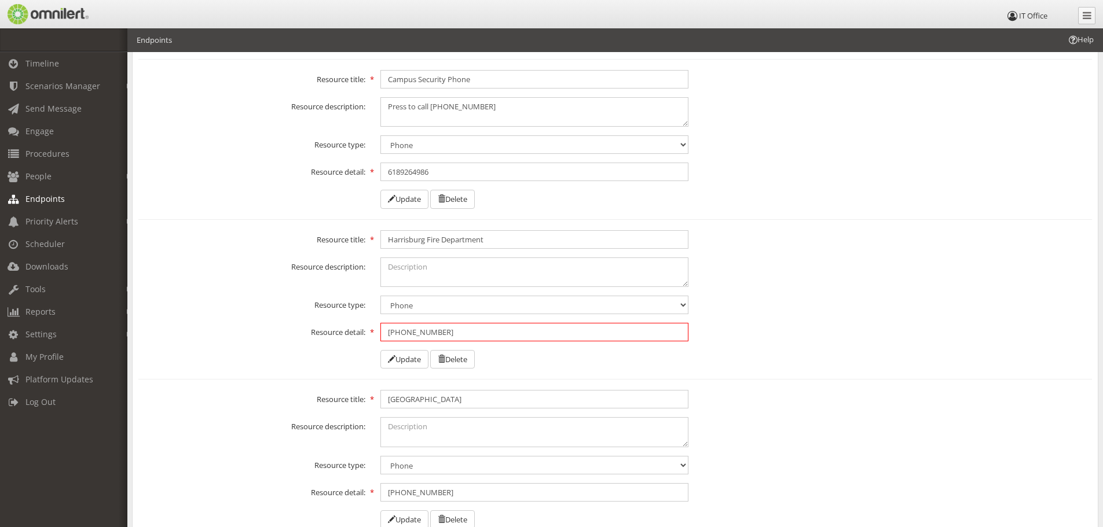
drag, startPoint x: 461, startPoint y: 335, endPoint x: 364, endPoint y: 331, distance: 97.4
click at [364, 331] on div "Resource detail: [PHONE_NUMBER]" at bounding box center [615, 332] width 969 height 19
click at [401, 288] on form "Resource title: Harrisburg Fire Department Resource description: Resource type:…" at bounding box center [615, 299] width 954 height 139
click at [398, 274] on textarea "To enrich screen reader interactions, please activate Accessibility in Grammarl…" at bounding box center [534, 273] width 308 height 30
paste textarea "[PHONE_NUMBER]"
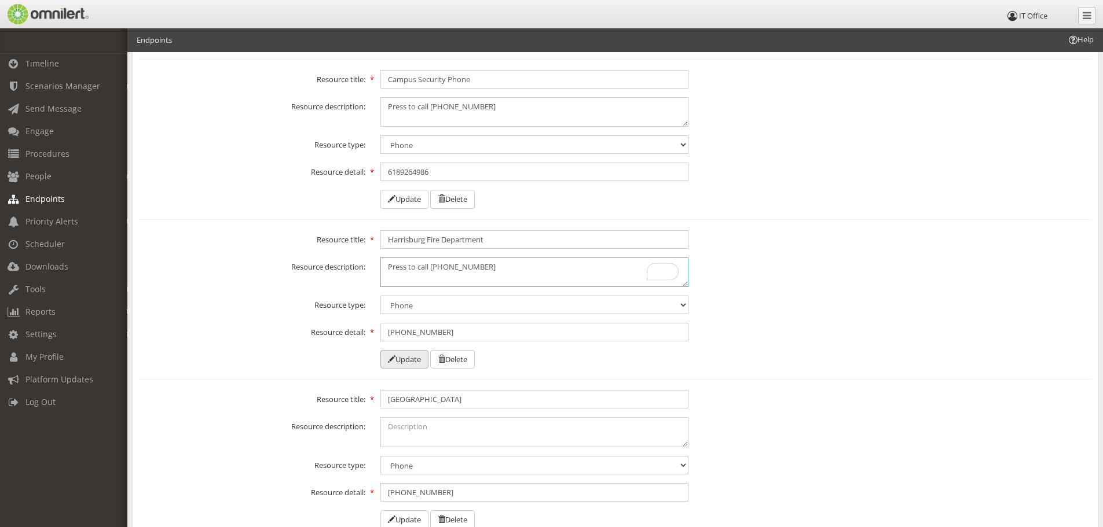
type textarea "Press to call [PHONE_NUMBER]"
click at [399, 357] on button "Update" at bounding box center [404, 359] width 48 height 19
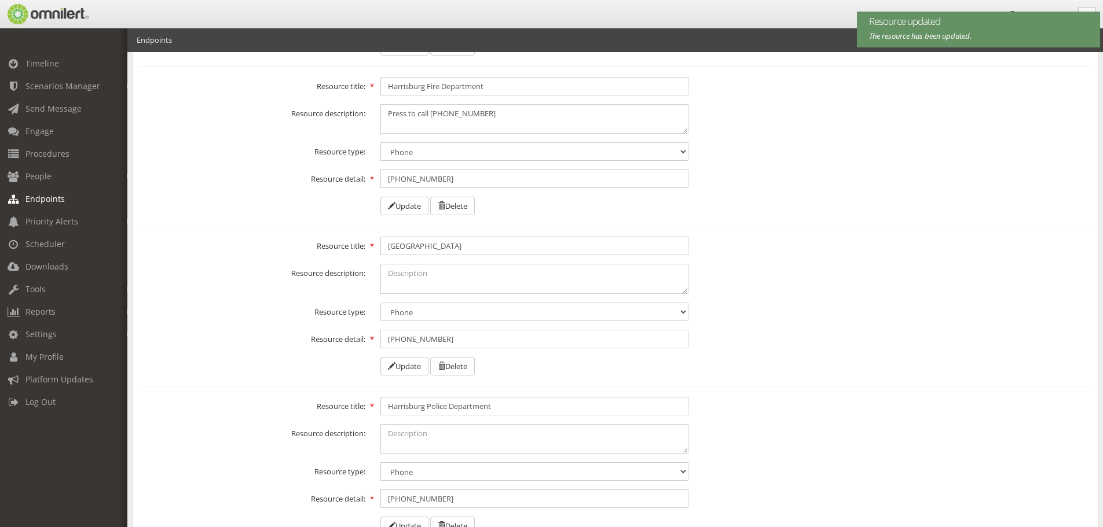
scroll to position [463, 0]
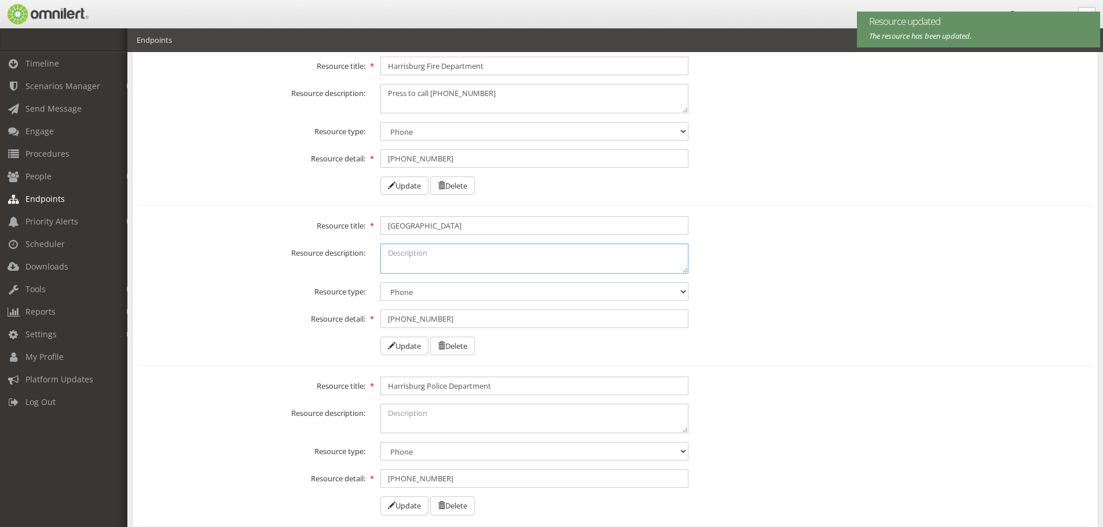
click at [437, 256] on textarea at bounding box center [534, 259] width 308 height 30
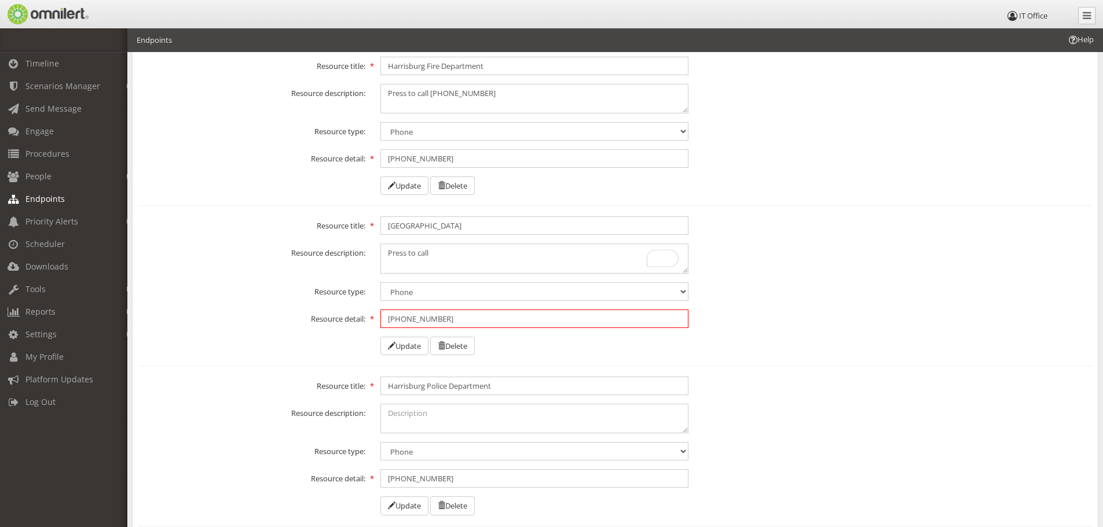
drag, startPoint x: 488, startPoint y: 321, endPoint x: 361, endPoint y: 331, distance: 127.7
click at [361, 331] on form "Resource title: [GEOGRAPHIC_DATA] Resource description: Press to call Resource …" at bounding box center [615, 286] width 954 height 139
click at [466, 251] on textarea "Press to call" at bounding box center [534, 259] width 308 height 30
paste textarea "[PHONE_NUMBER]"
type textarea "Press to call [PHONE_NUMBER]"
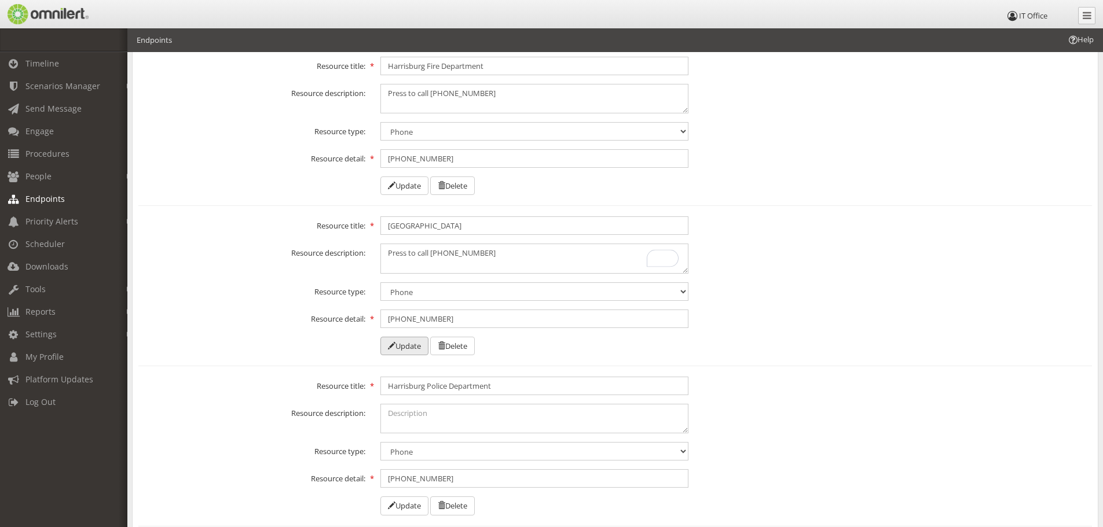
click at [413, 340] on button "Update" at bounding box center [404, 346] width 48 height 19
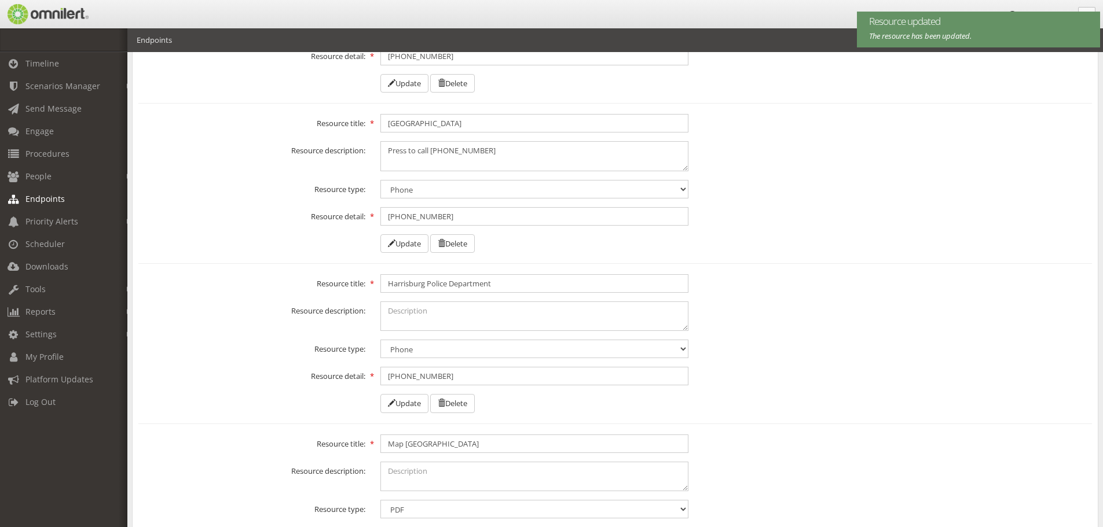
scroll to position [579, 0]
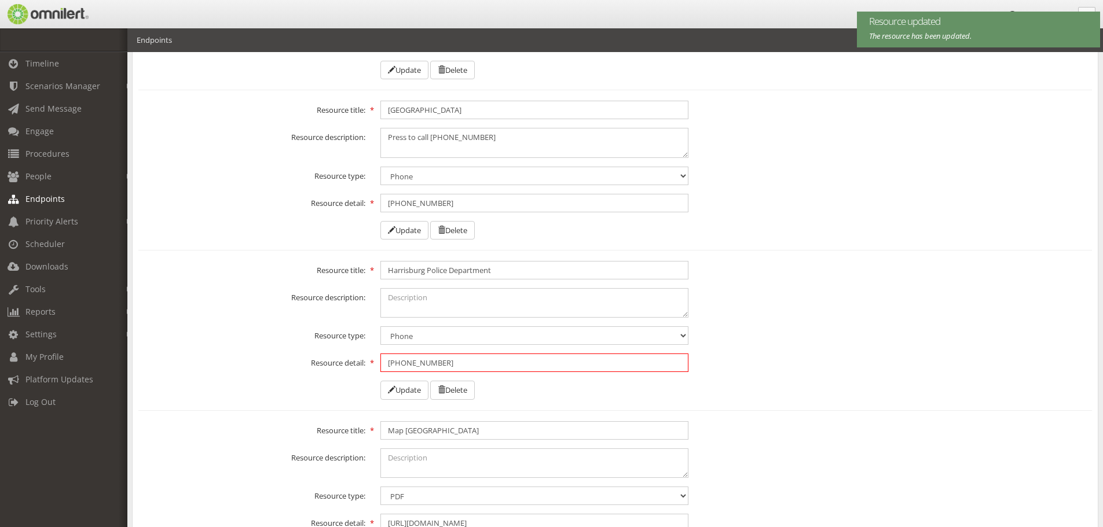
drag, startPoint x: 450, startPoint y: 361, endPoint x: 379, endPoint y: 358, distance: 71.3
click at [379, 358] on div "[PHONE_NUMBER]" at bounding box center [534, 363] width 323 height 19
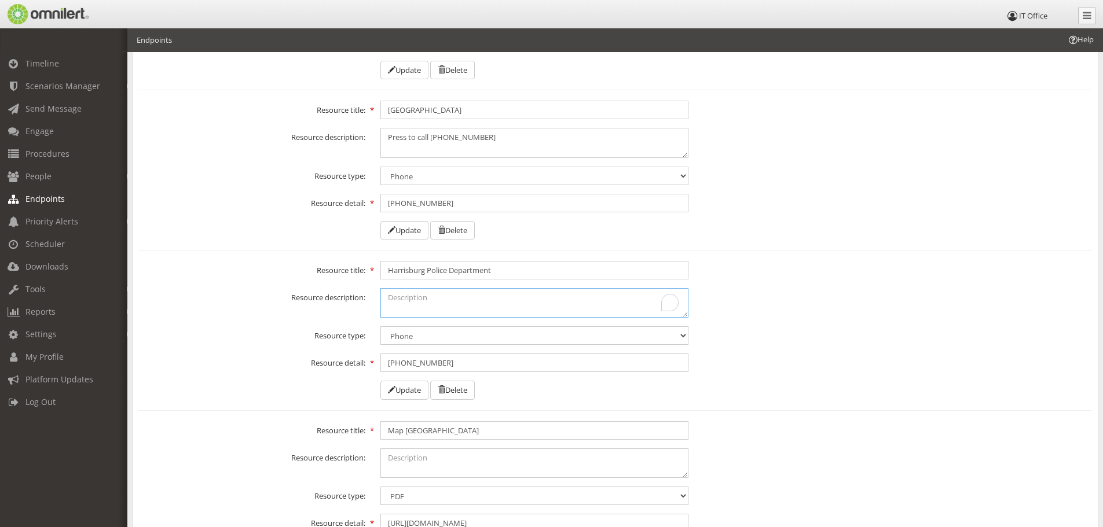
click at [419, 304] on textarea "To enrich screen reader interactions, please activate Accessibility in Grammarl…" at bounding box center [534, 303] width 308 height 30
paste textarea "[PHONE_NUMBER]"
type textarea "[PHONE_NUMBER]"
click at [409, 390] on button "Update" at bounding box center [404, 390] width 48 height 19
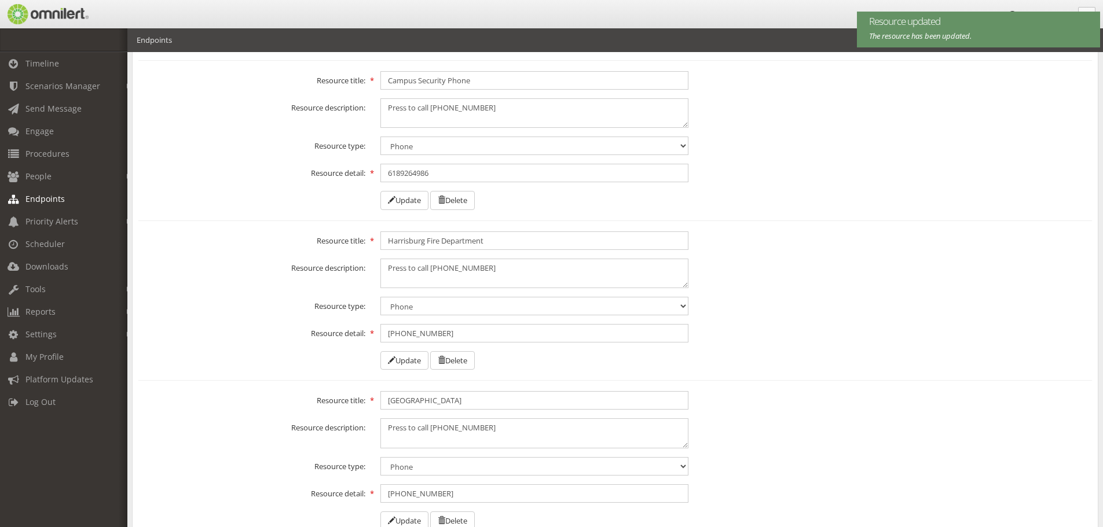
scroll to position [289, 0]
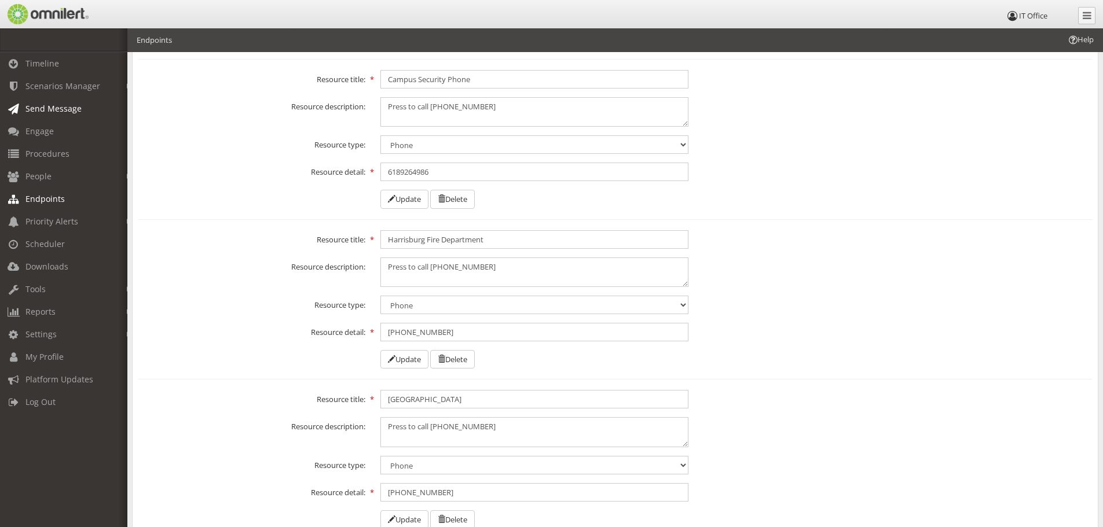
click at [44, 101] on link "Send Message" at bounding box center [69, 108] width 138 height 23
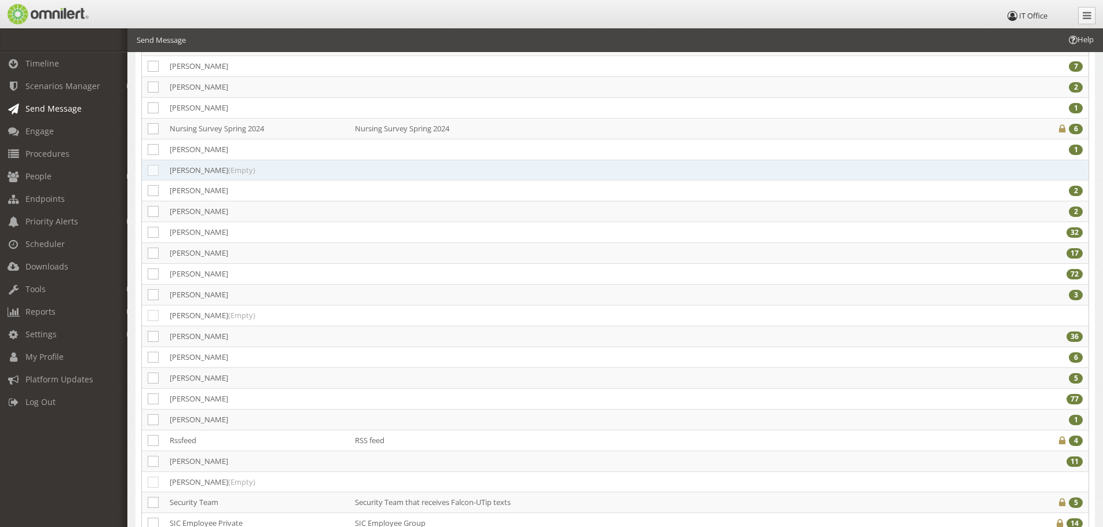
scroll to position [1274, 0]
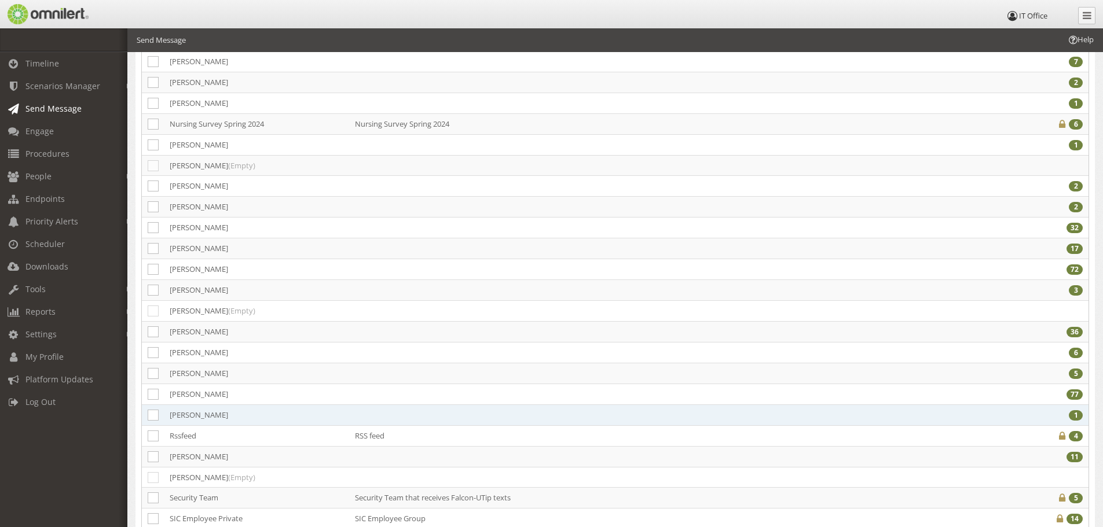
click at [153, 409] on td at bounding box center [153, 415] width 22 height 21
click at [153, 412] on icon at bounding box center [153, 415] width 11 height 11
checkbox input "true"
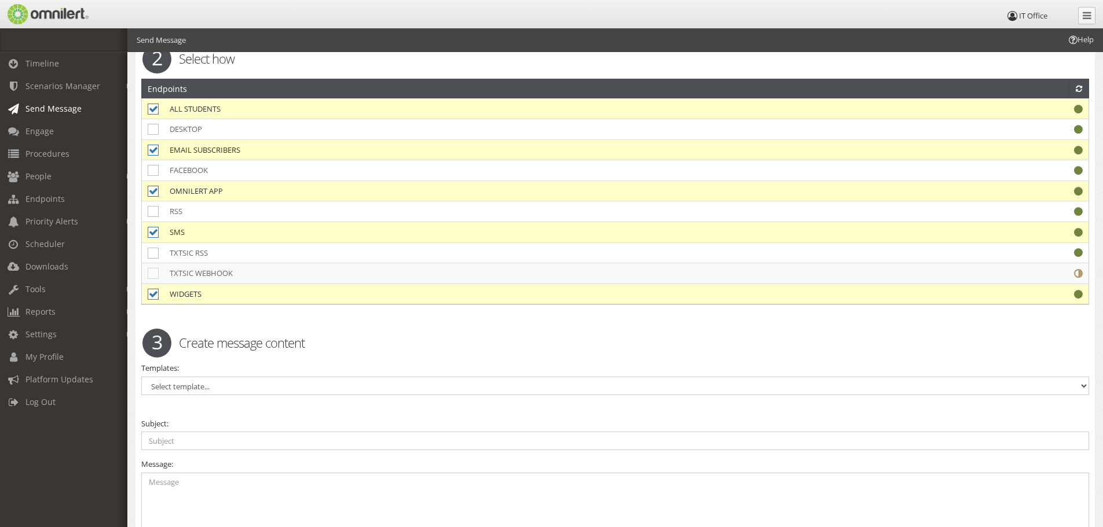
scroll to position [2142, 0]
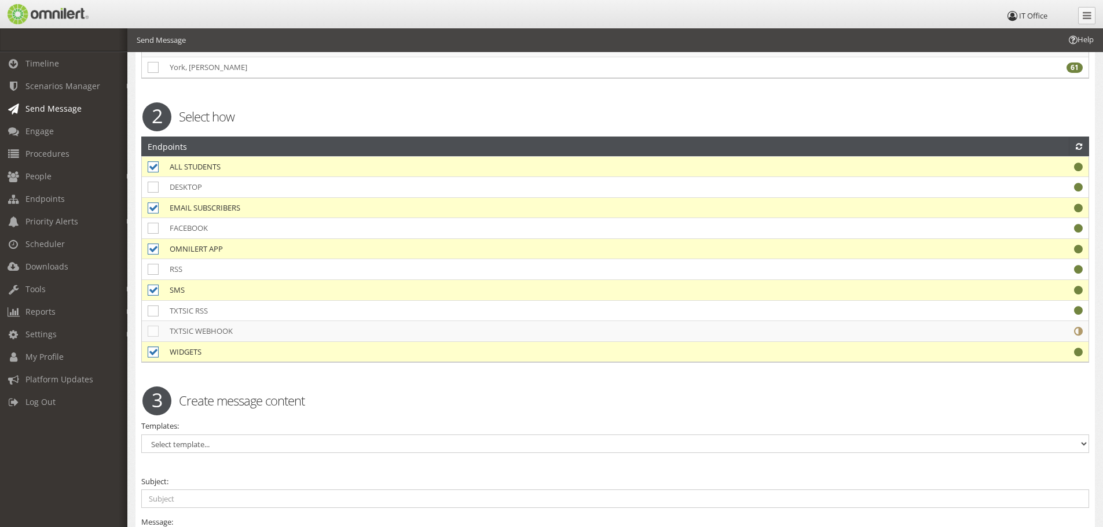
click at [153, 349] on icon at bounding box center [153, 352] width 11 height 11
checkbox input "false"
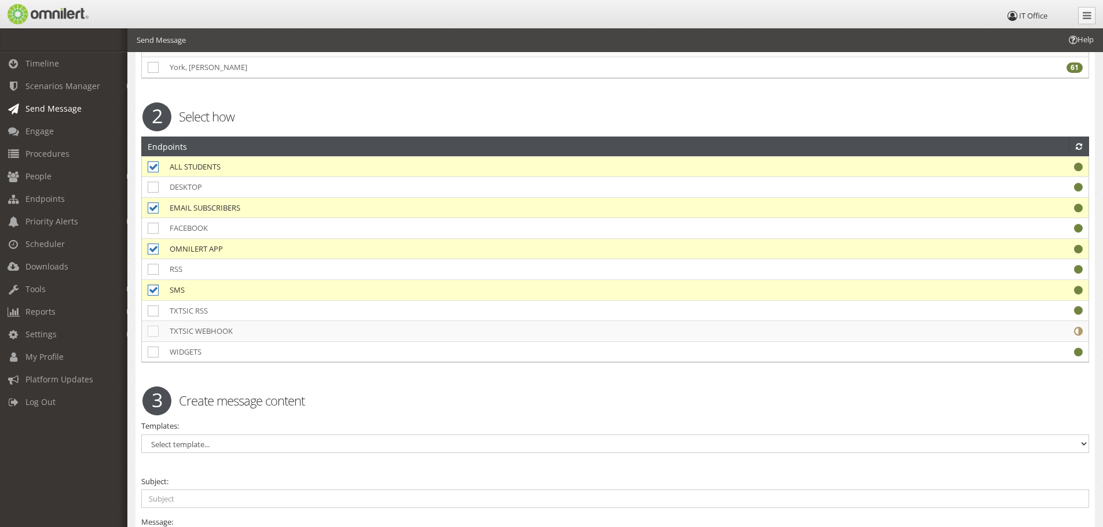
click at [154, 290] on icon at bounding box center [153, 290] width 11 height 11
checkbox input "false"
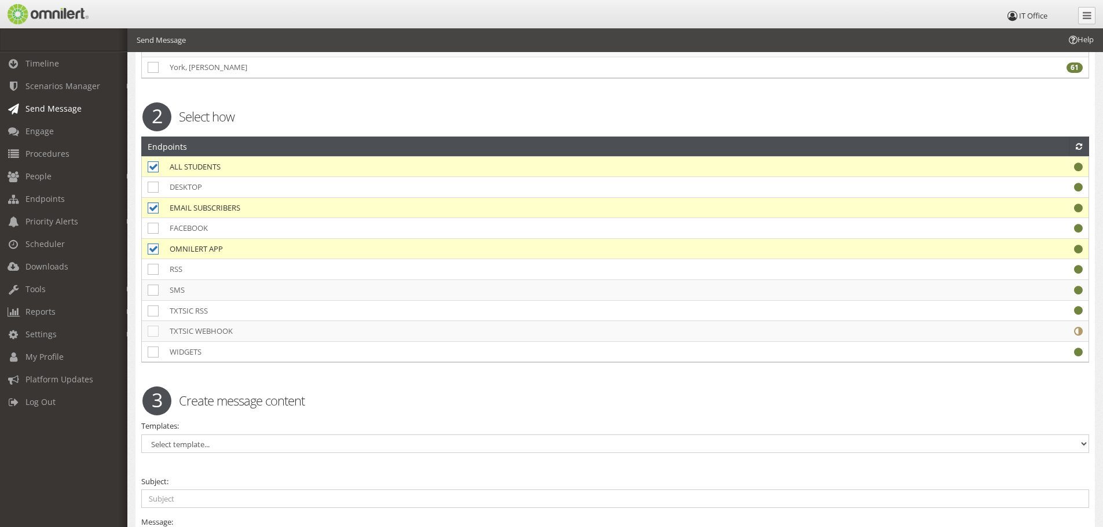
click at [155, 206] on icon at bounding box center [153, 208] width 11 height 11
checkbox input "false"
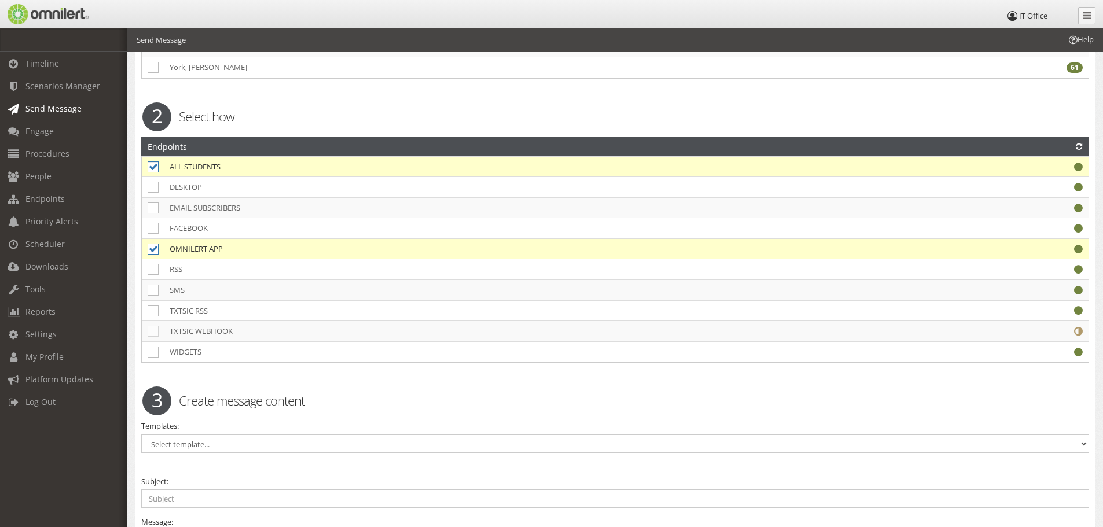
click at [149, 169] on icon at bounding box center [153, 167] width 11 height 11
checkbox input "false"
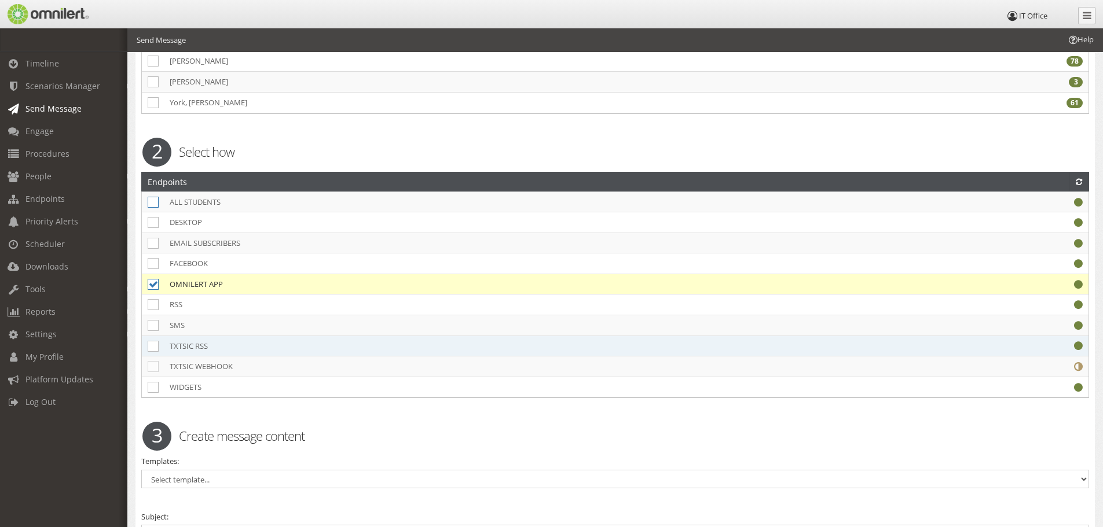
scroll to position [2316, 0]
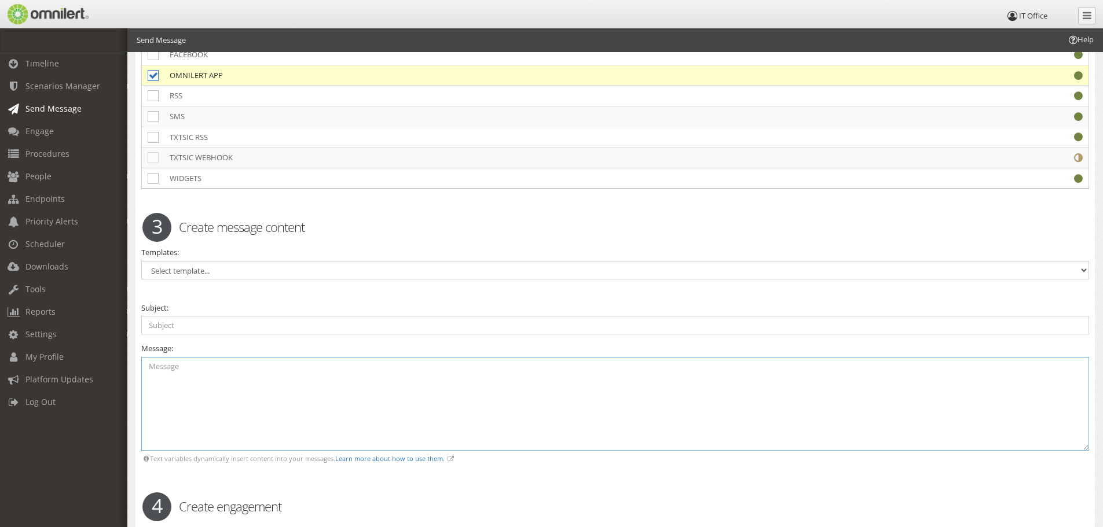
click at [281, 365] on textarea at bounding box center [615, 404] width 948 height 94
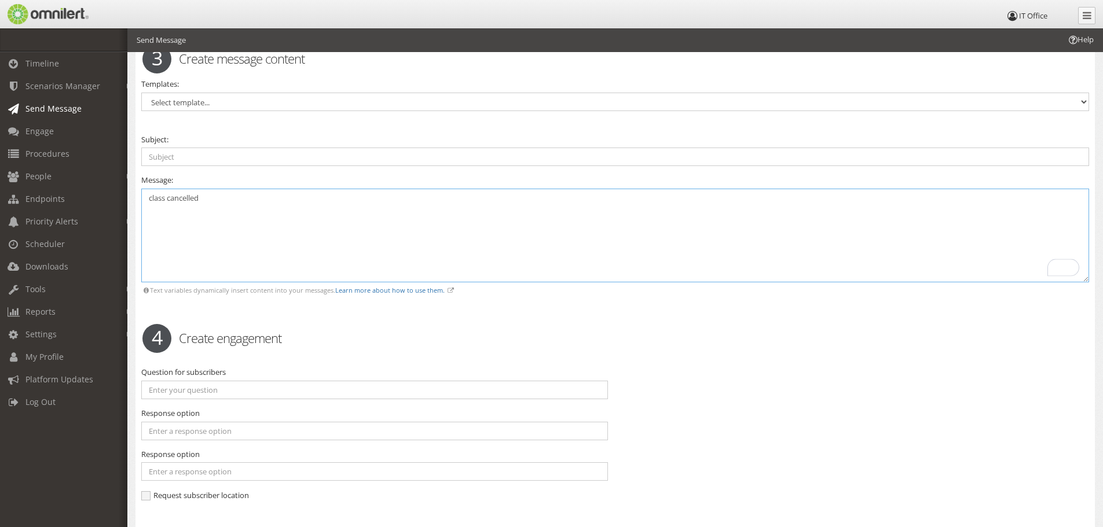
scroll to position [2490, 0]
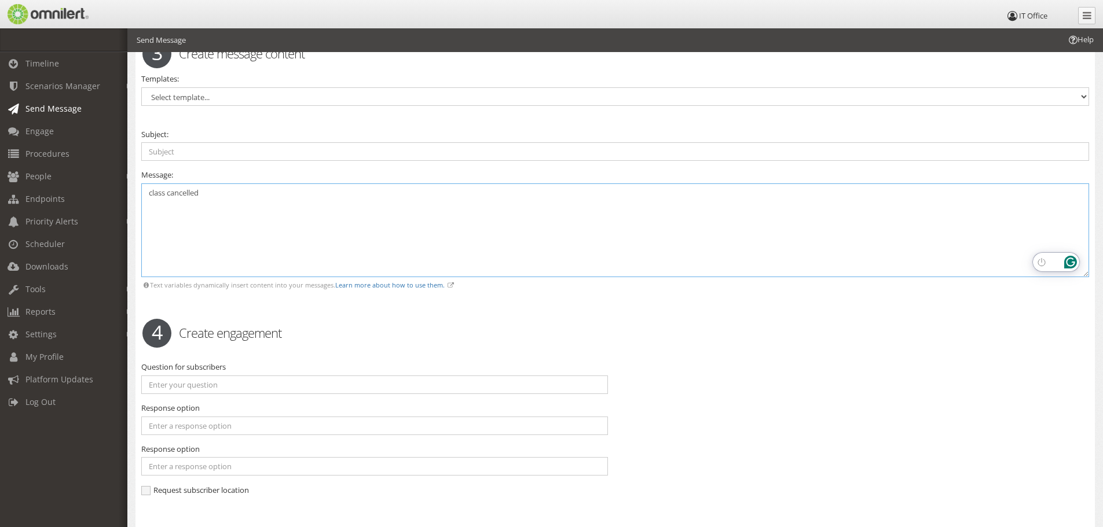
type textarea "class cancelled"
click at [1068, 263] on icon "Open Grammarly. 0 Suggestions." at bounding box center [1070, 262] width 13 height 13
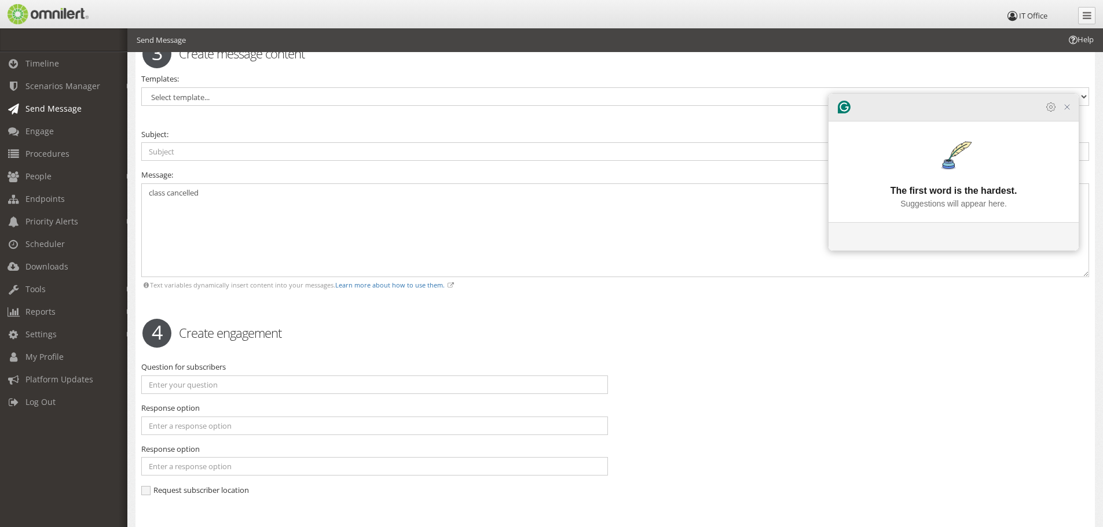
click at [1064, 114] on icon "Close Grammarly Assistant" at bounding box center [1067, 107] width 14 height 14
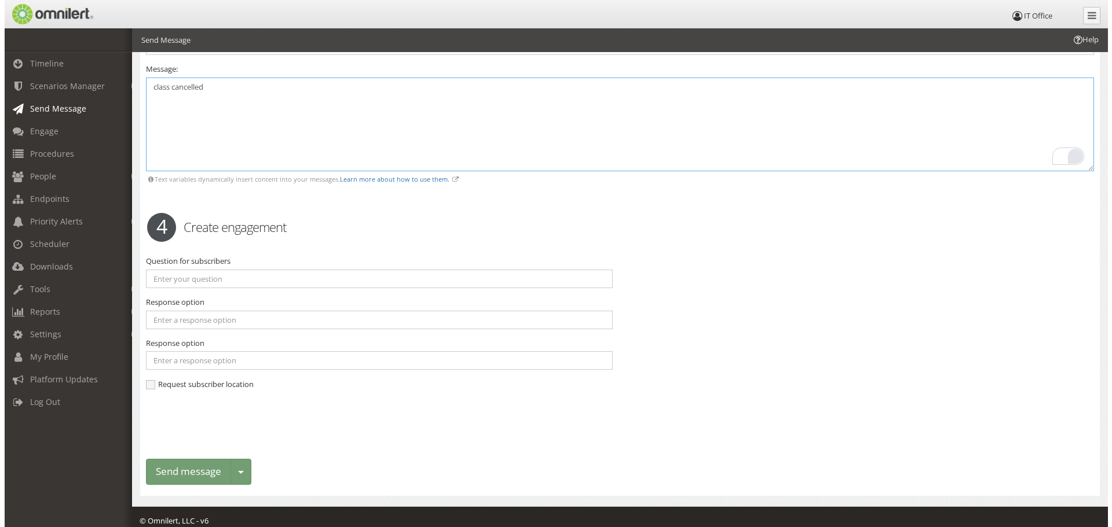
scroll to position [2605, 0]
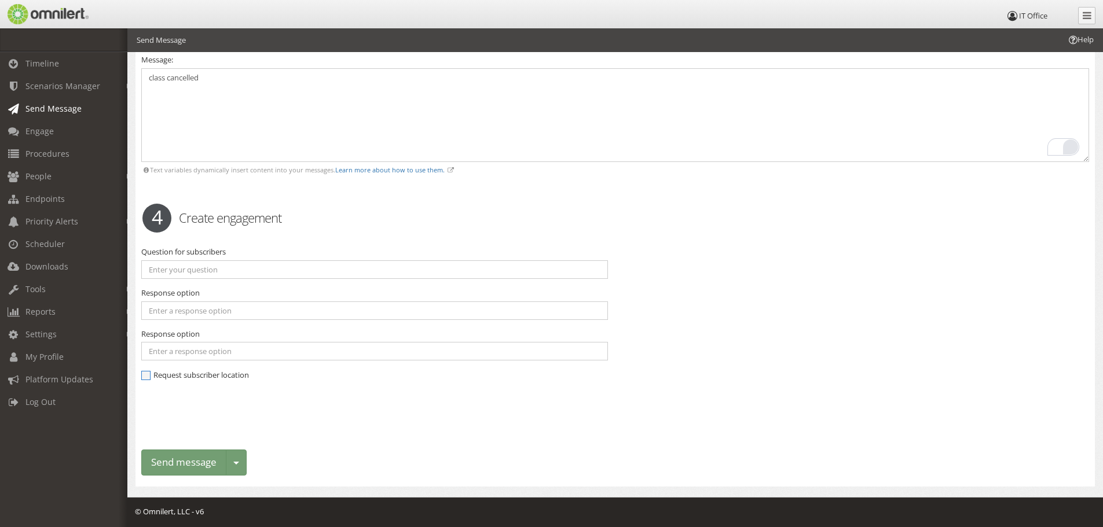
click at [146, 377] on span "Request subscriber location" at bounding box center [195, 375] width 108 height 10
click at [146, 377] on input "Request subscriber location" at bounding box center [146, 377] width 10 height 10
checkbox input "true"
click at [162, 460] on button "Send message" at bounding box center [183, 463] width 85 height 26
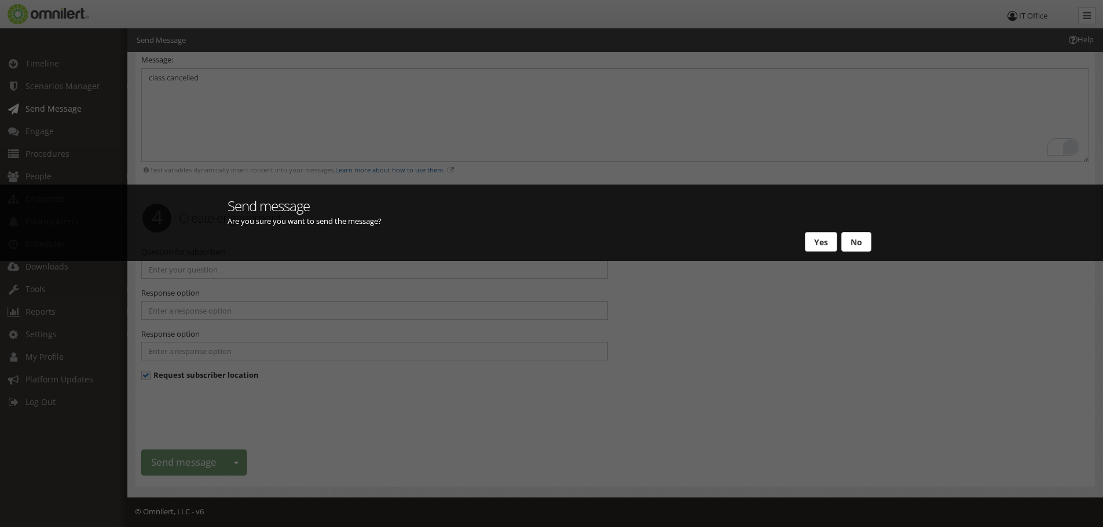
click at [814, 240] on button "Yes" at bounding box center [821, 242] width 32 height 20
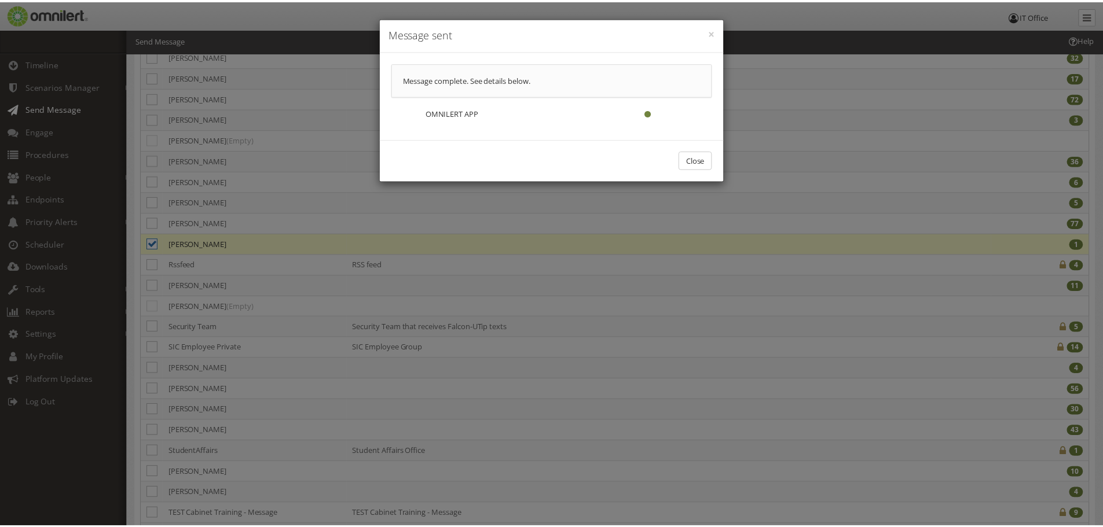
scroll to position [0, 0]
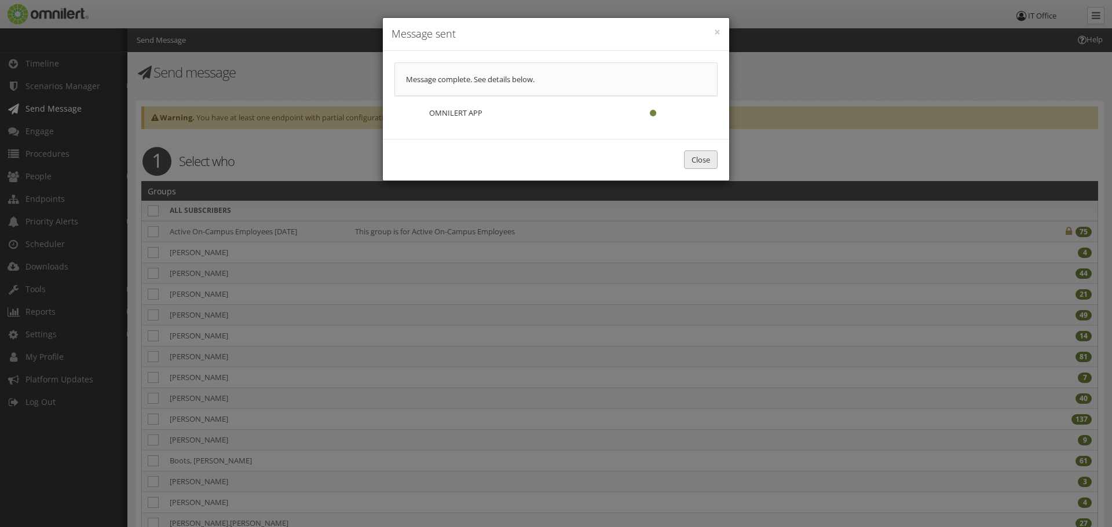
click at [691, 153] on button "Close" at bounding box center [701, 160] width 34 height 19
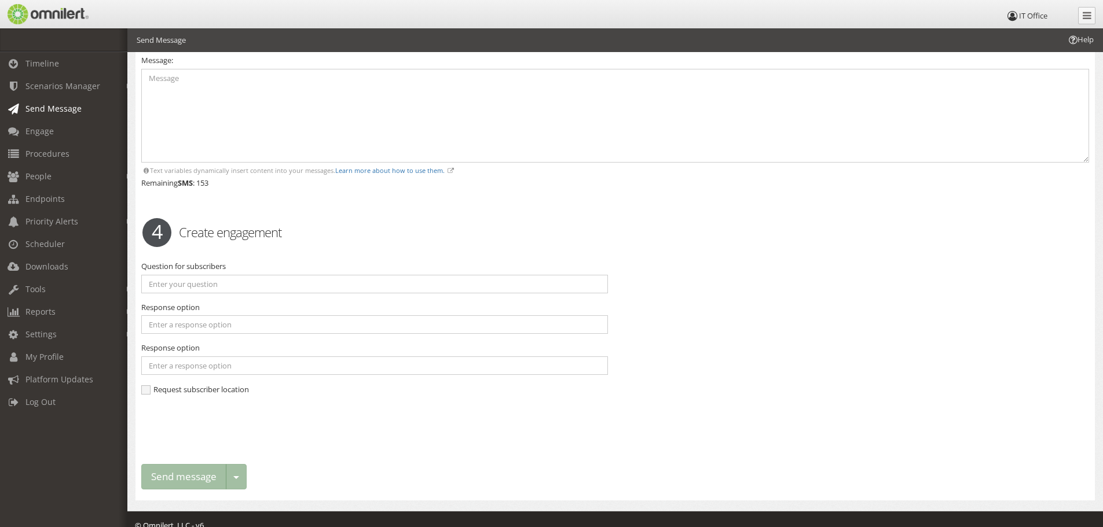
scroll to position [2605, 0]
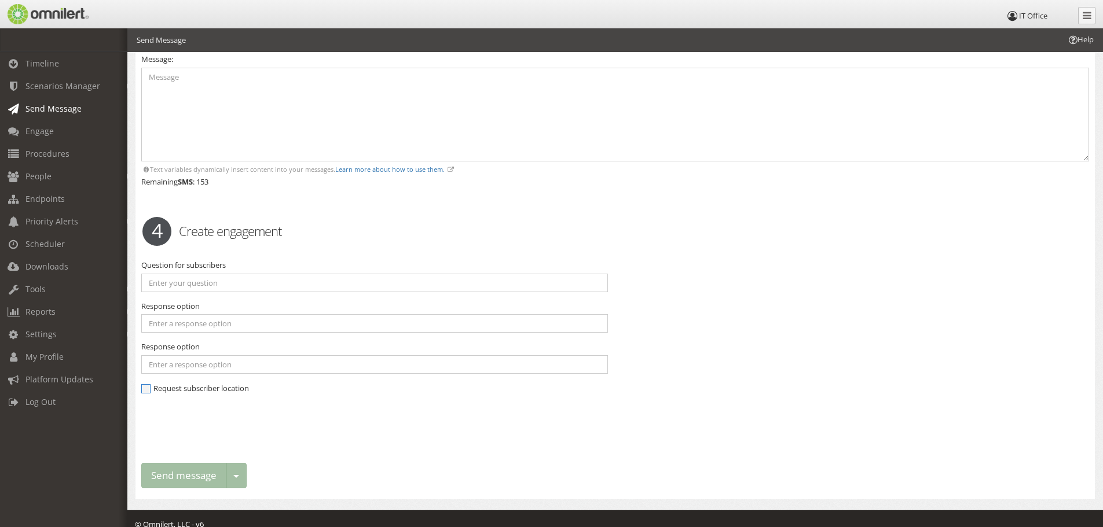
click at [245, 385] on span "Request subscriber location" at bounding box center [195, 388] width 108 height 10
click at [152, 385] on input "Request subscriber location" at bounding box center [146, 390] width 10 height 10
checkbox input "true"
click at [241, 284] on input "text" at bounding box center [374, 283] width 467 height 19
type input "P"
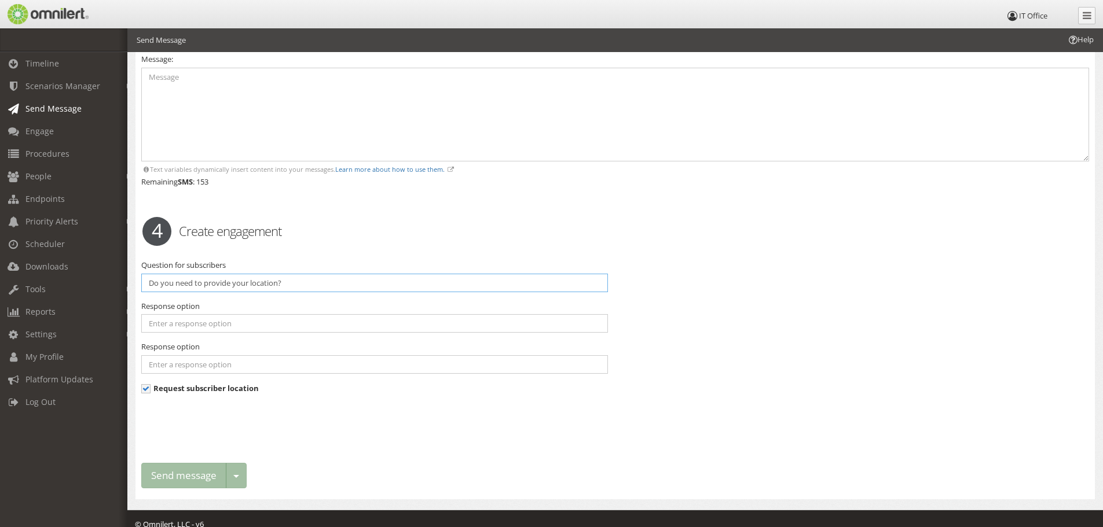
type input "Do you need to provide your location?"
click at [220, 327] on input "text" at bounding box center [374, 323] width 467 height 19
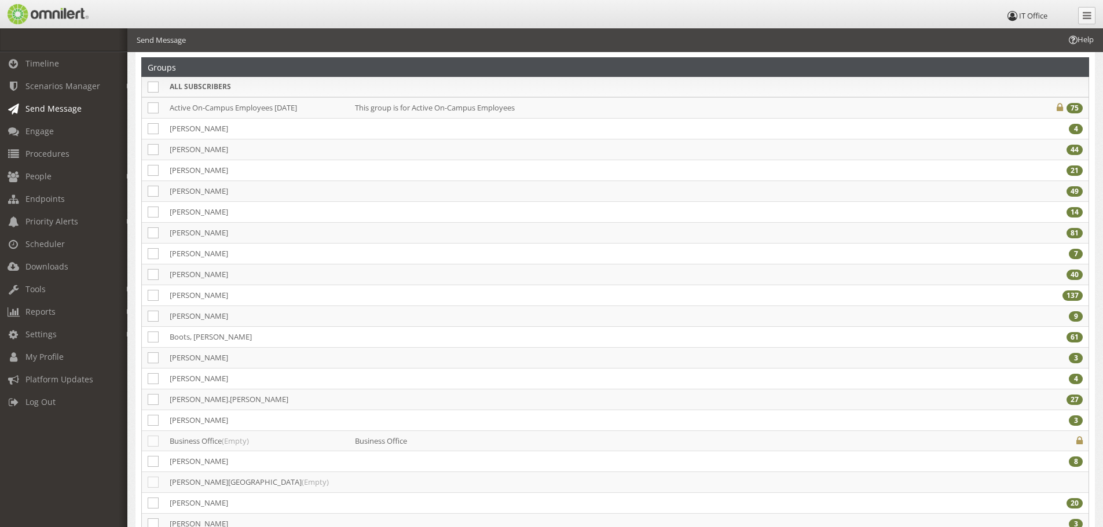
scroll to position [59, 0]
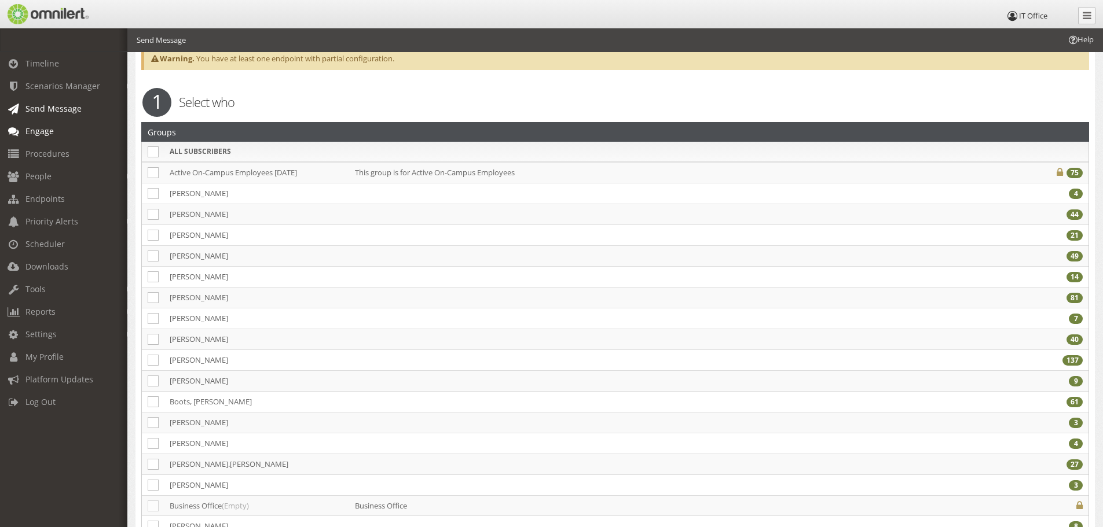
type input "Provide current location"
click at [49, 131] on span "Engage" at bounding box center [39, 131] width 28 height 11
